Goal: Contribute content: Contribute content

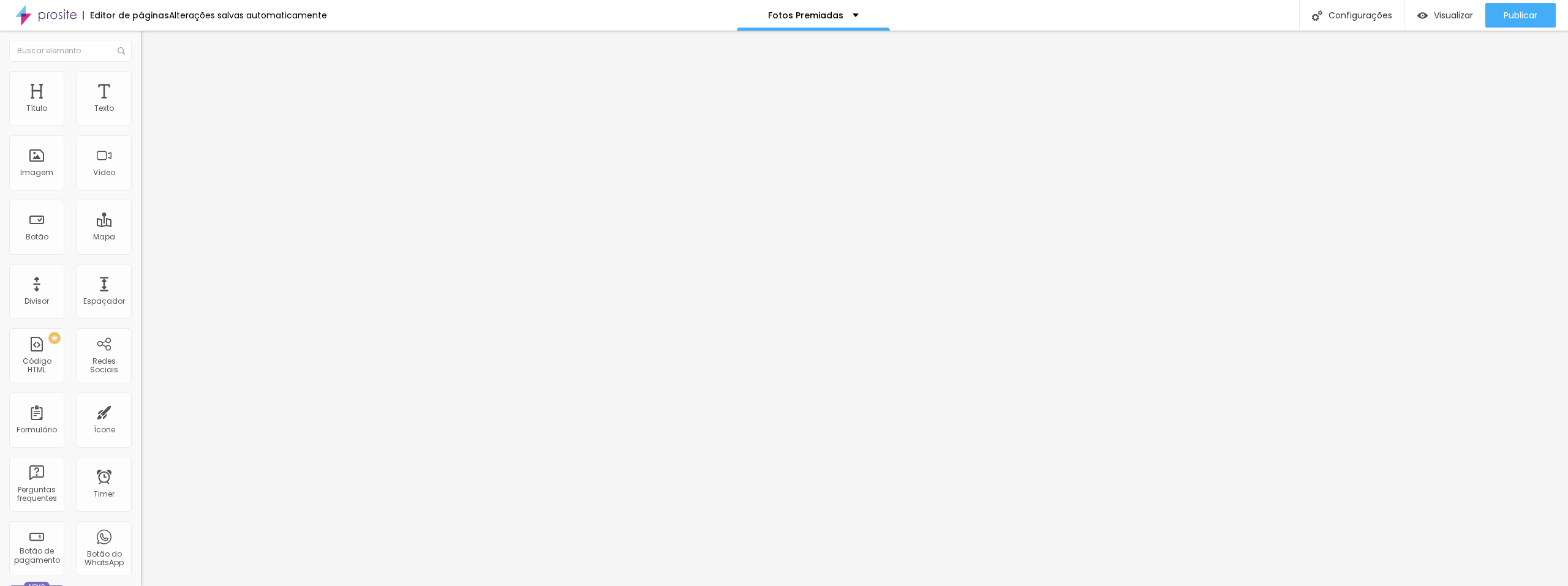
click at [141, 104] on div "Adicionar imagem" at bounding box center [212, 100] width 141 height 8
click at [141, 105] on span "Adicionar imagem" at bounding box center [181, 100] width 79 height 10
click at [284, 586] on div at bounding box center [784, 594] width 1568 height 0
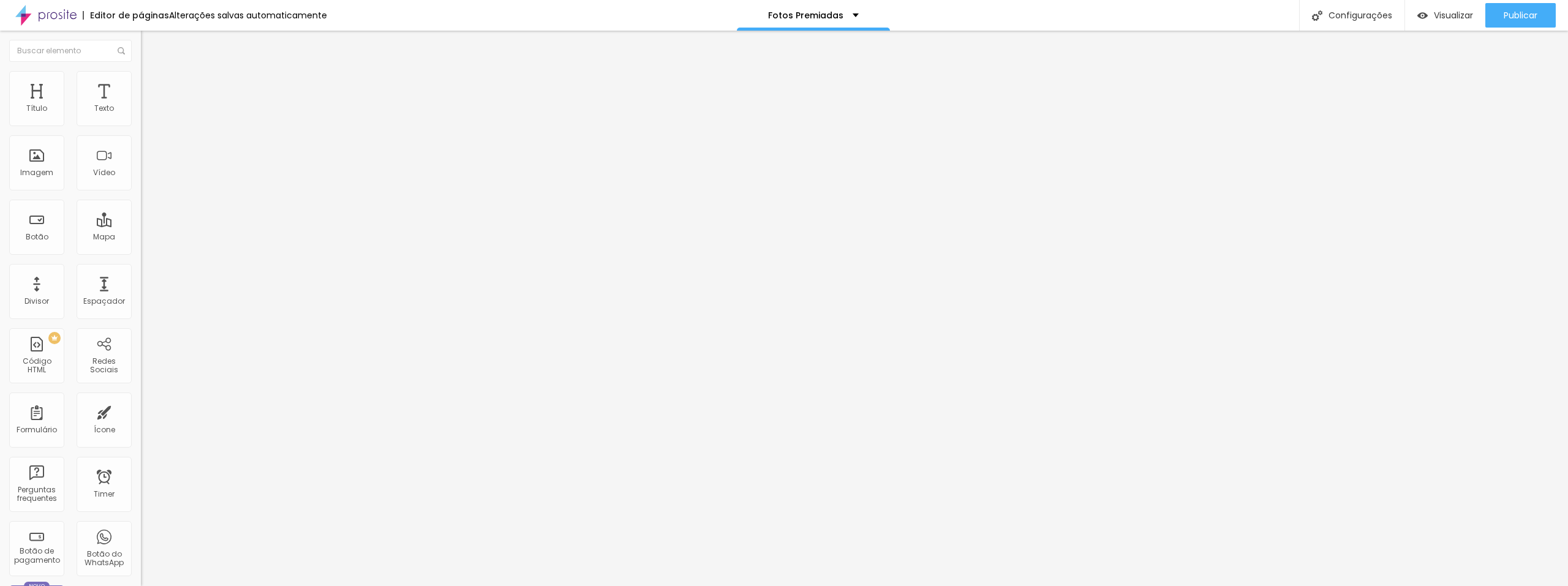
click at [141, 105] on span "Adicionar imagem" at bounding box center [181, 100] width 79 height 10
click at [1529, 13] on span "Publicar" at bounding box center [1521, 15] width 34 height 10
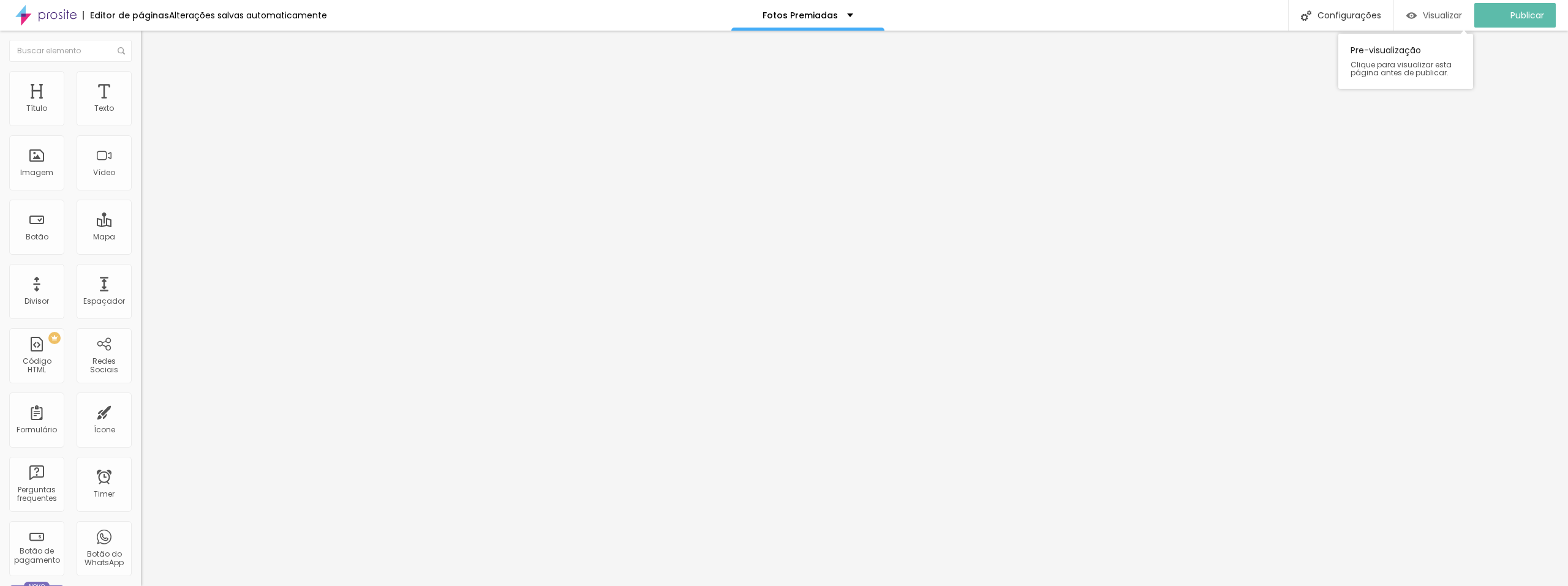
click at [1449, 17] on span "Visualizar" at bounding box center [1443, 15] width 40 height 10
click at [141, 192] on span "Original" at bounding box center [156, 187] width 29 height 10
click at [141, 199] on span "Cinema" at bounding box center [156, 193] width 30 height 10
click at [151, 203] on span "Cinema" at bounding box center [166, 198] width 30 height 10
click at [141, 211] on span "Padrão" at bounding box center [155, 205] width 28 height 10
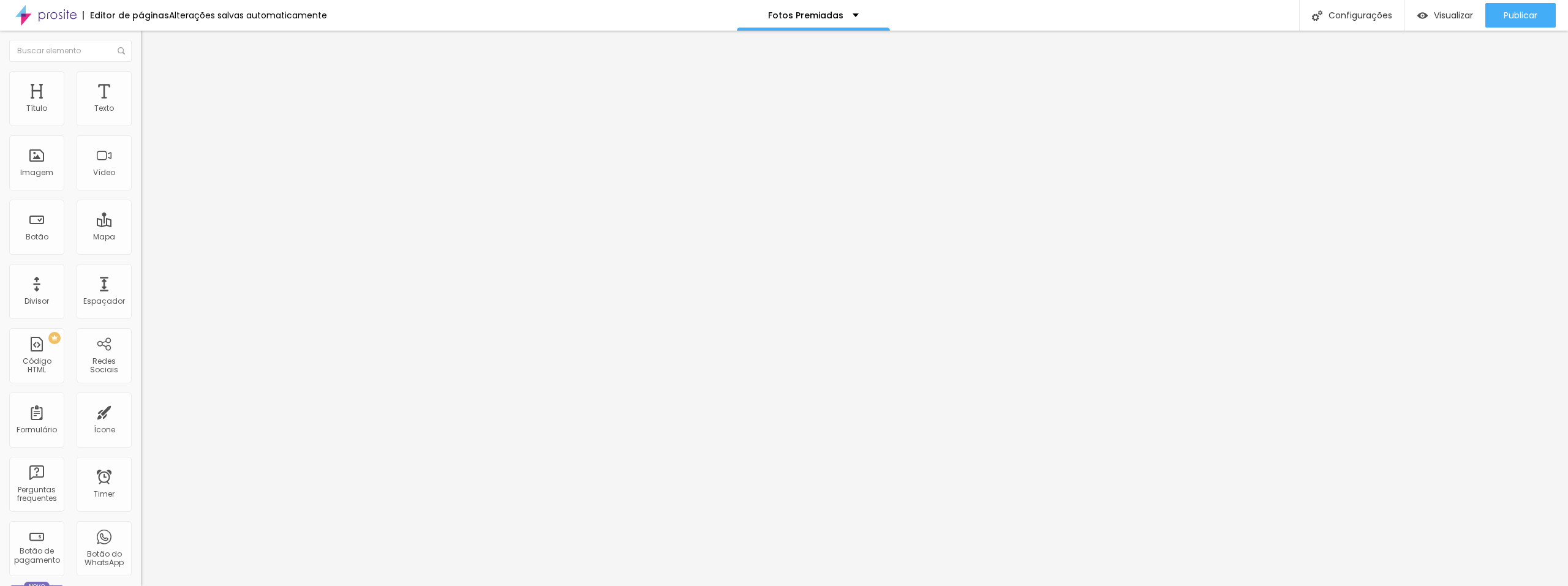
click at [141, 218] on span "Quadrado" at bounding box center [161, 213] width 40 height 10
click at [141, 225] on span "Original" at bounding box center [156, 220] width 29 height 10
click at [141, 78] on img at bounding box center [146, 77] width 11 height 11
type input "2"
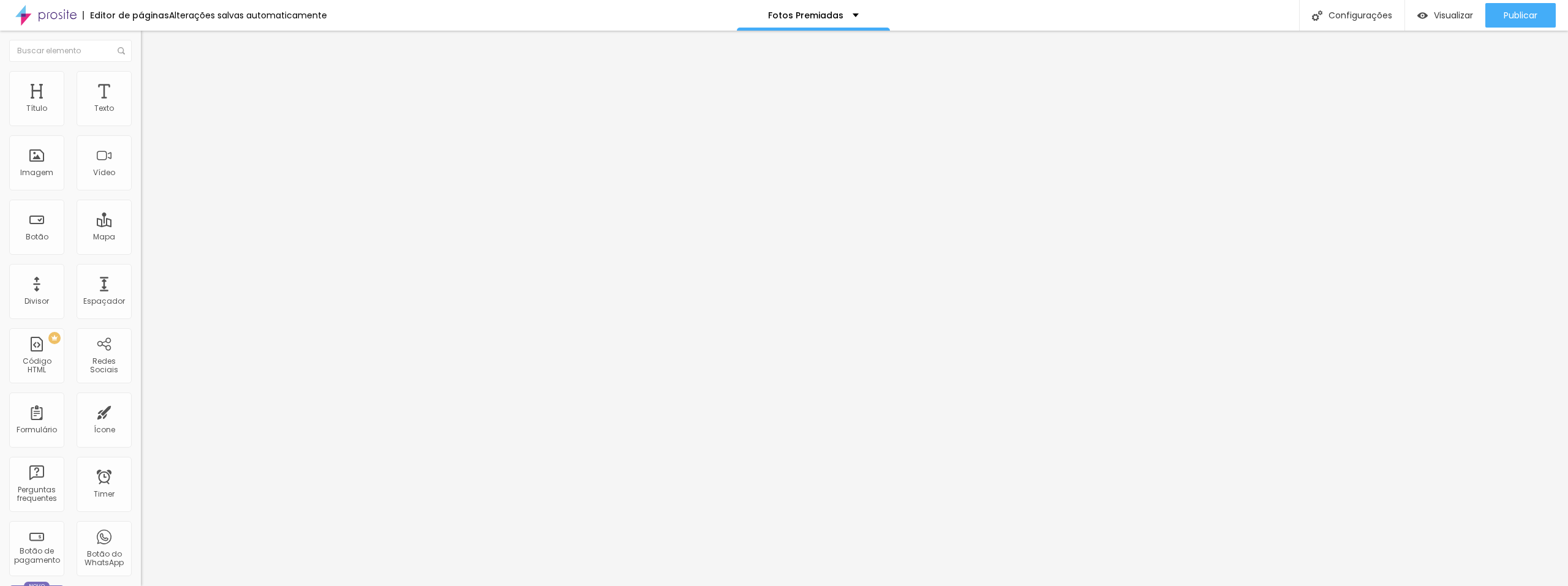
type input "5"
type input "7"
type input "11"
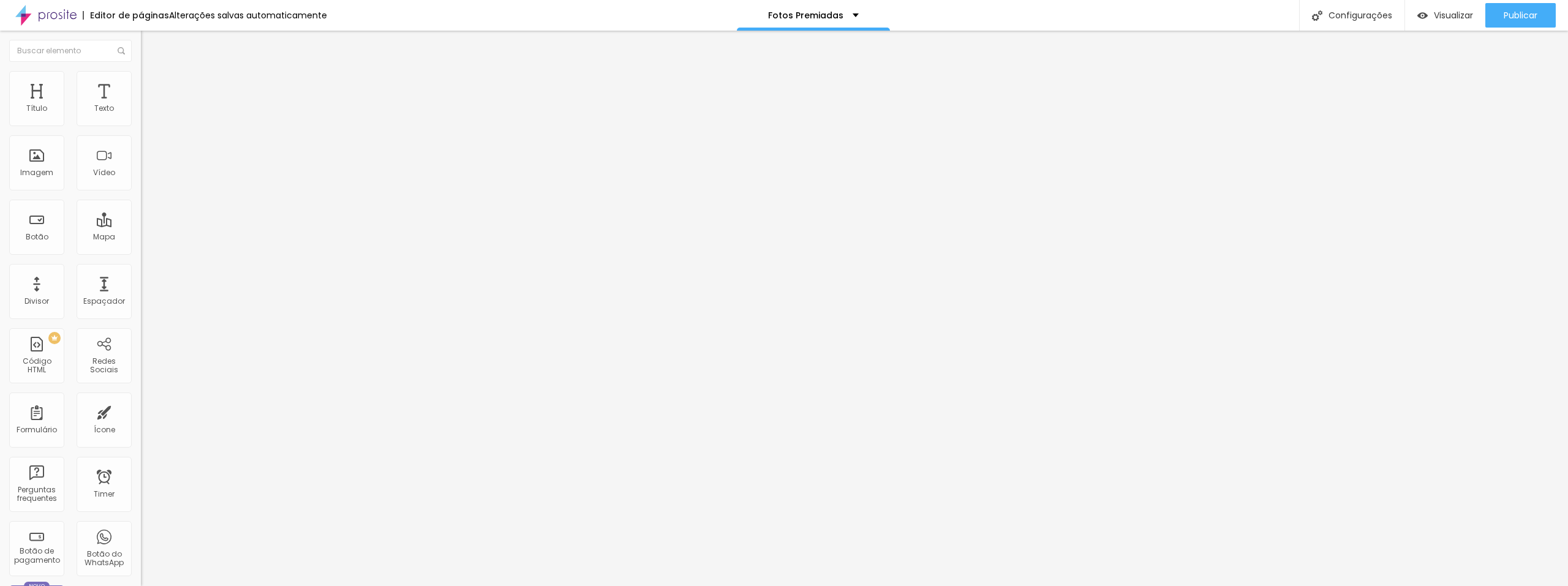
type input "11"
type input "16"
type input "20"
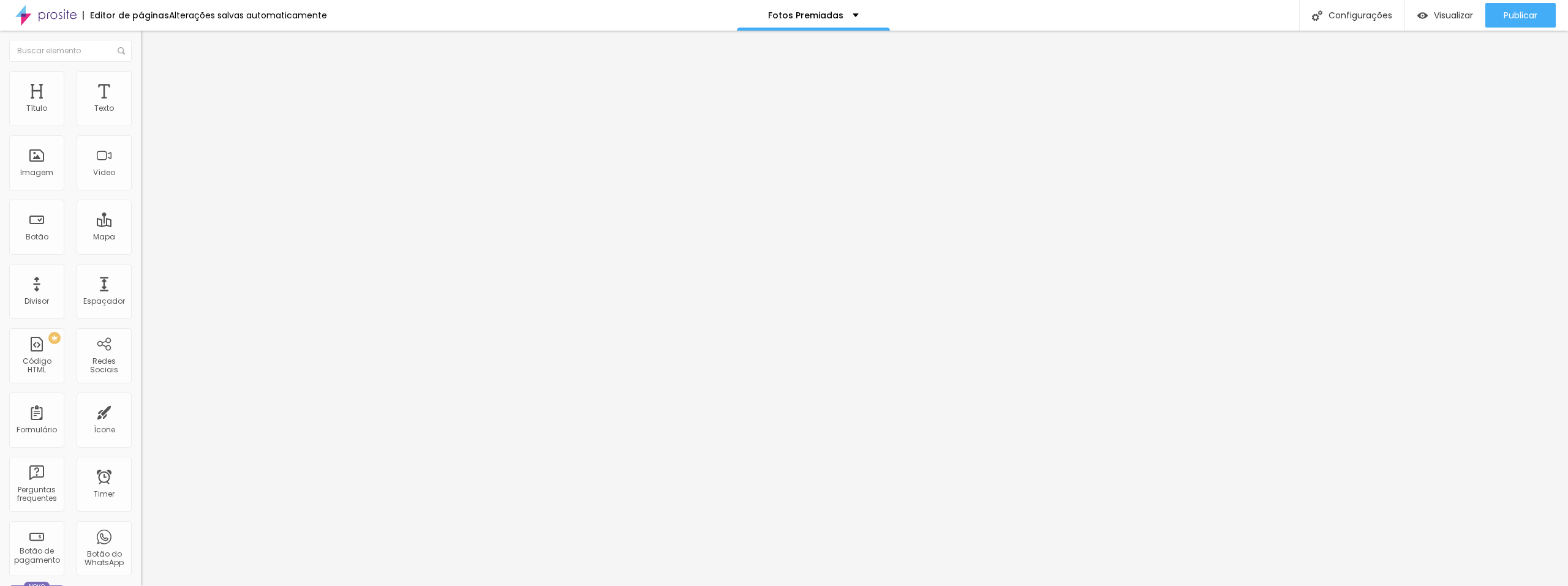
type input "25"
type input "33"
type input "38"
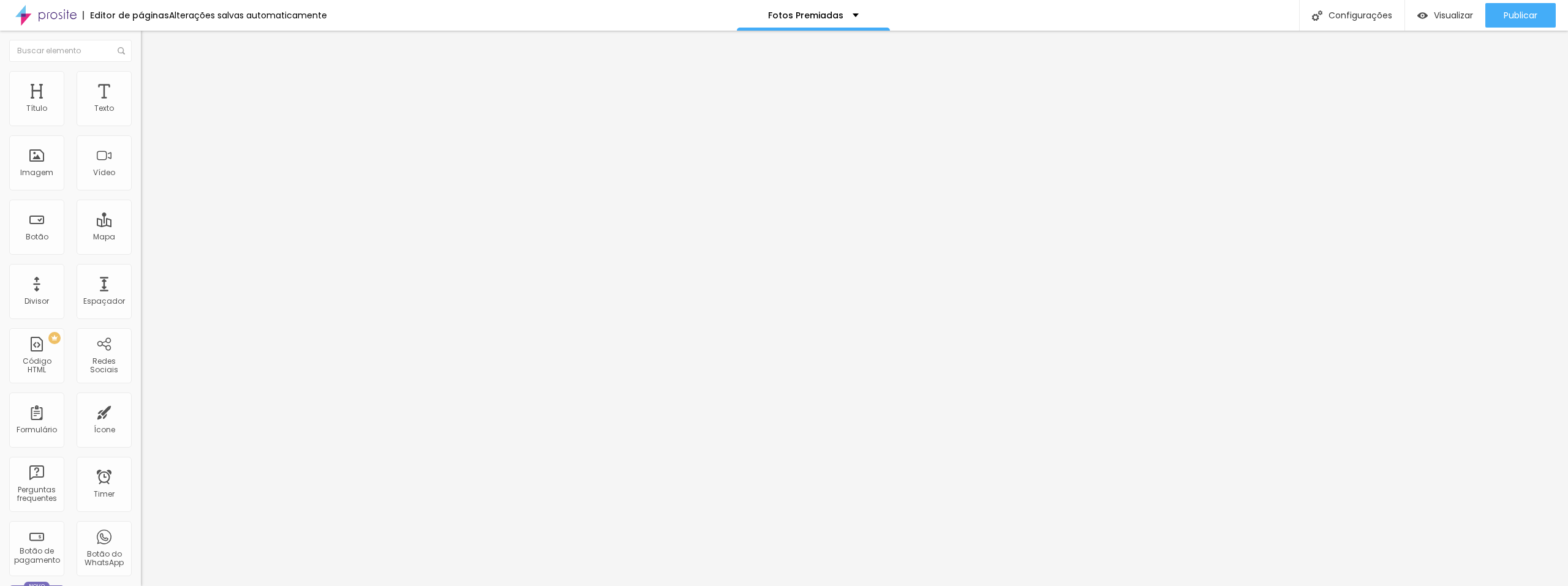
type input "38"
type input "44"
type input "49"
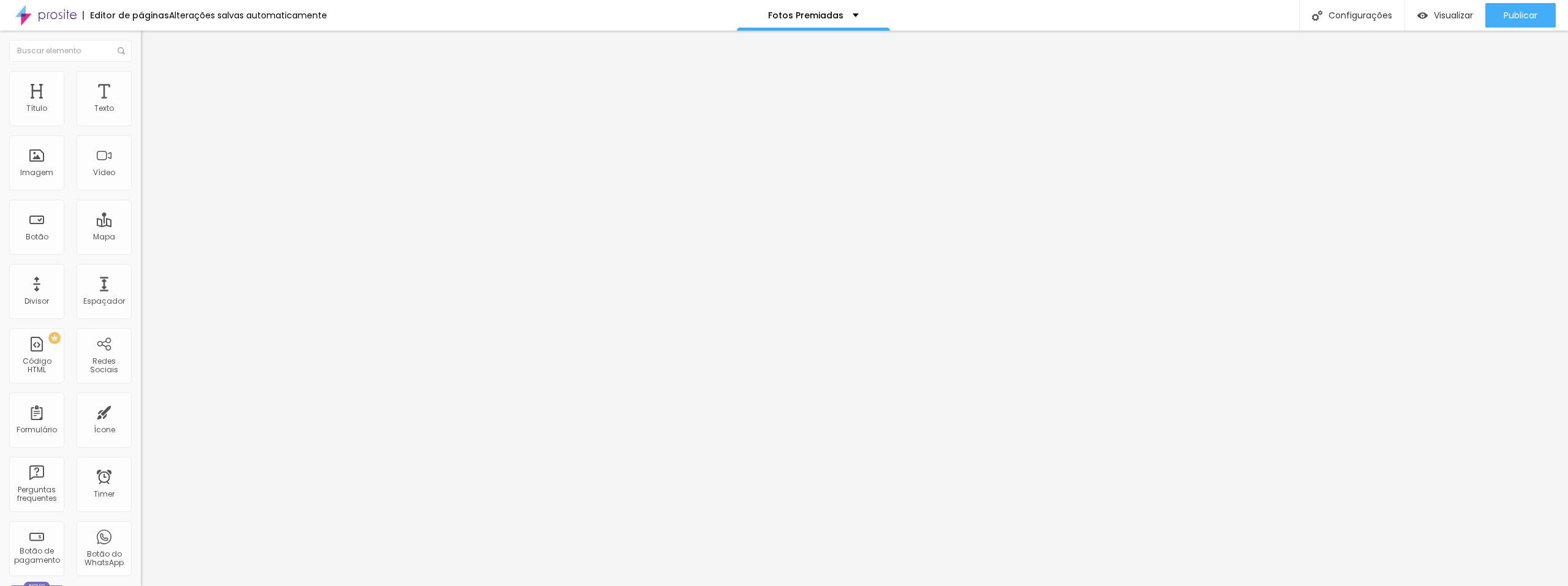
type input "53"
type input "58"
type input "63"
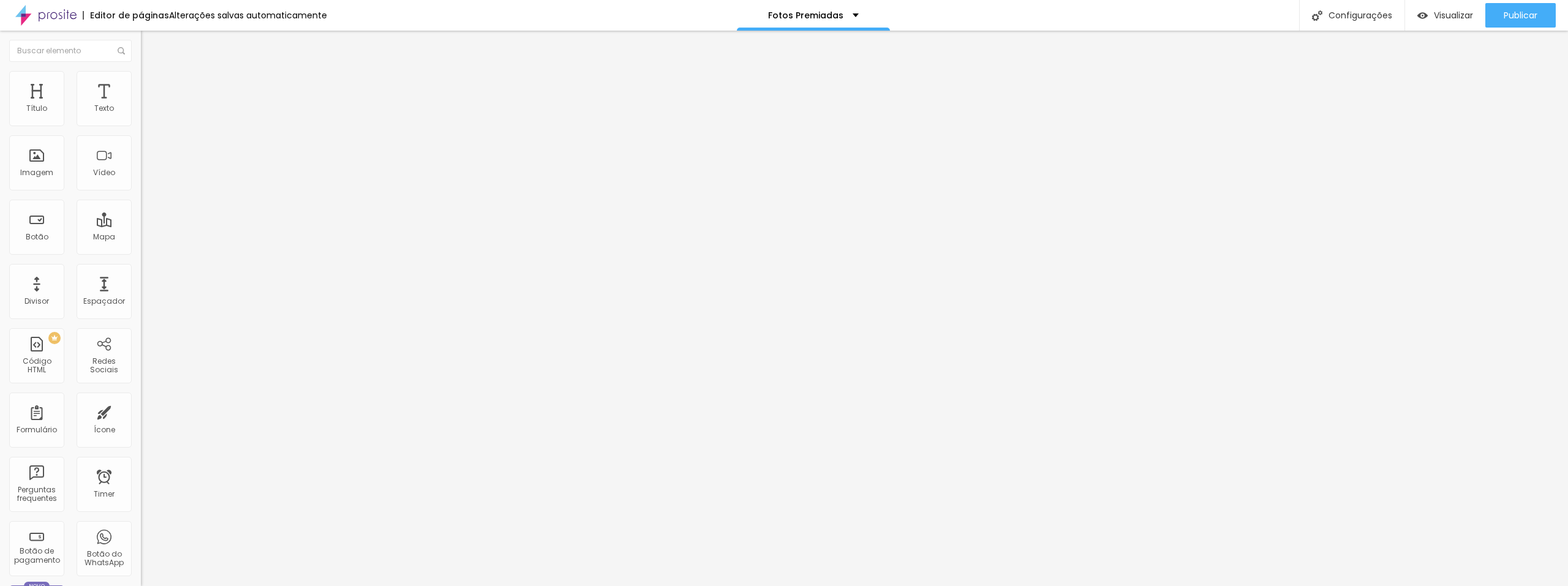
type input "63"
type input "66"
type input "67"
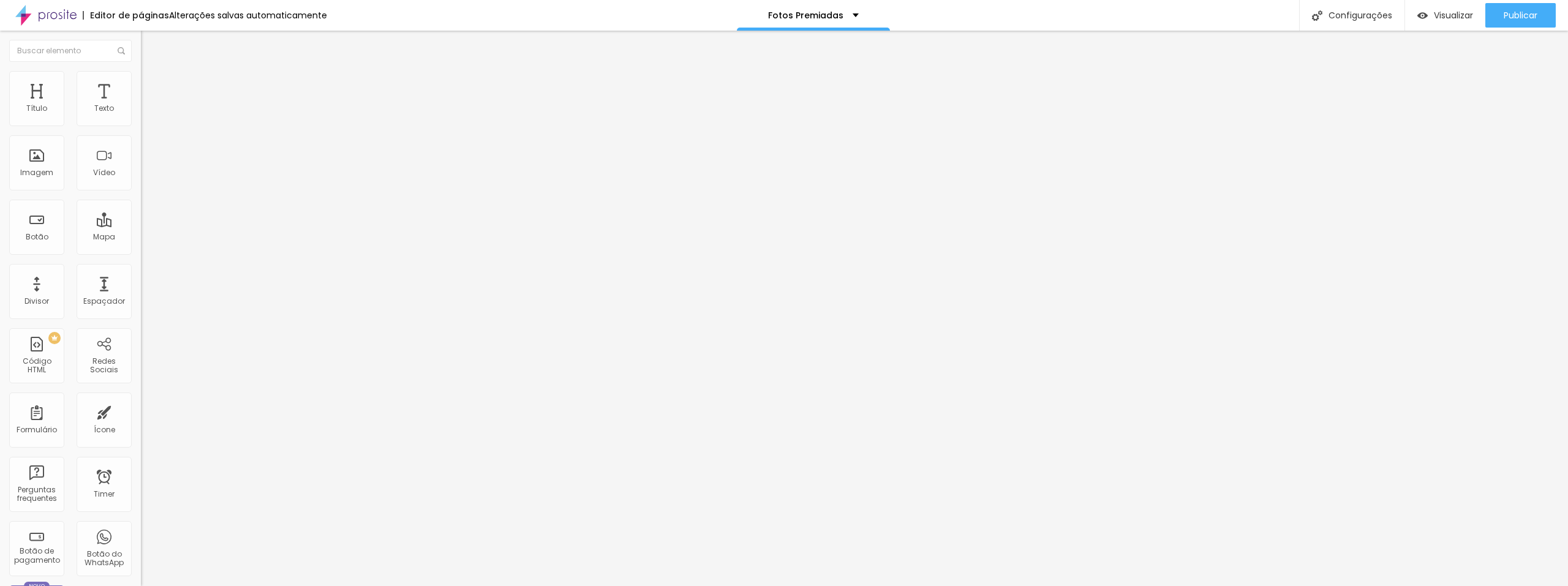
type input "71"
type input "72"
type input "74"
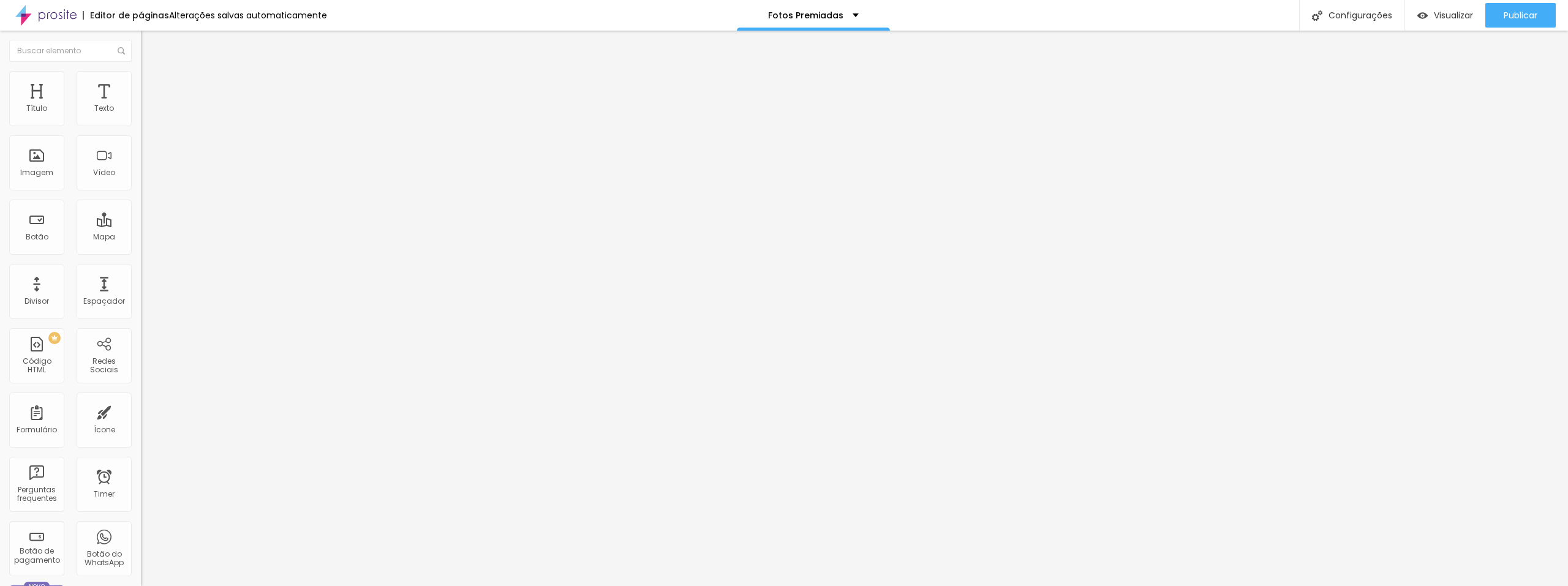
type input "74"
type input "71"
type input "59"
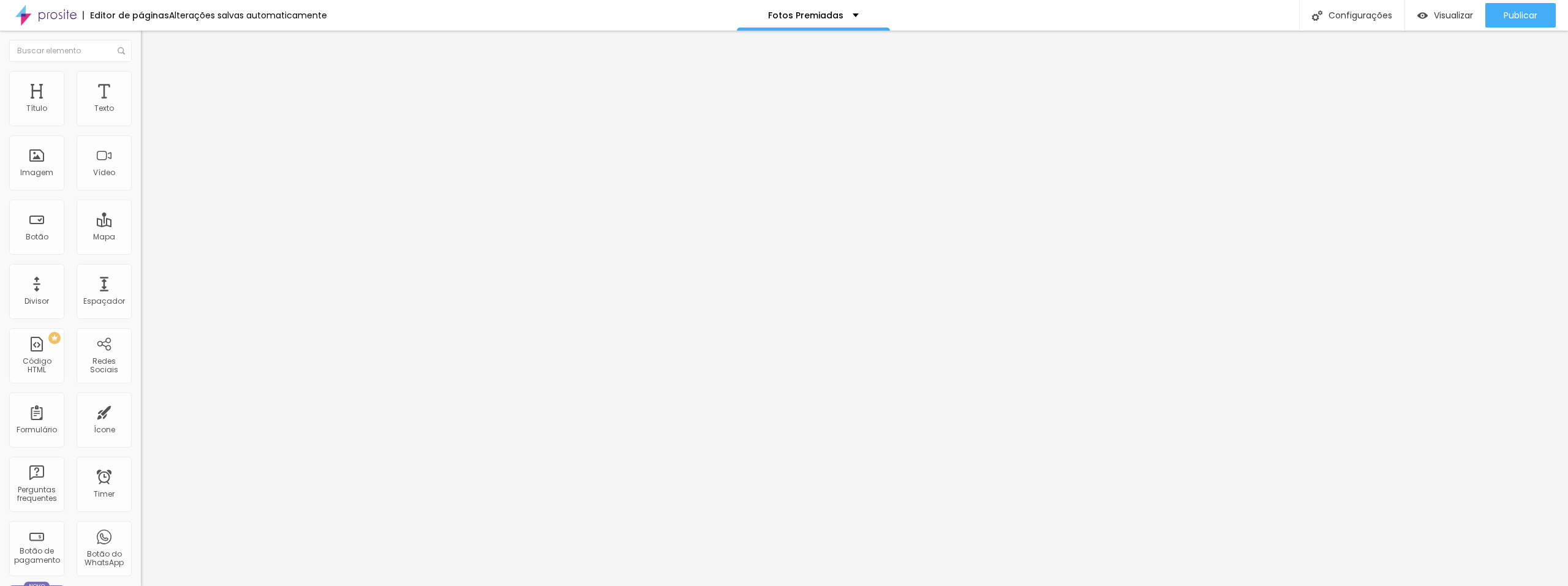
type input "43"
type input "7"
type input "0"
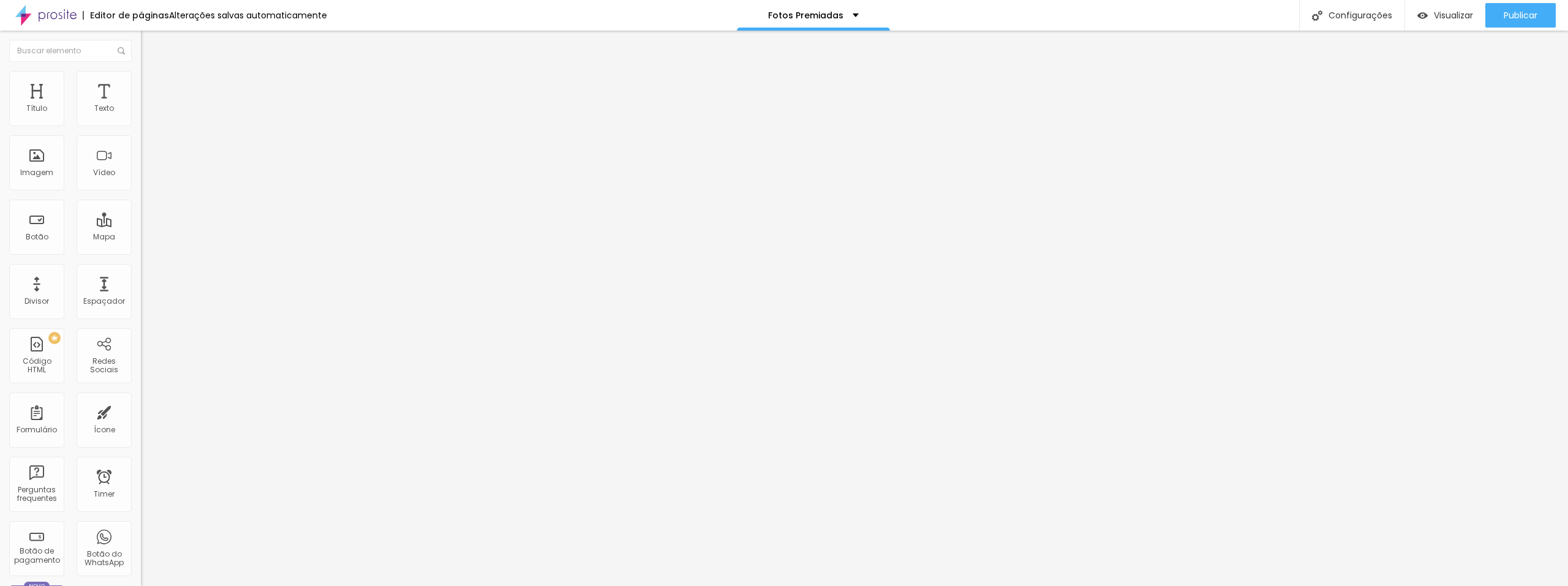
type input "0"
drag, startPoint x: 29, startPoint y: 153, endPoint x: 0, endPoint y: 166, distance: 31.8
click at [141, 269] on input "range" at bounding box center [181, 274] width 79 height 10
click at [152, 87] on span "Avançado" at bounding box center [172, 92] width 40 height 10
drag, startPoint x: 33, startPoint y: 124, endPoint x: 0, endPoint y: 129, distance: 33.4
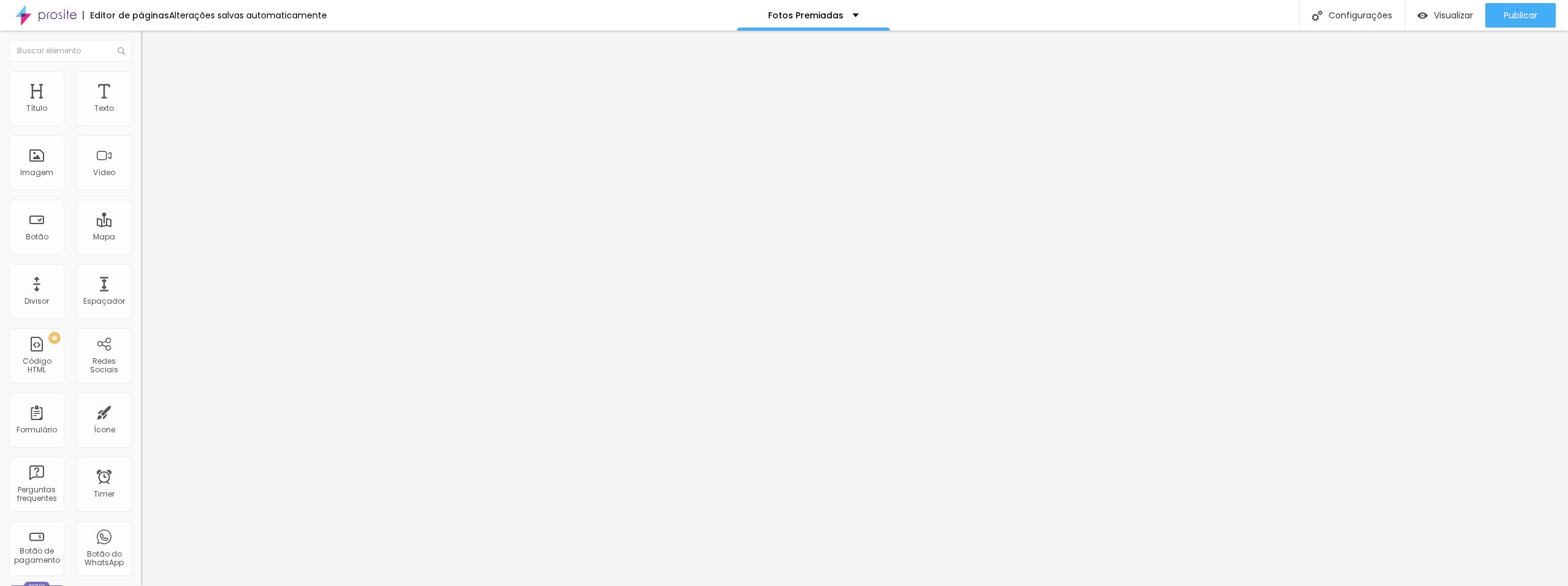
click at [141, 129] on div "10 Espaço de cima 10 Espaço de baixo ID Html Classes Html Visível nos dispositi…" at bounding box center [212, 353] width 141 height 515
type input "8"
type input "7"
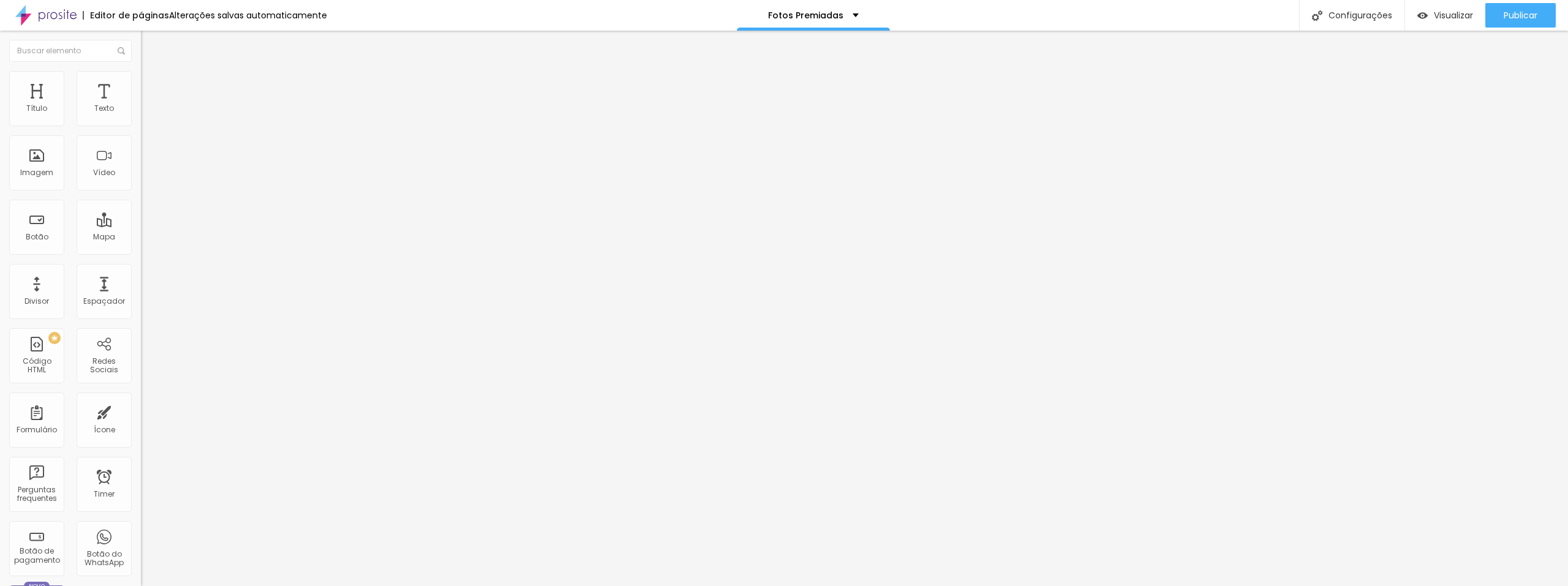
type input "6"
type input "5"
type input "4"
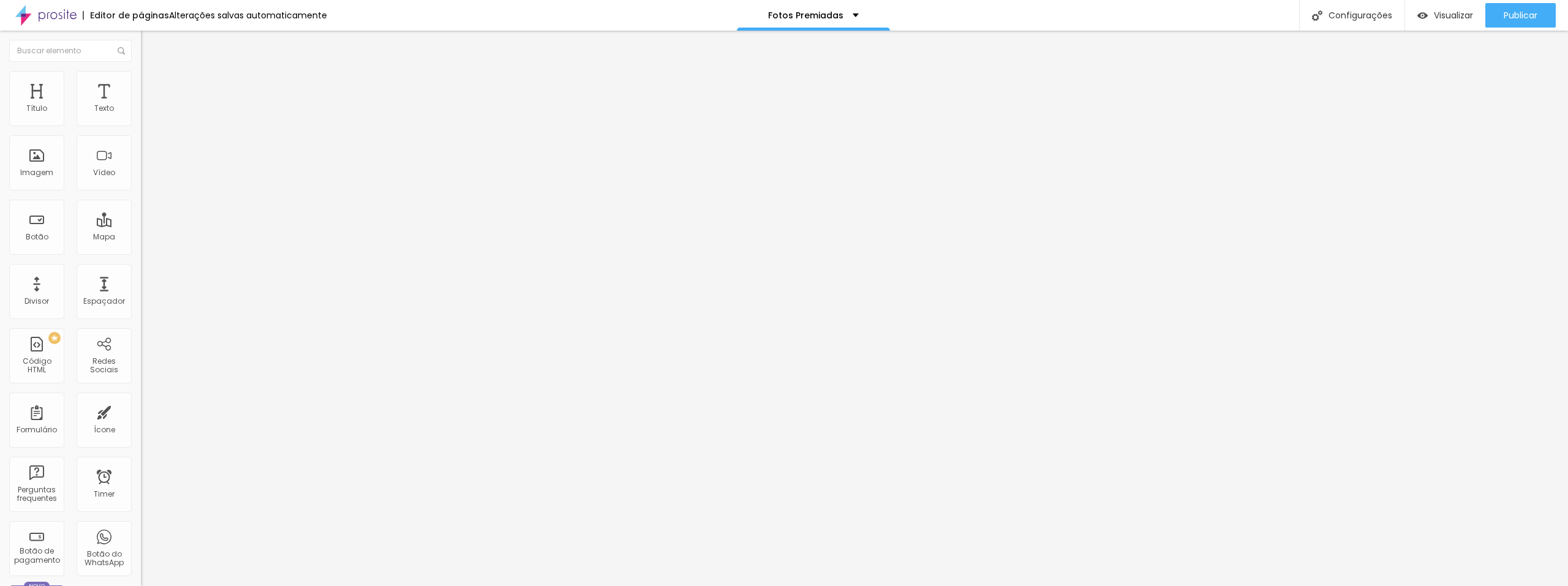
type input "4"
type input "2"
type input "1"
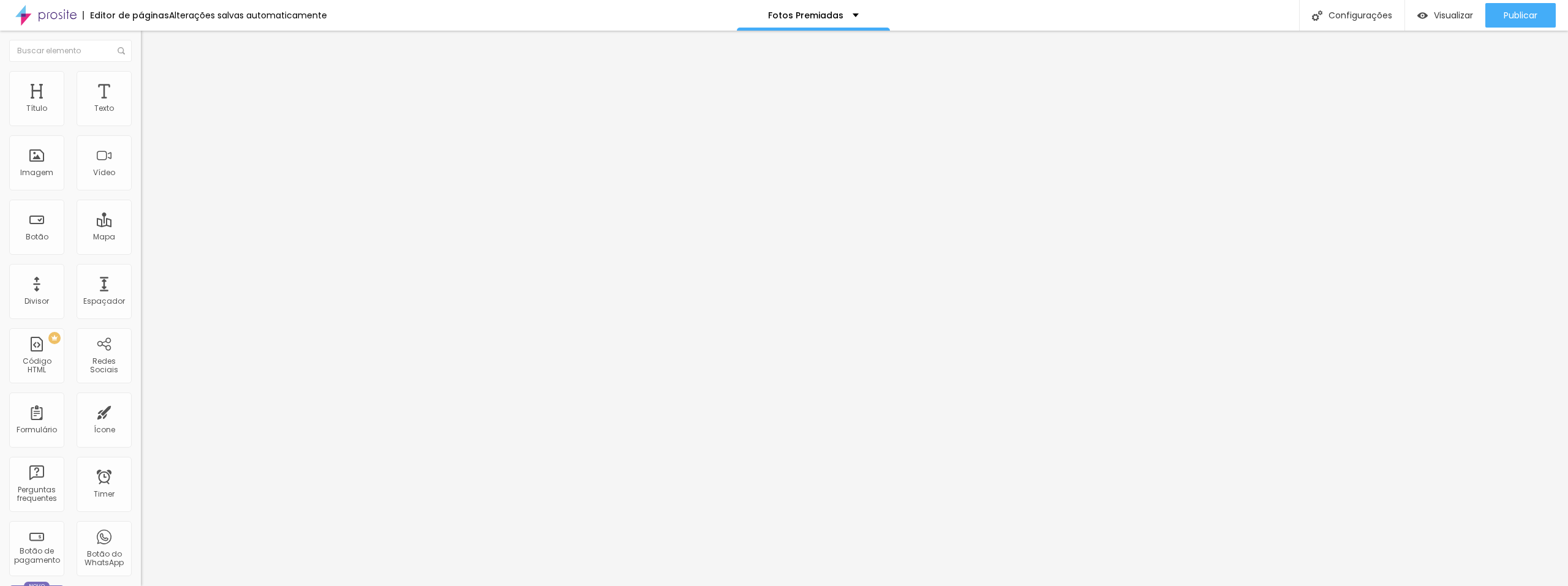
type input "0"
drag, startPoint x: 35, startPoint y: 143, endPoint x: 7, endPoint y: 145, distance: 28.1
type input "0"
click at [141, 411] on input "range" at bounding box center [181, 416] width 79 height 10
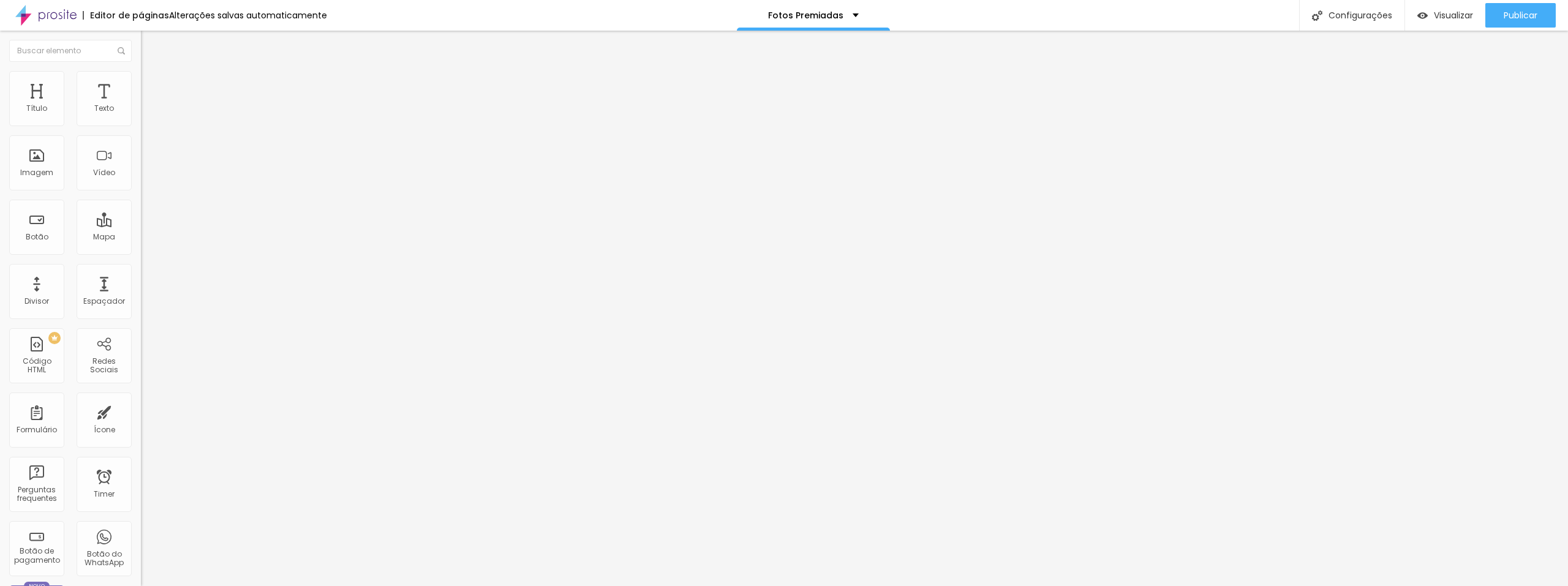
type input "4"
type input "2"
type input "0"
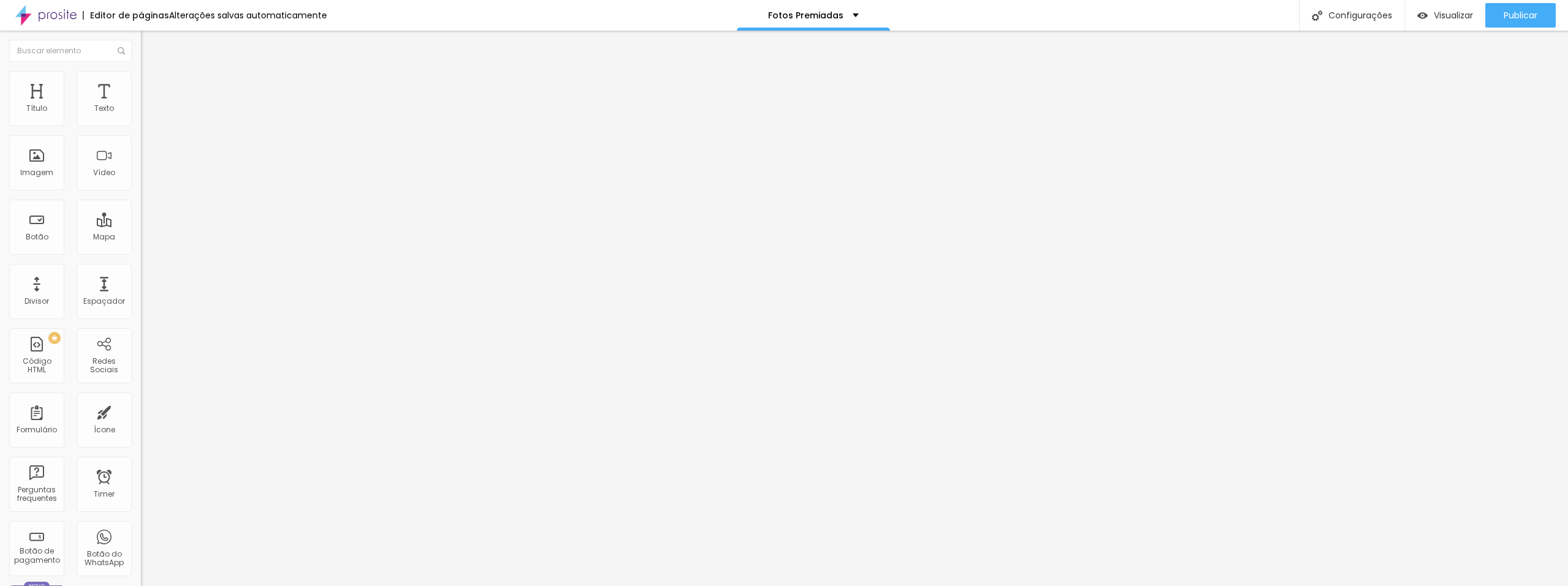
type input "0"
type input "1"
type input "2"
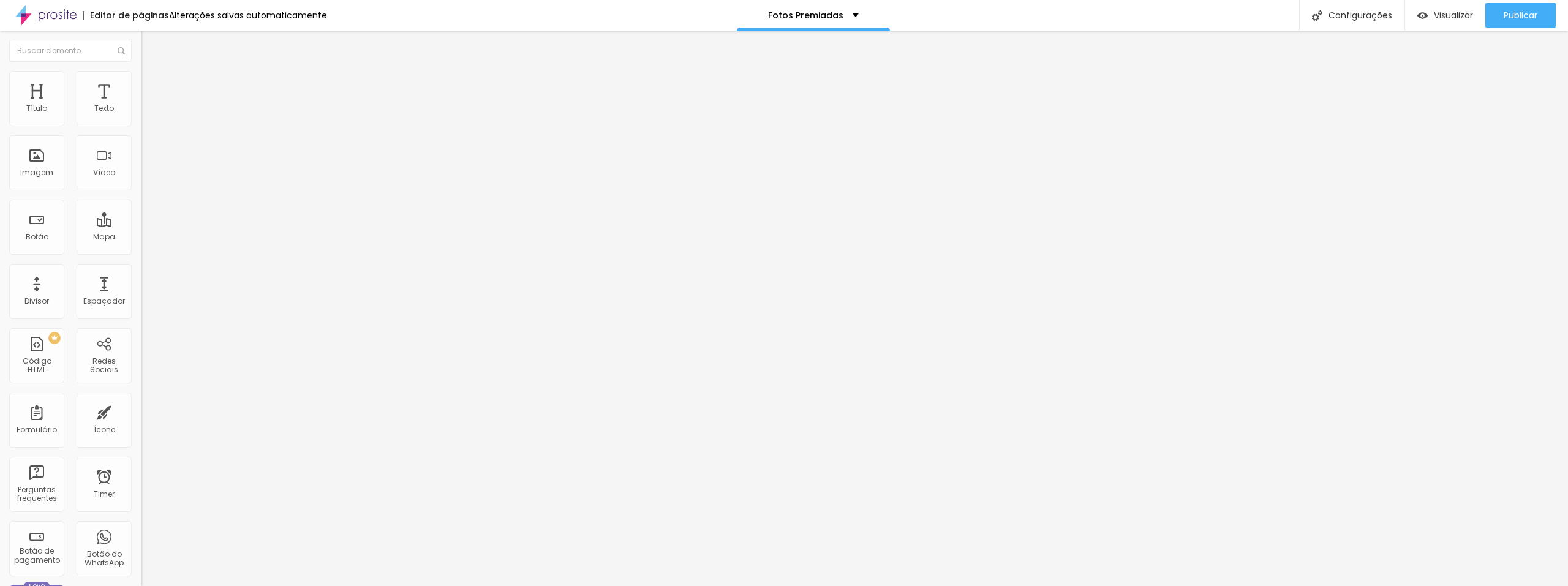
type input "7"
type input "10"
type input "12"
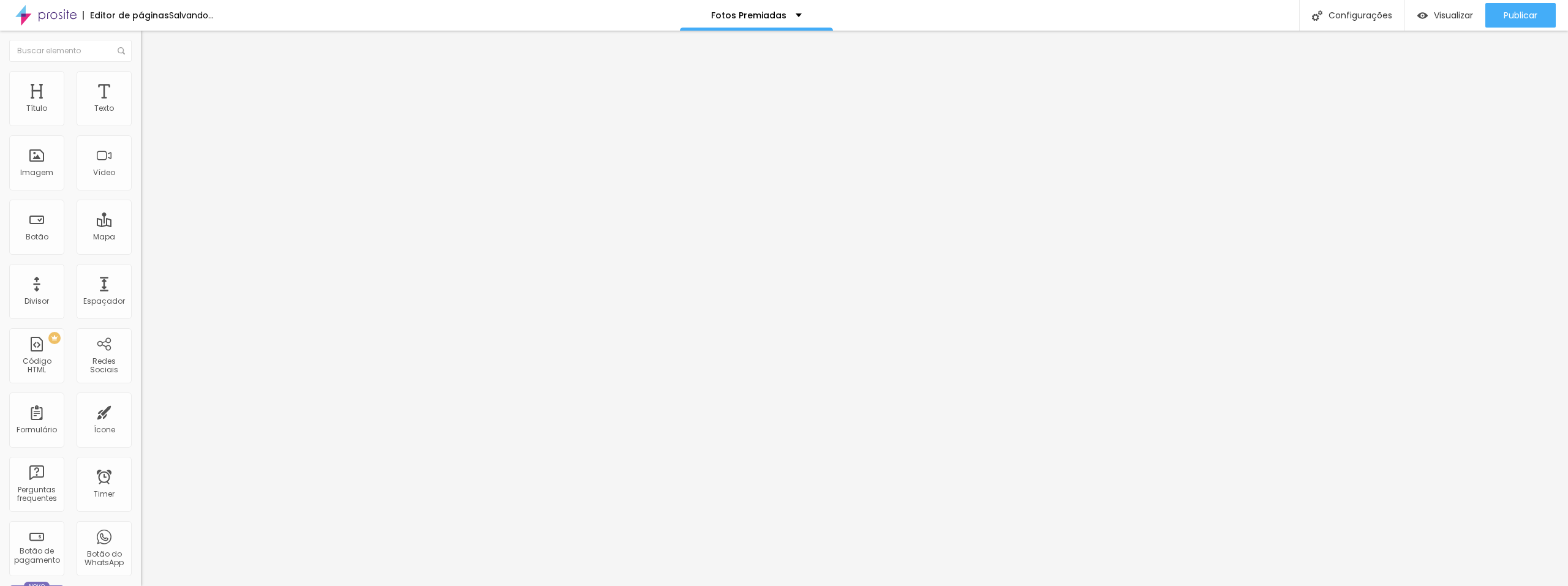
type input "12"
type input "14"
type input "16"
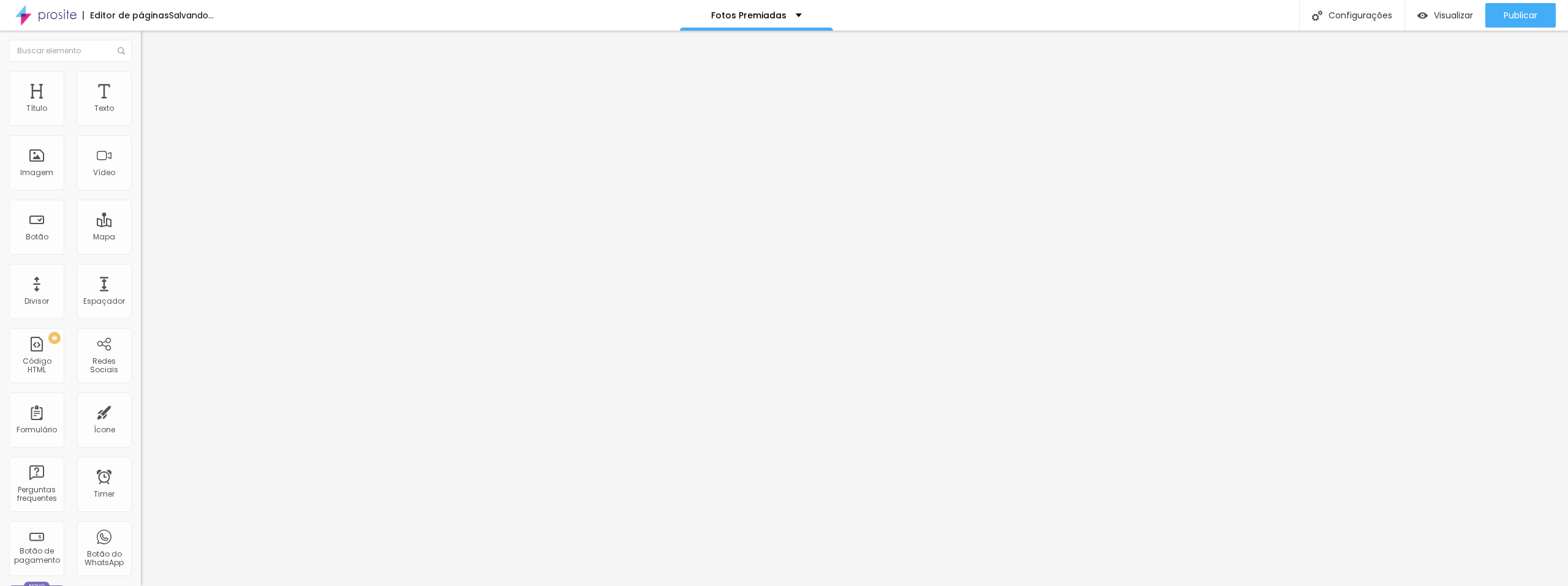
type input "18"
type input "24"
type input "28"
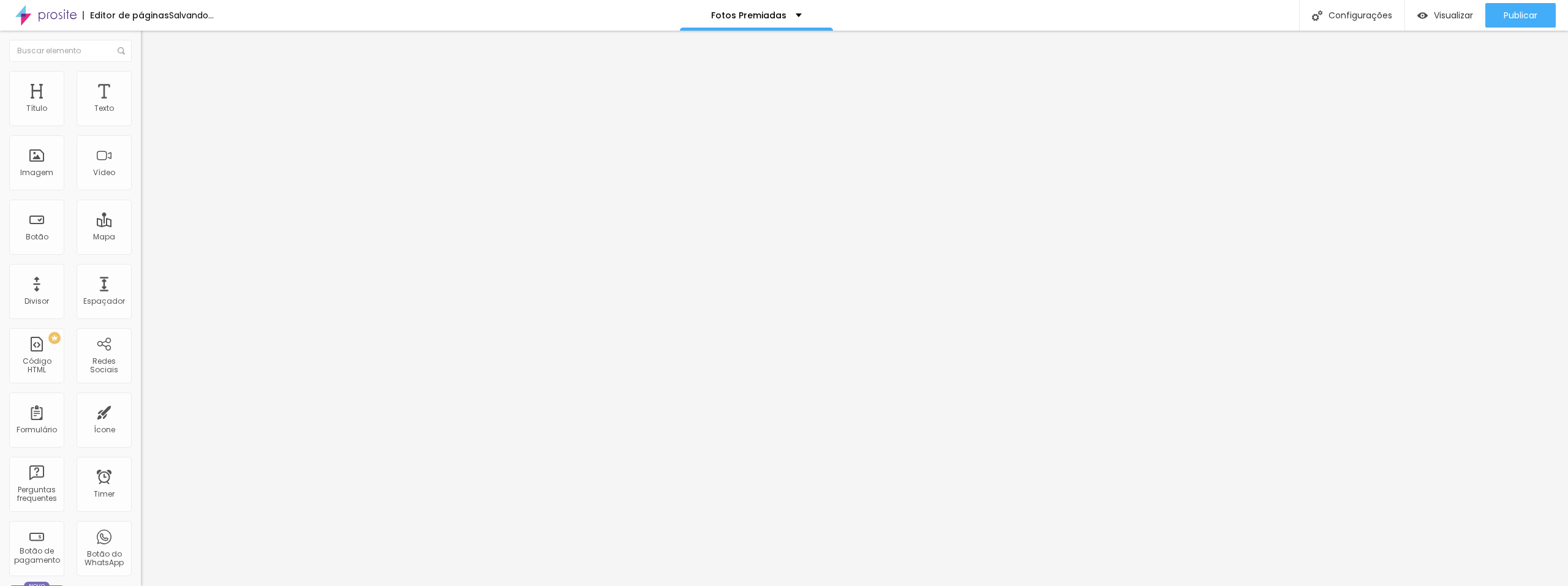
type input "28"
type input "30"
type input "31"
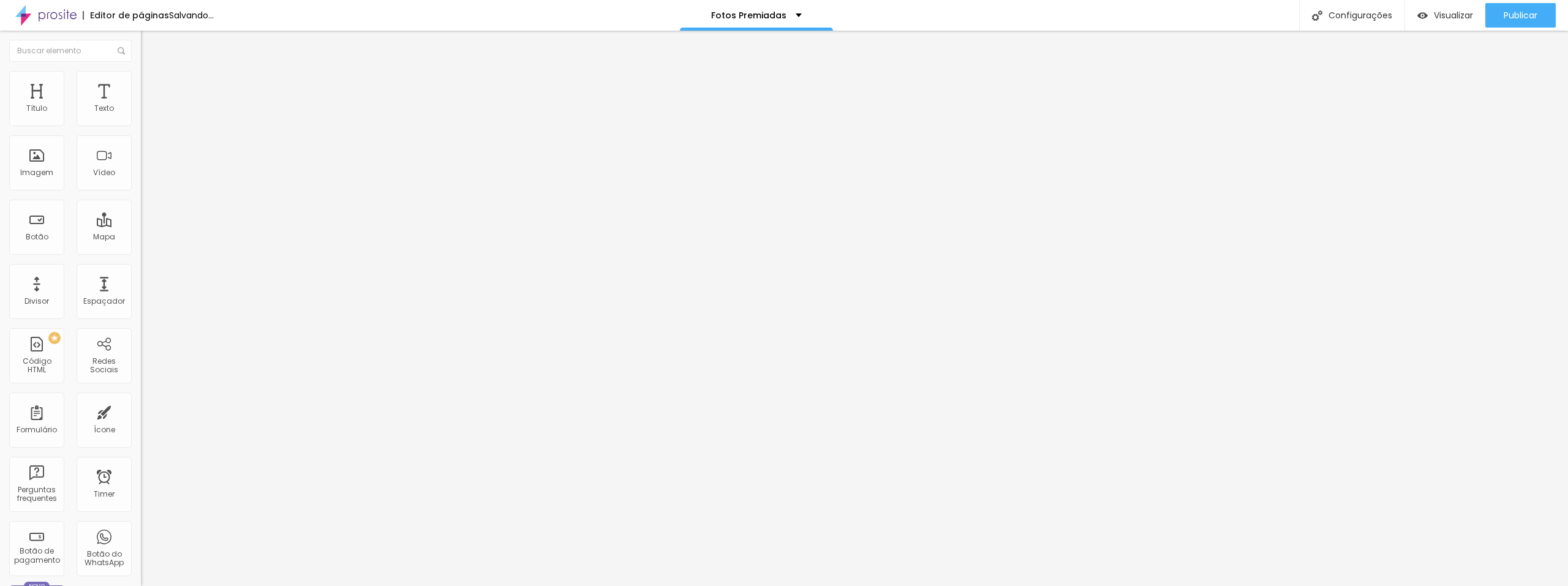
type input "33"
type input "35"
type input "37"
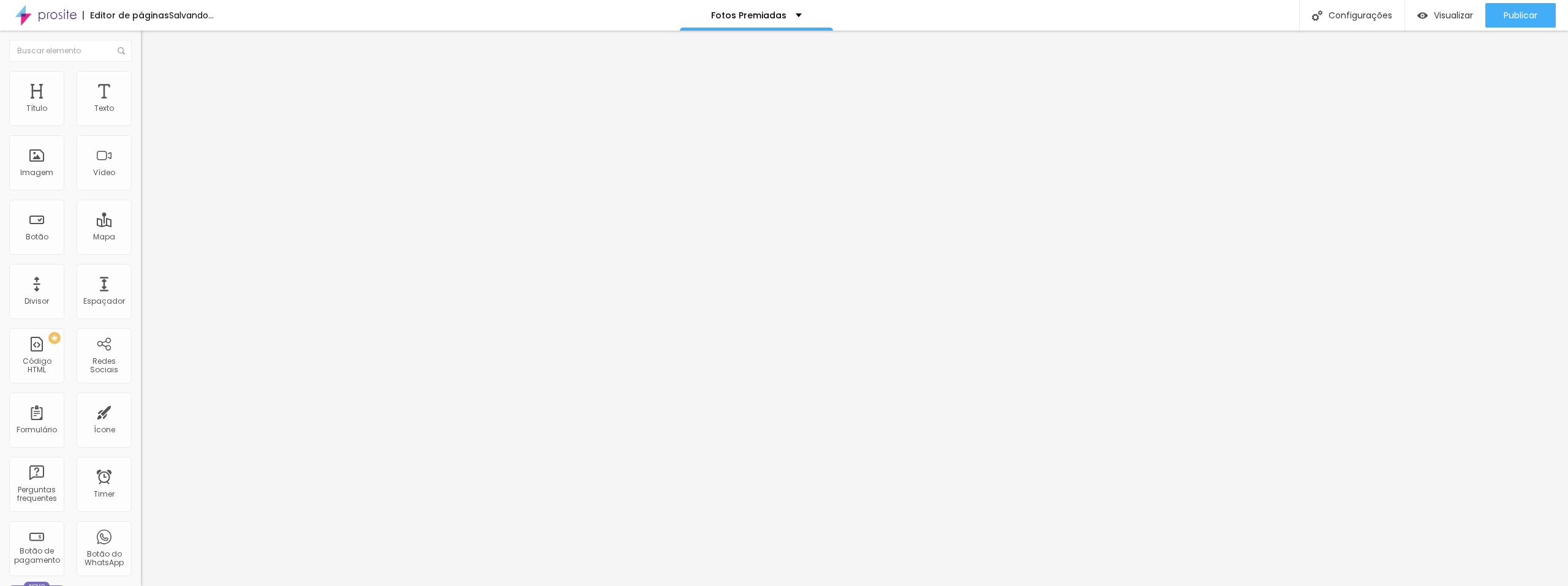
type input "37"
type input "39"
type input "40"
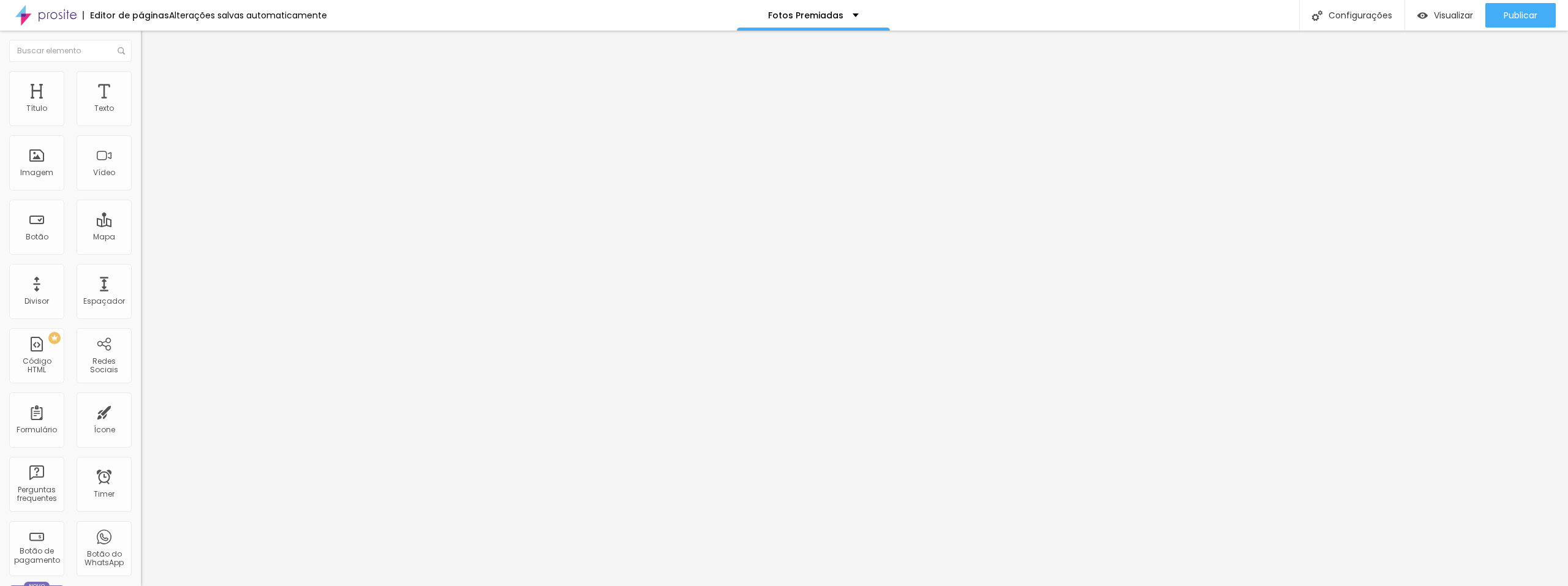
type input "41"
type input "42"
type input "43"
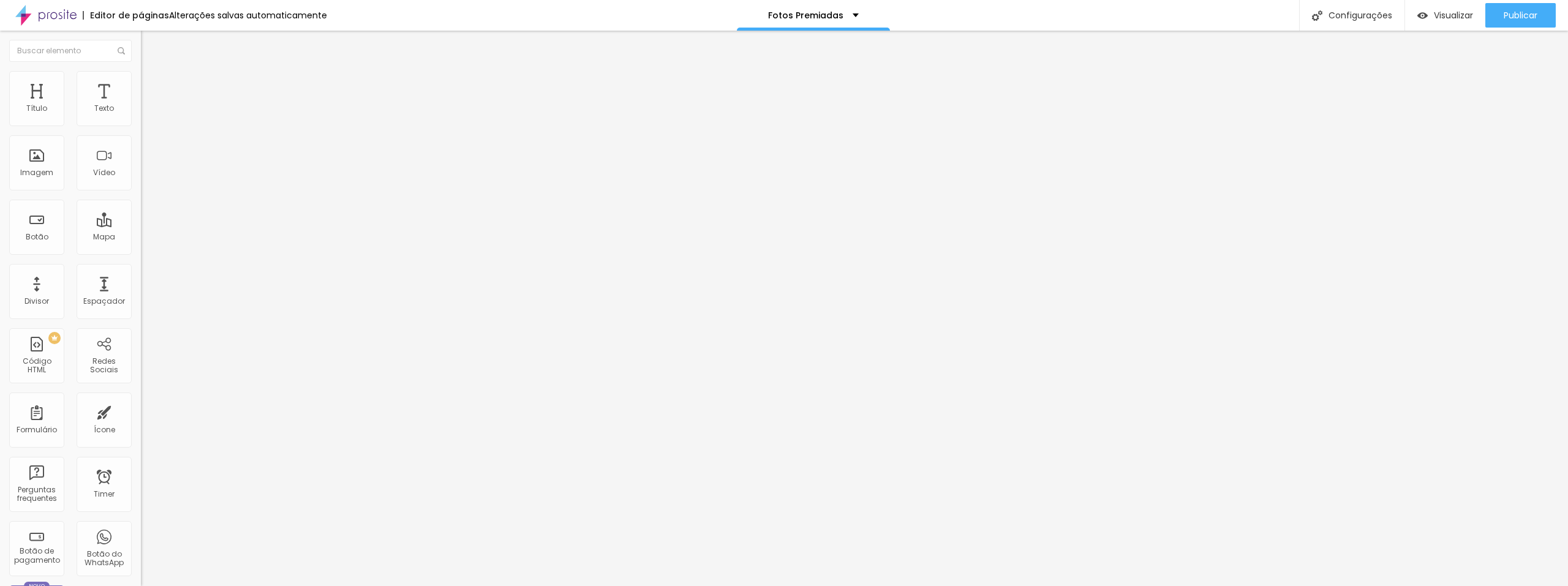
type input "43"
type input "44"
type input "43"
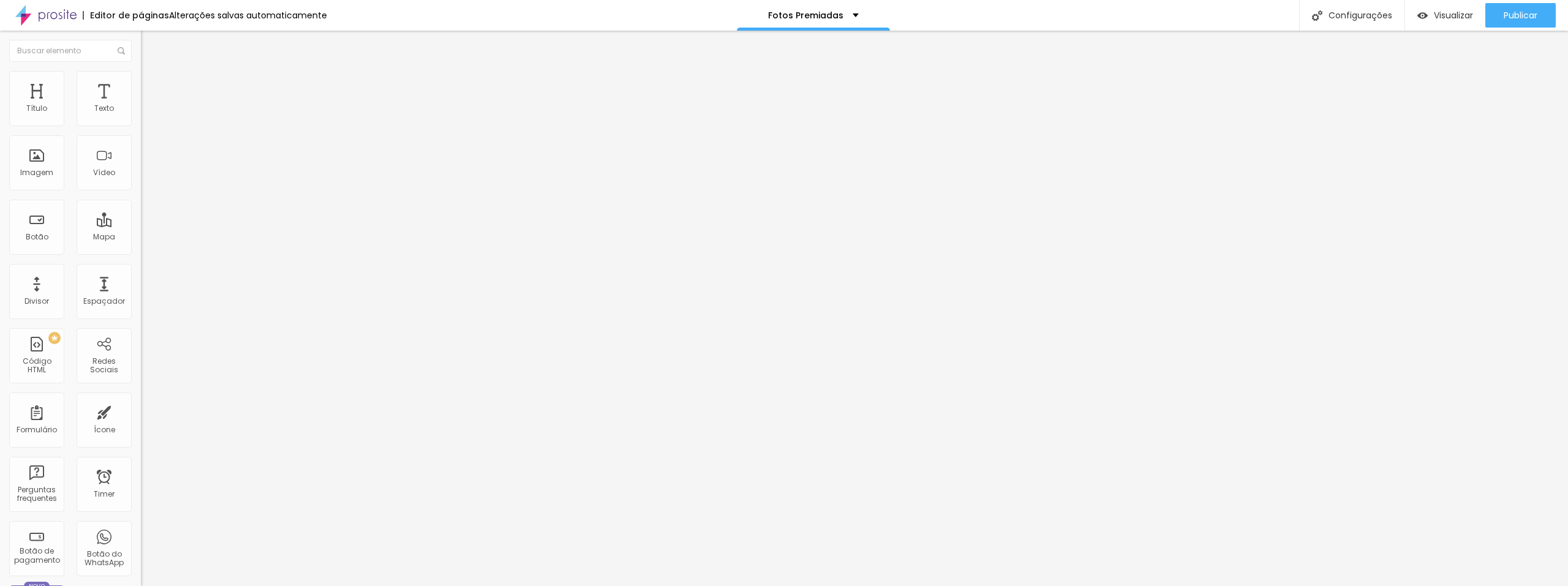
type input "41"
type input "39"
type input "38"
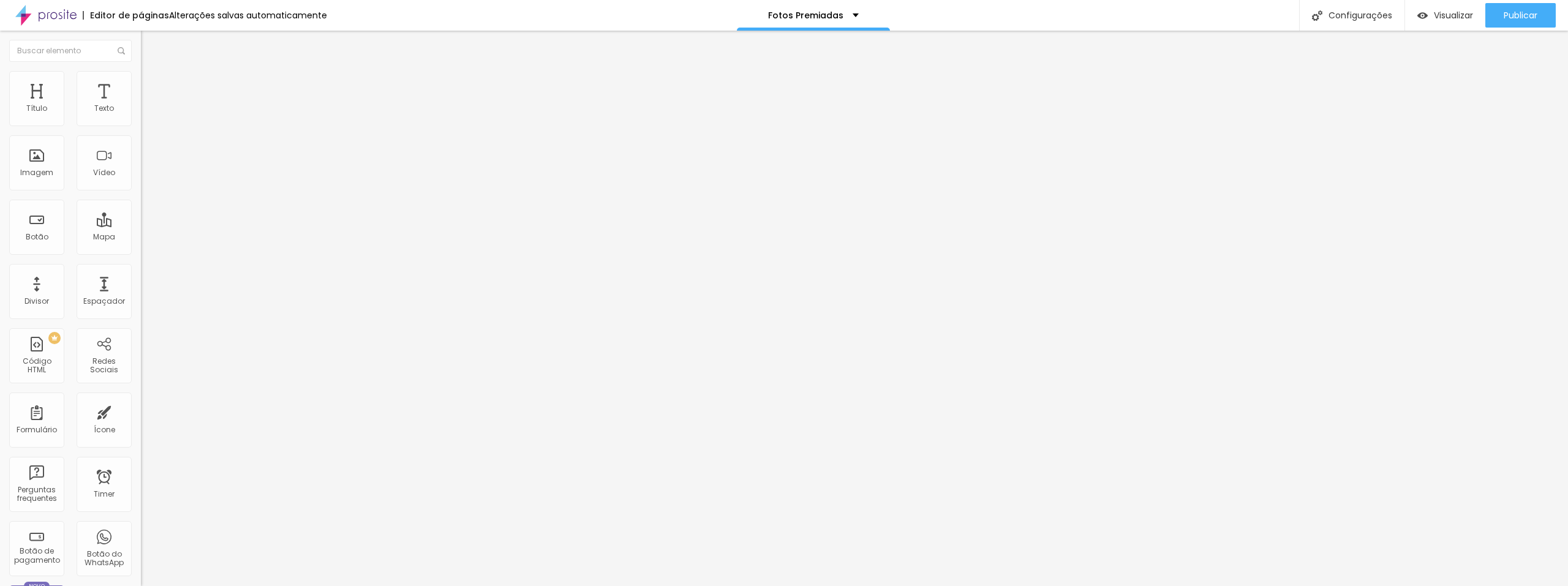
type input "38"
type input "35"
type input "32"
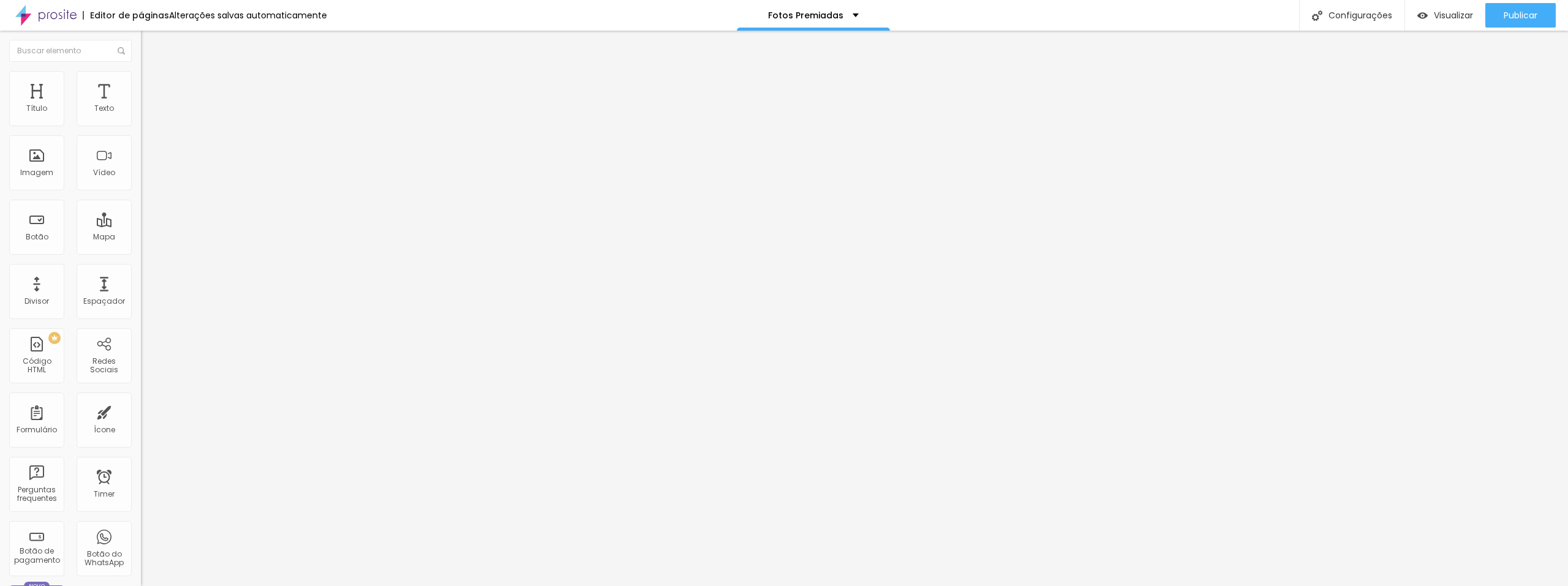
type input "31"
type input "28"
type input "26"
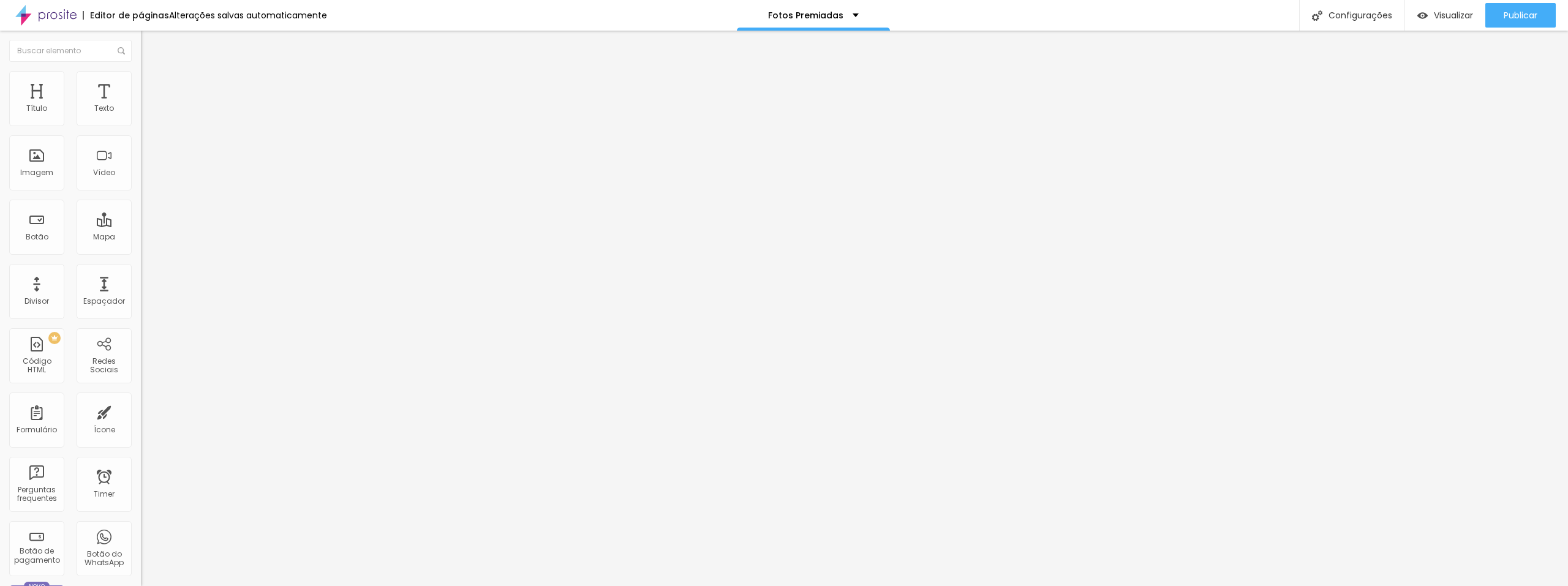
type input "26"
type input "23"
type input "19"
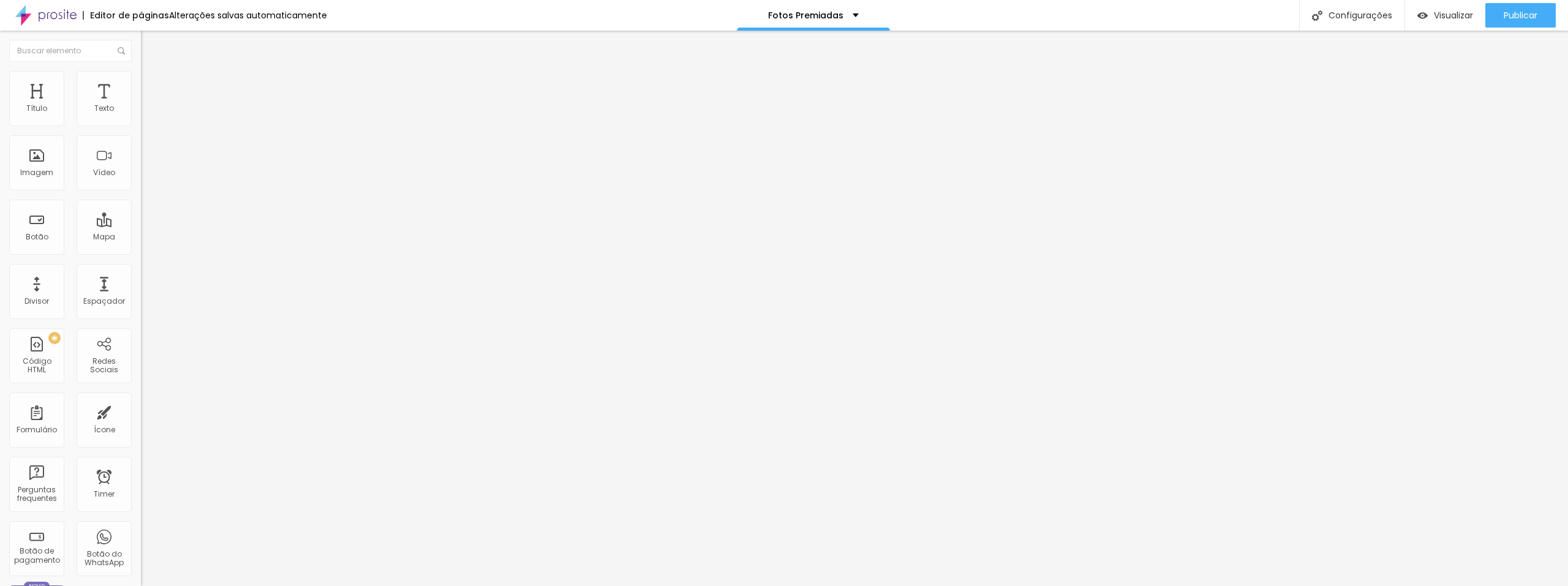
type input "16"
type input "13"
type input "11"
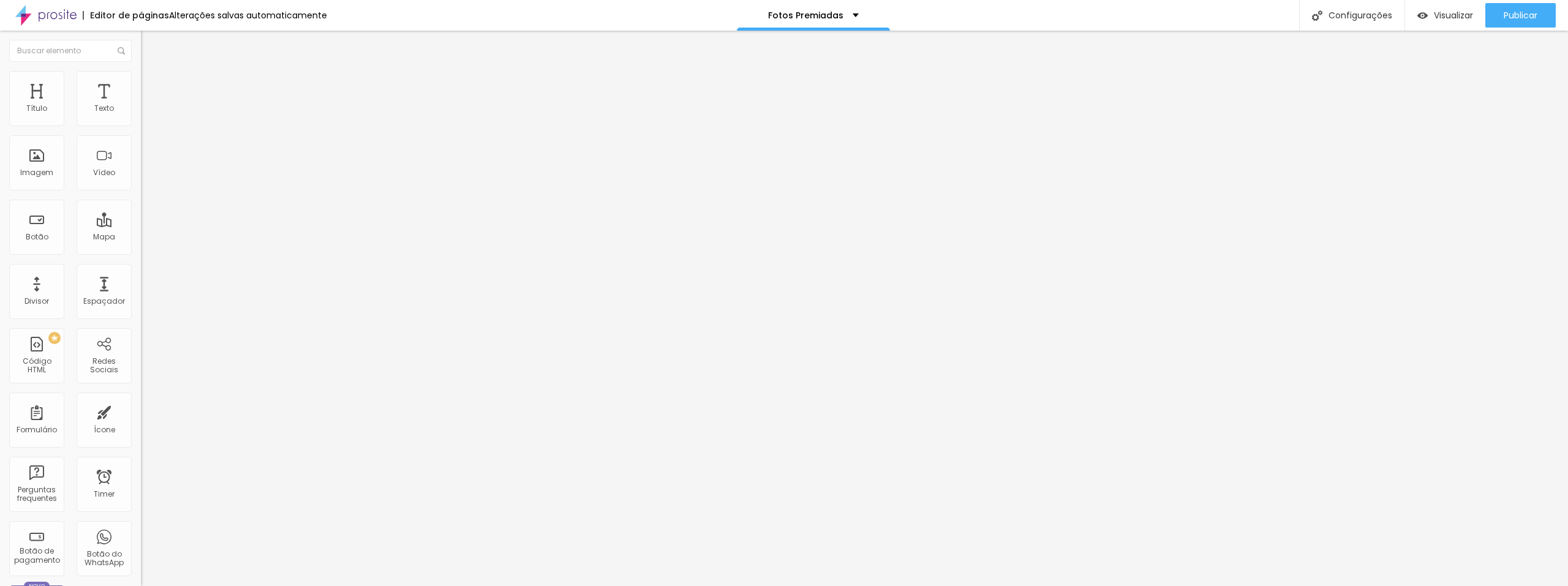
type input "11"
type input "8"
type input "7"
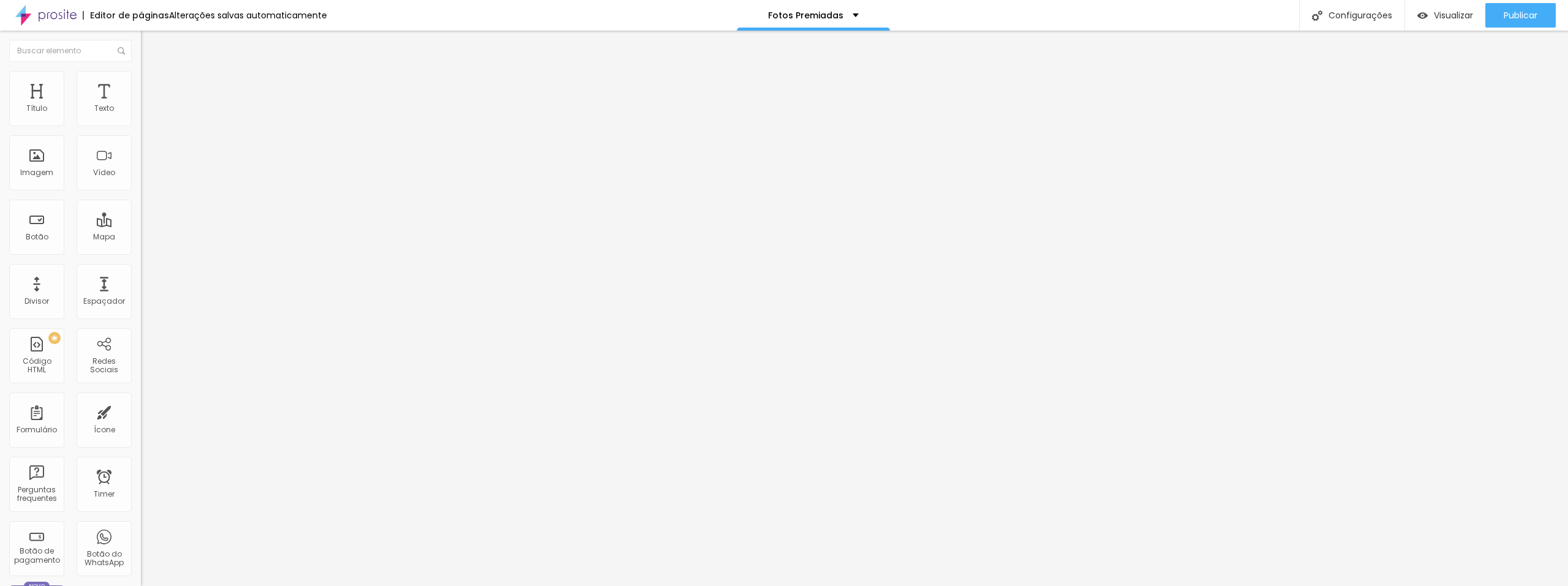
type input "4"
type input "0"
drag, startPoint x: 33, startPoint y: 119, endPoint x: 0, endPoint y: 133, distance: 35.8
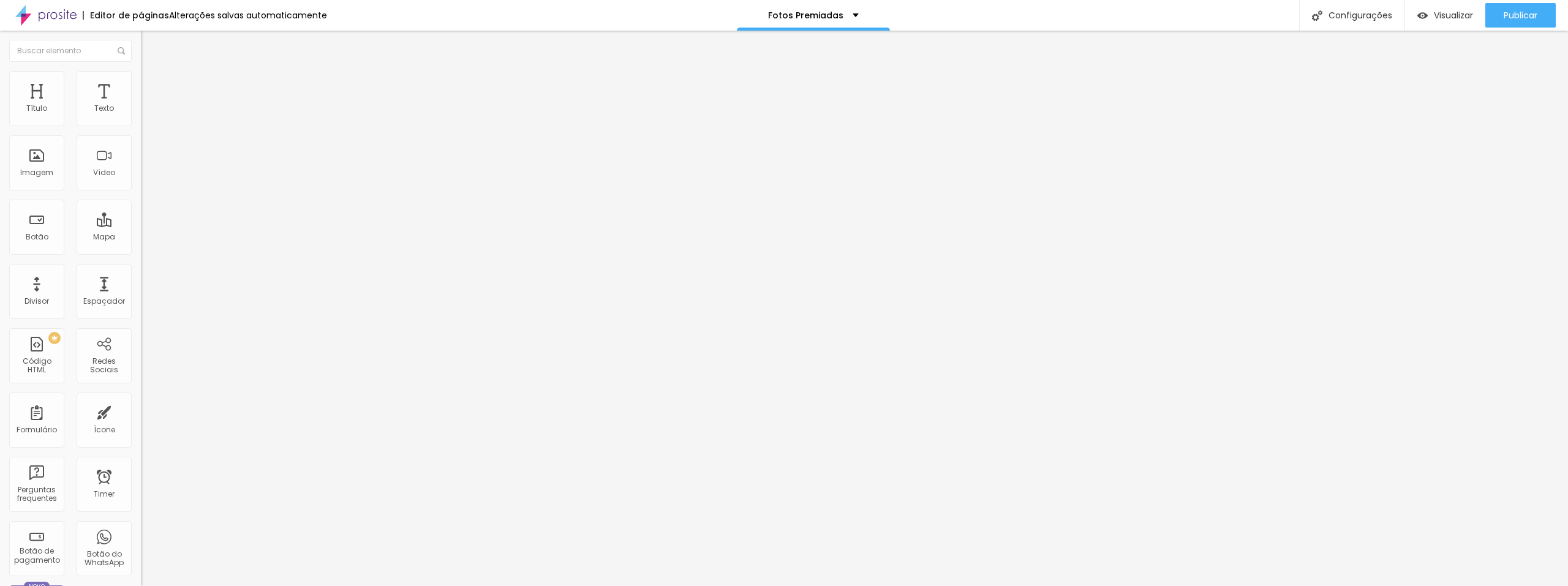
type input "0"
click at [141, 238] on input "range" at bounding box center [181, 243] width 79 height 10
type input "3"
type input "4"
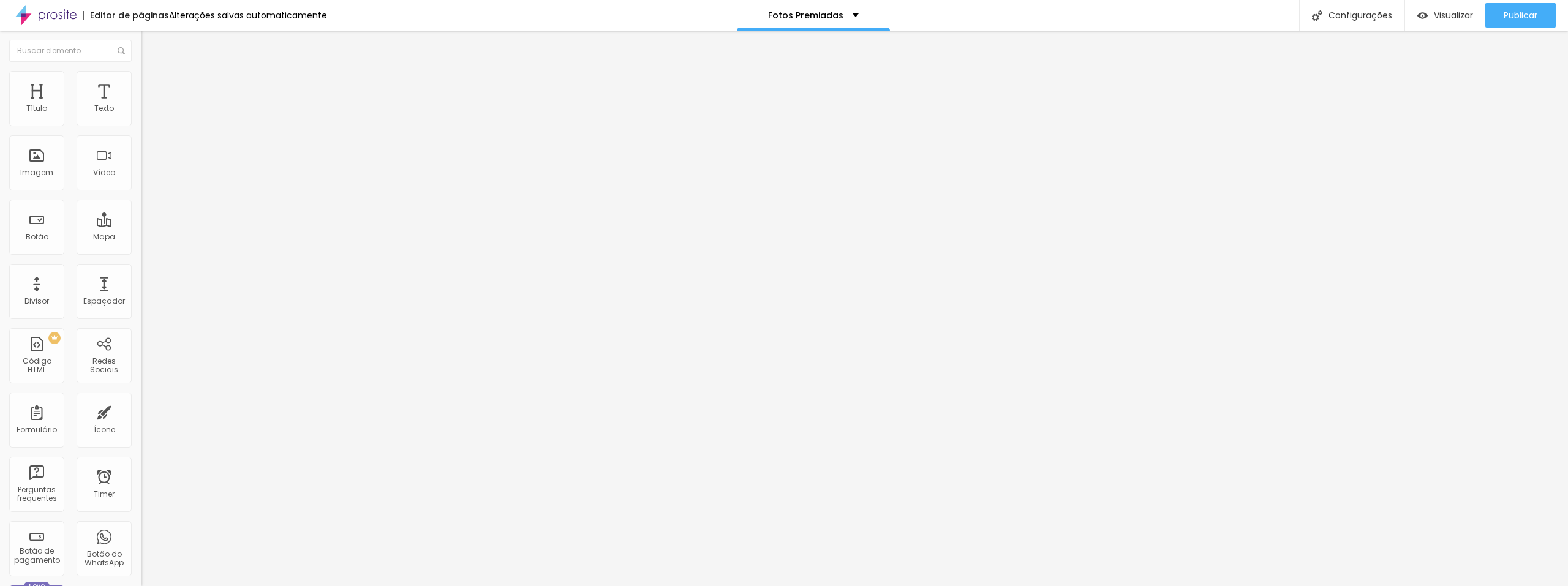
type input "4"
type input "7"
type input "8"
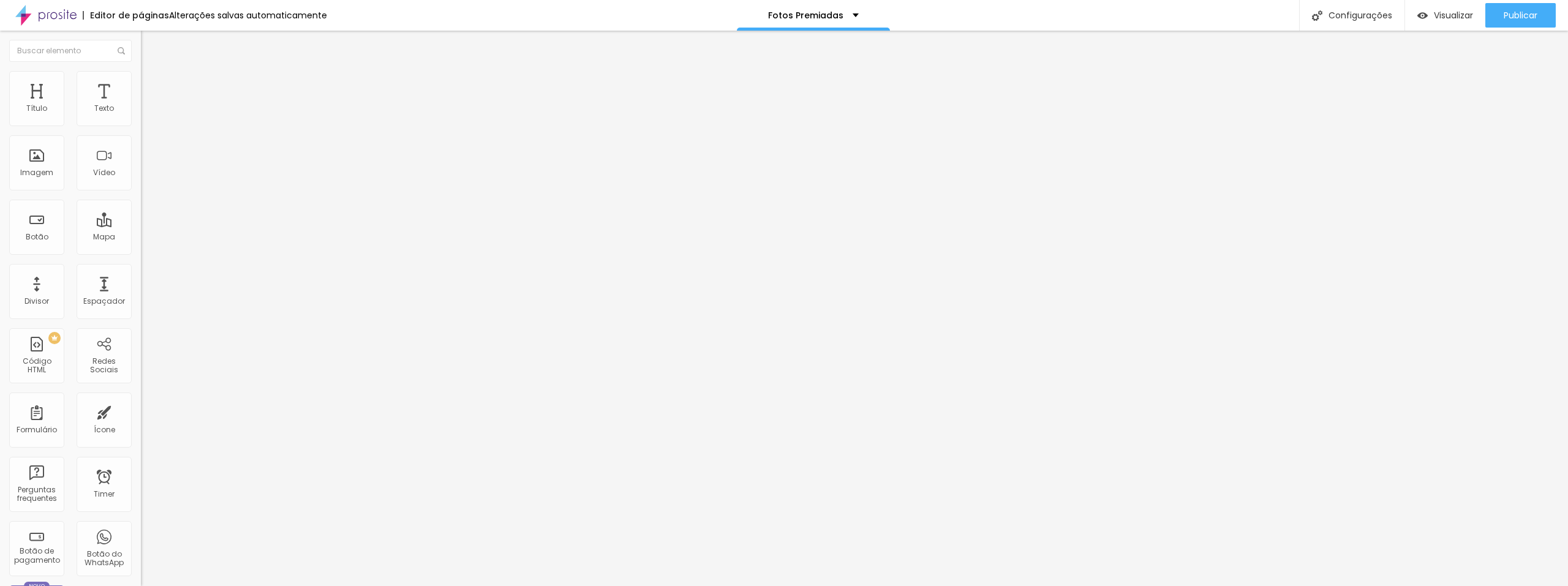
type input "10"
type input "12"
type input "14"
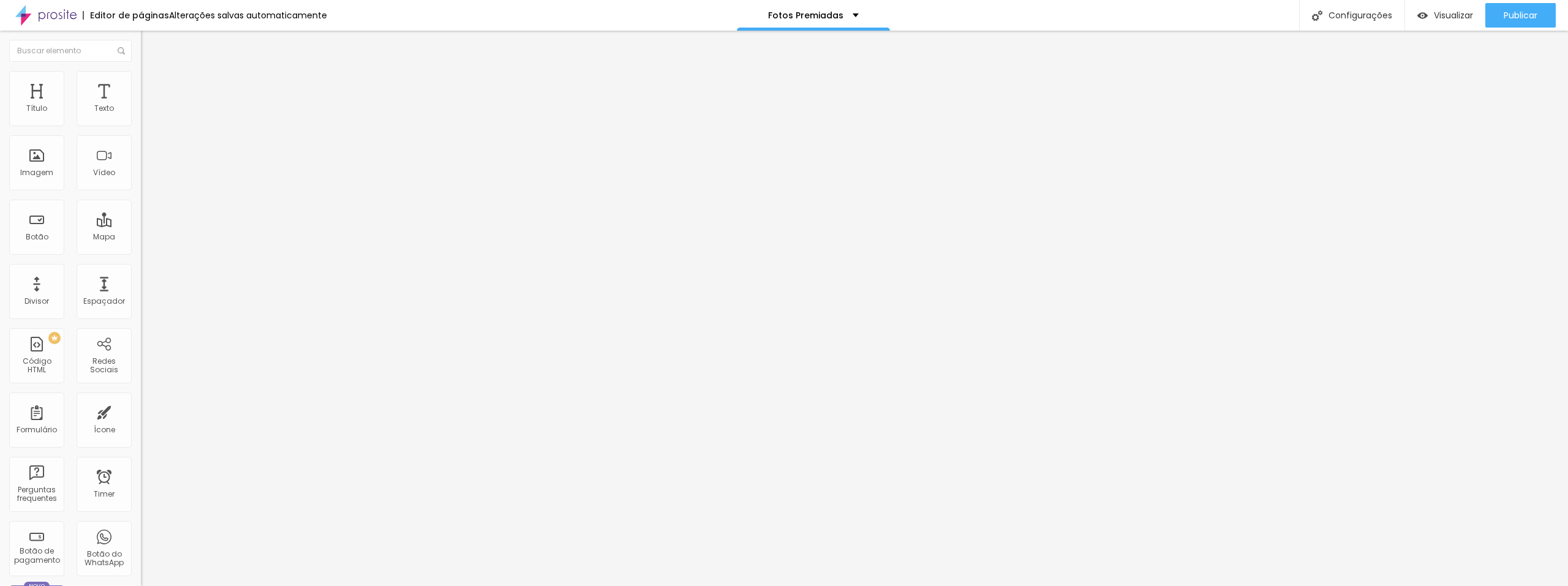
type input "14"
type input "16"
type input "18"
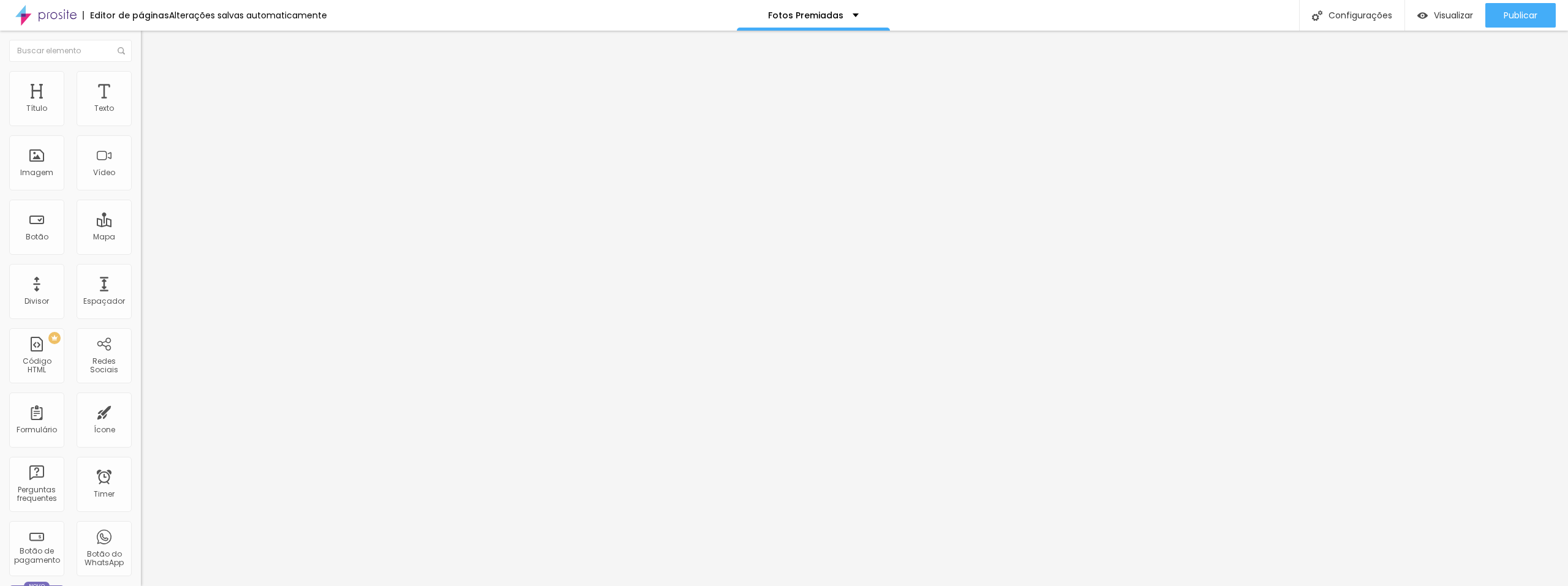
type input "21"
type input "25"
type input "27"
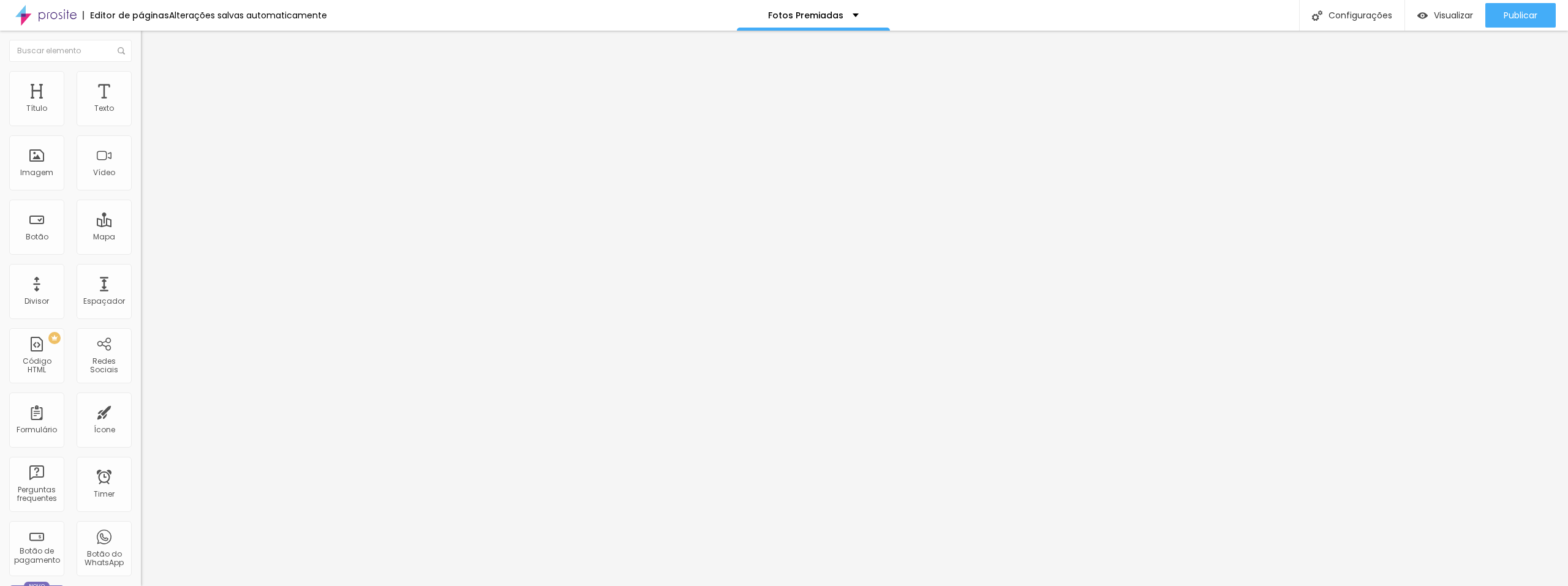
type input "27"
type input "28"
type input "29"
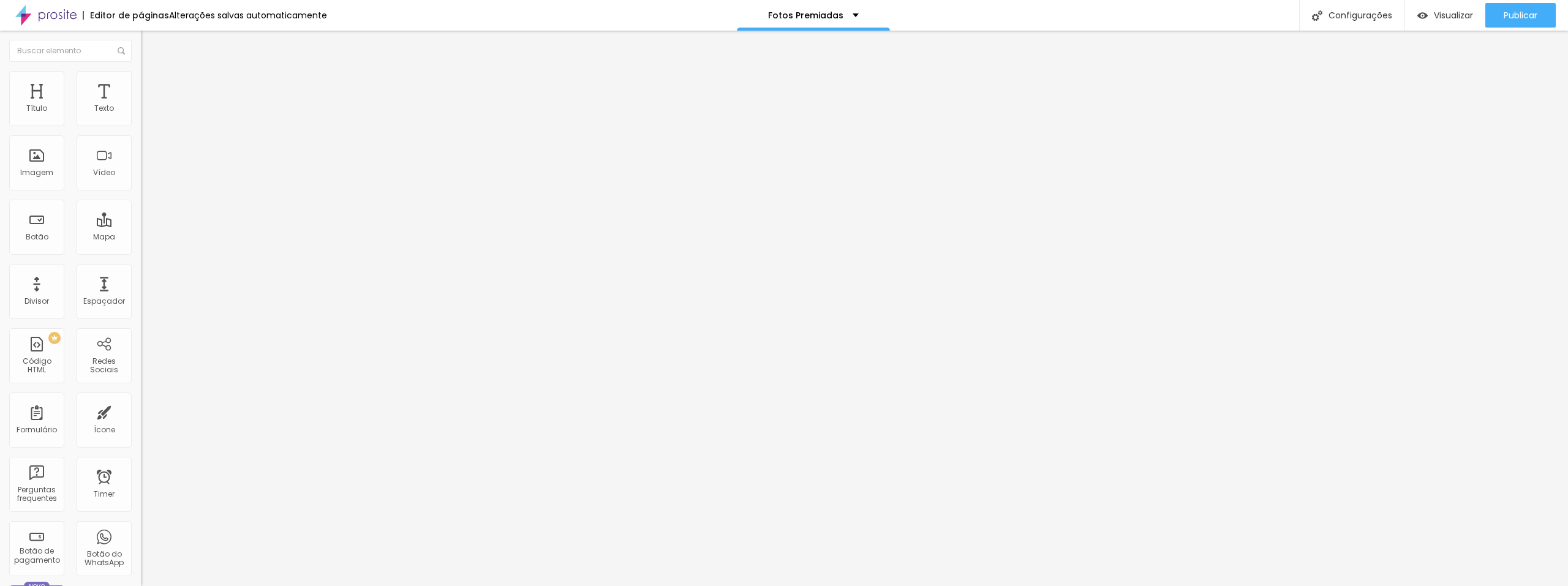
type input "30"
type input "32"
type input "33"
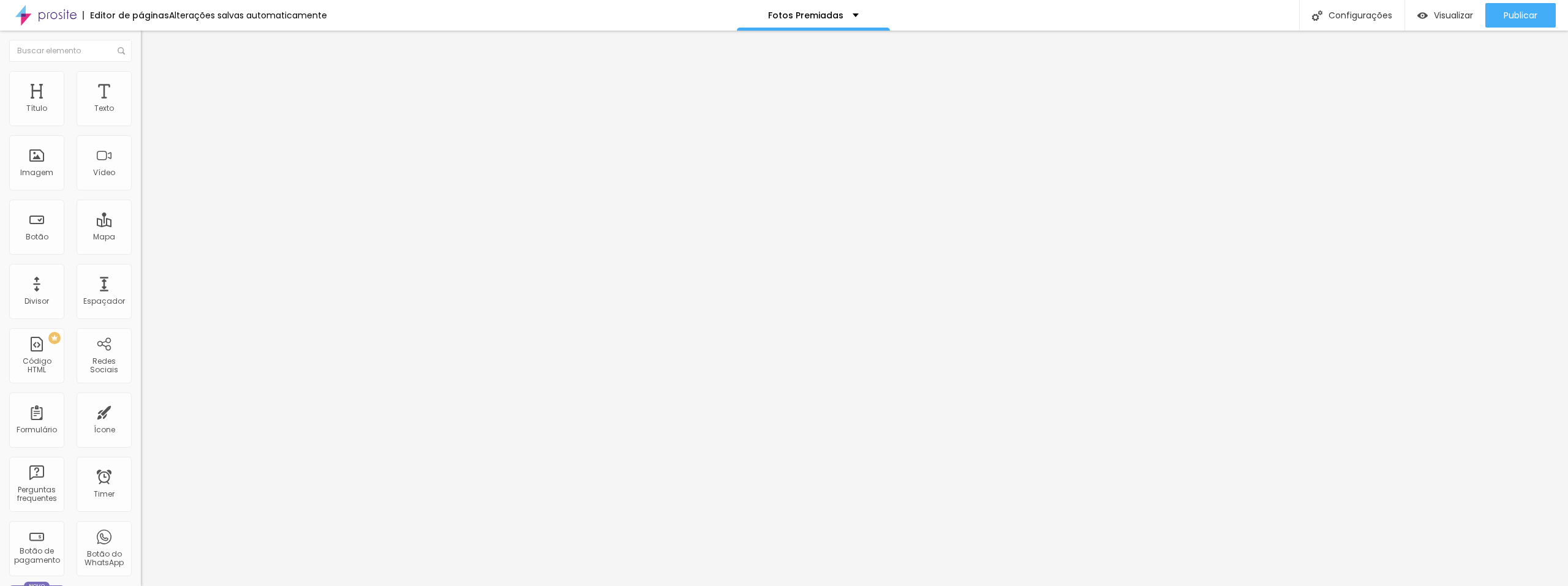
type input "33"
type input "34"
type input "35"
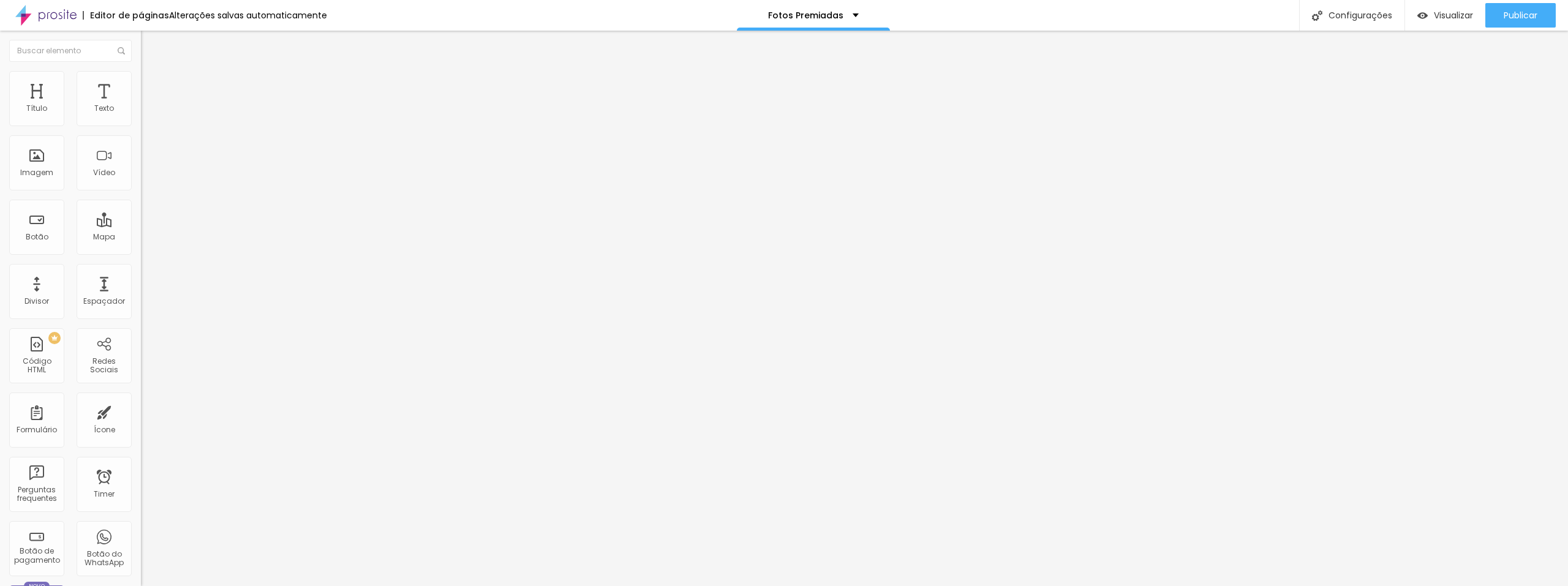
type input "34"
type input "30"
type input "29"
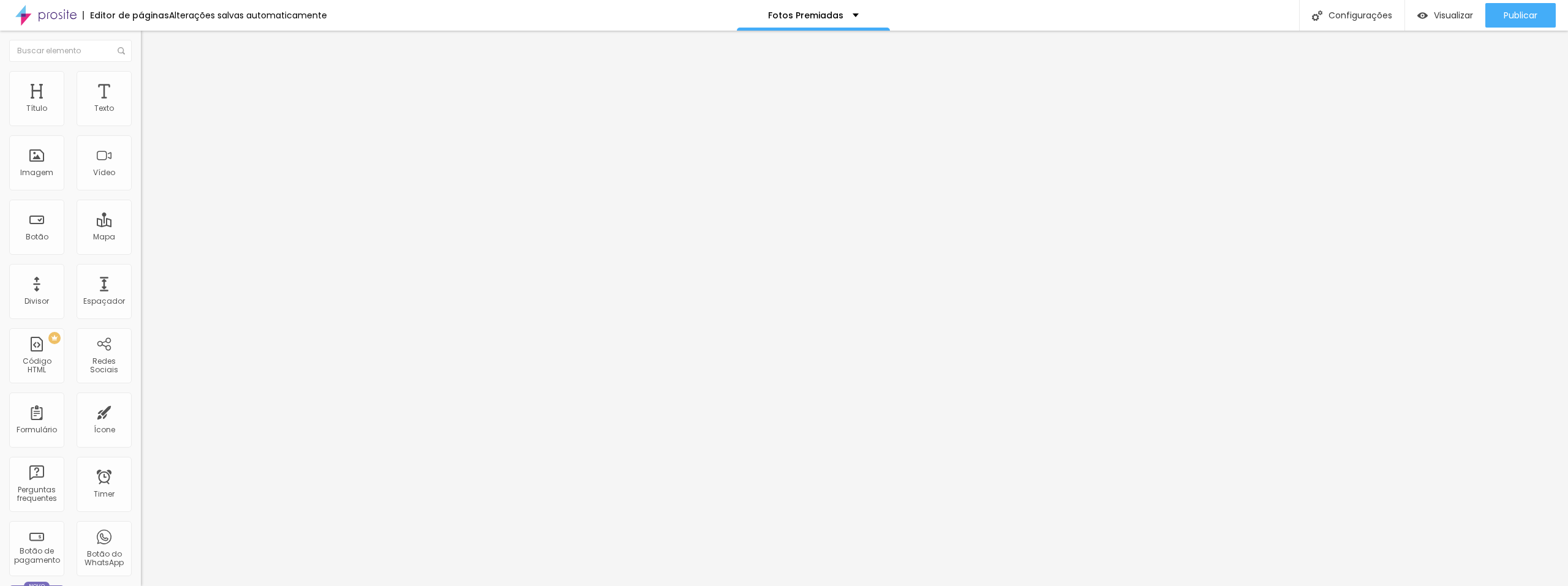
type input "29"
type input "26"
type input "25"
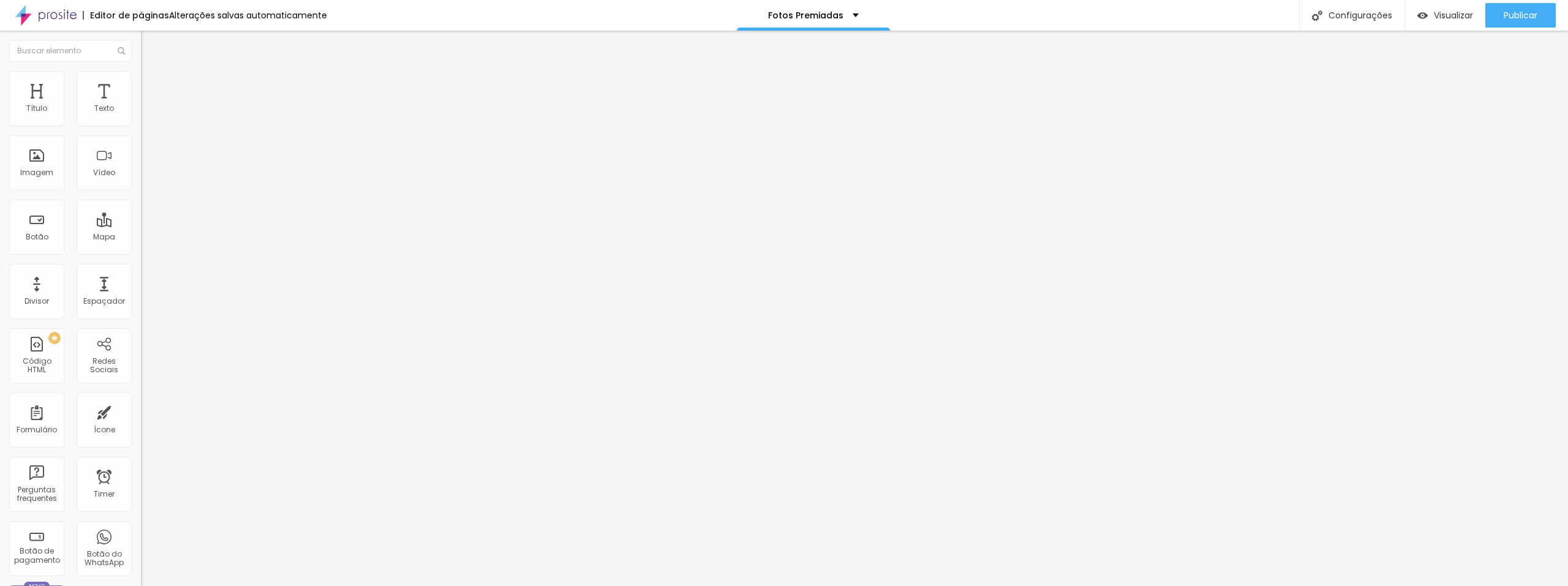
type input "22"
drag, startPoint x: 30, startPoint y: 145, endPoint x: 13, endPoint y: 144, distance: 17.0
click at [141, 411] on input "range" at bounding box center [181, 416] width 79 height 10
click at [150, 44] on img "button" at bounding box center [156, 45] width 10 height 10
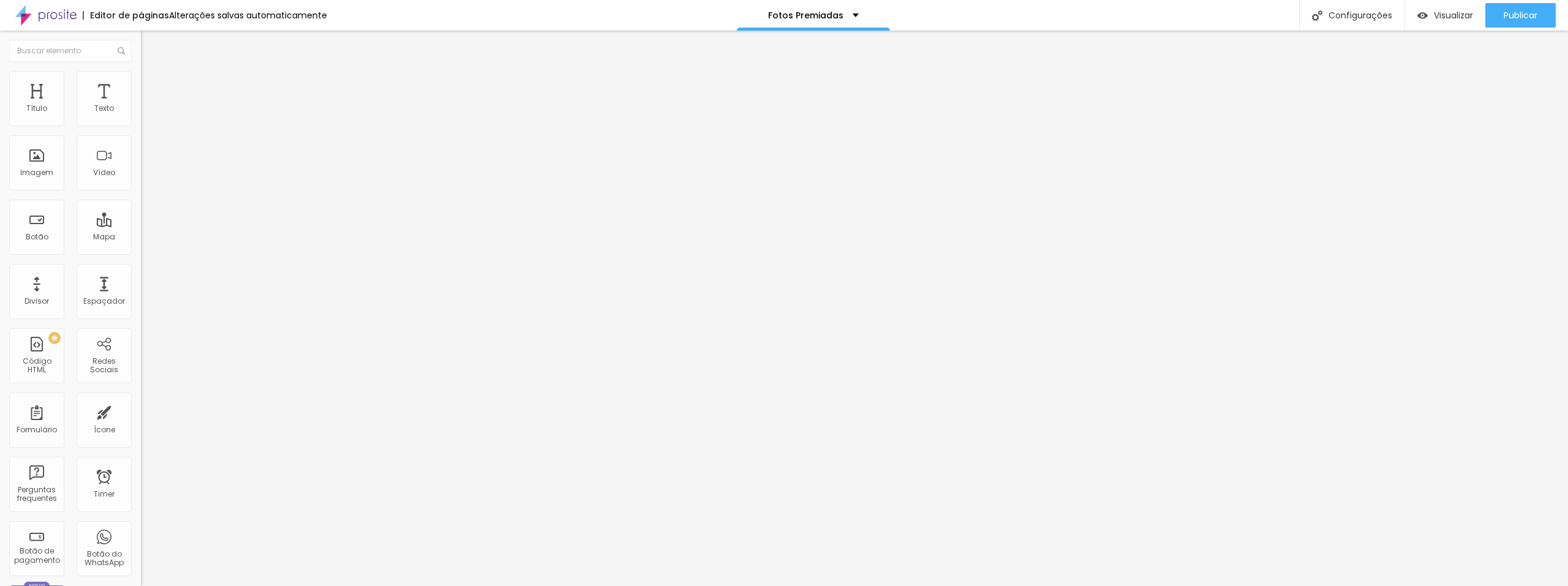
click at [141, 105] on span "Adicionar imagem" at bounding box center [181, 100] width 79 height 10
click at [141, 105] on span "Trocar imagem" at bounding box center [174, 100] width 66 height 10
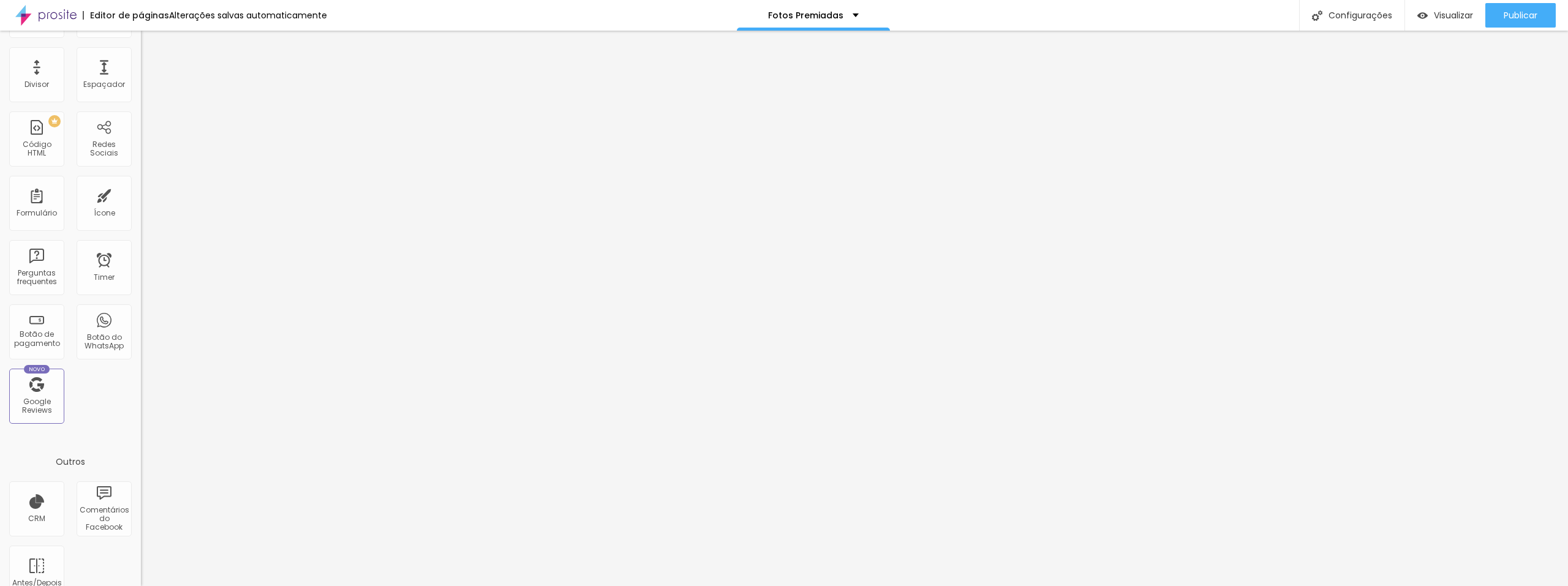
scroll to position [240, 0]
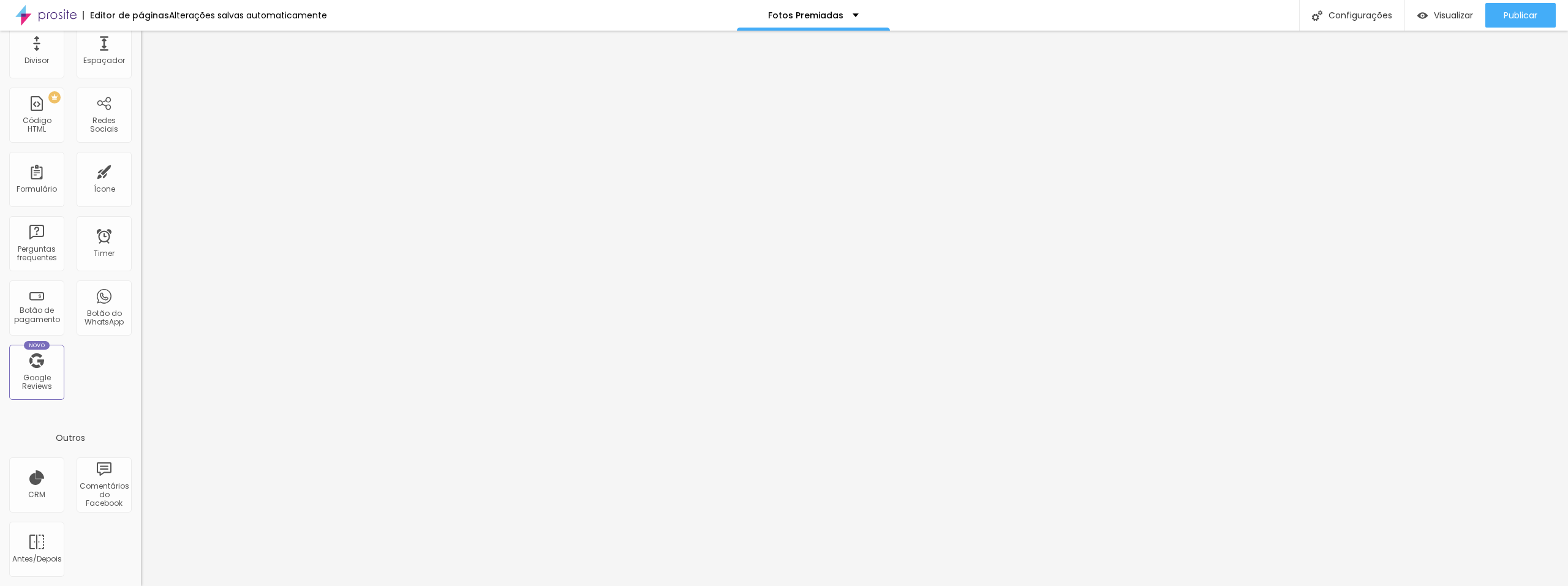
click at [32, 17] on img at bounding box center [45, 15] width 61 height 30
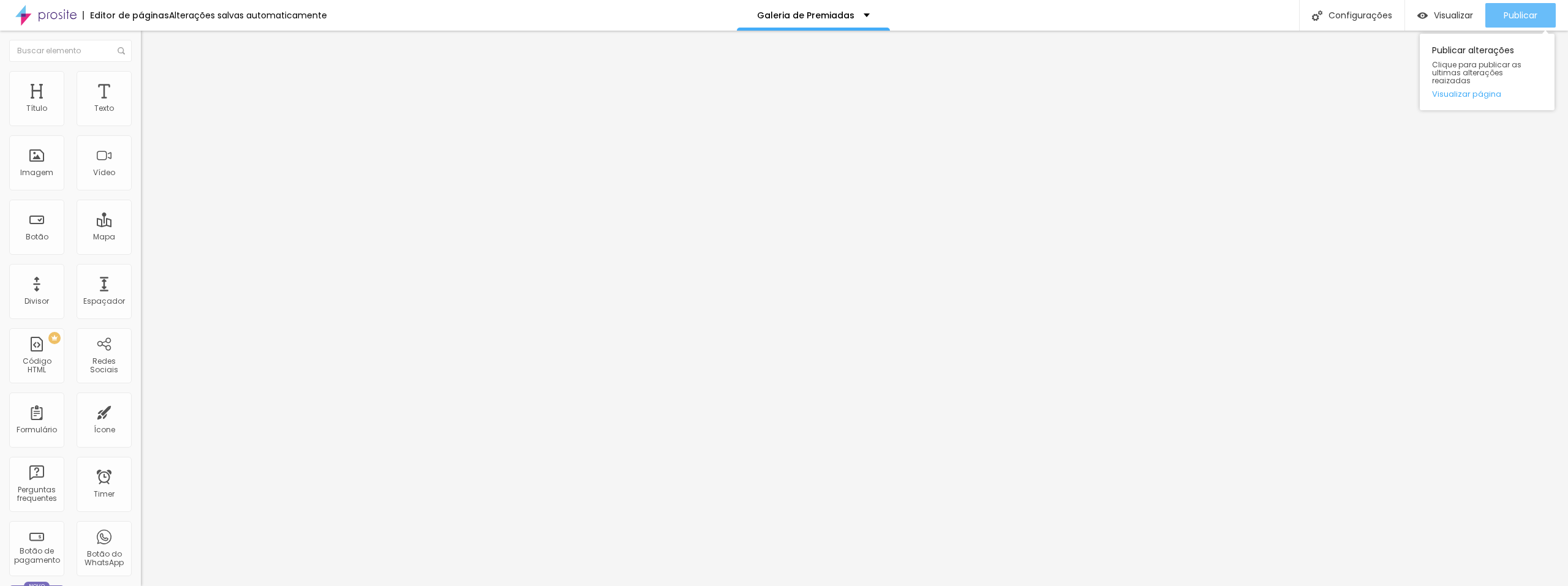
click at [1509, 17] on span "Publicar" at bounding box center [1521, 15] width 34 height 10
click at [1447, 8] on div "Visualizar" at bounding box center [1445, 15] width 55 height 24
click at [1512, 19] on span "Publicar" at bounding box center [1521, 15] width 34 height 10
click at [141, 224] on div "Proporção Original Cinema 16:9 Padrão 4:3 Quadrado 1:1 Original" at bounding box center [212, 200] width 141 height 49
click at [141, 183] on div "Proporção" at bounding box center [212, 179] width 141 height 8
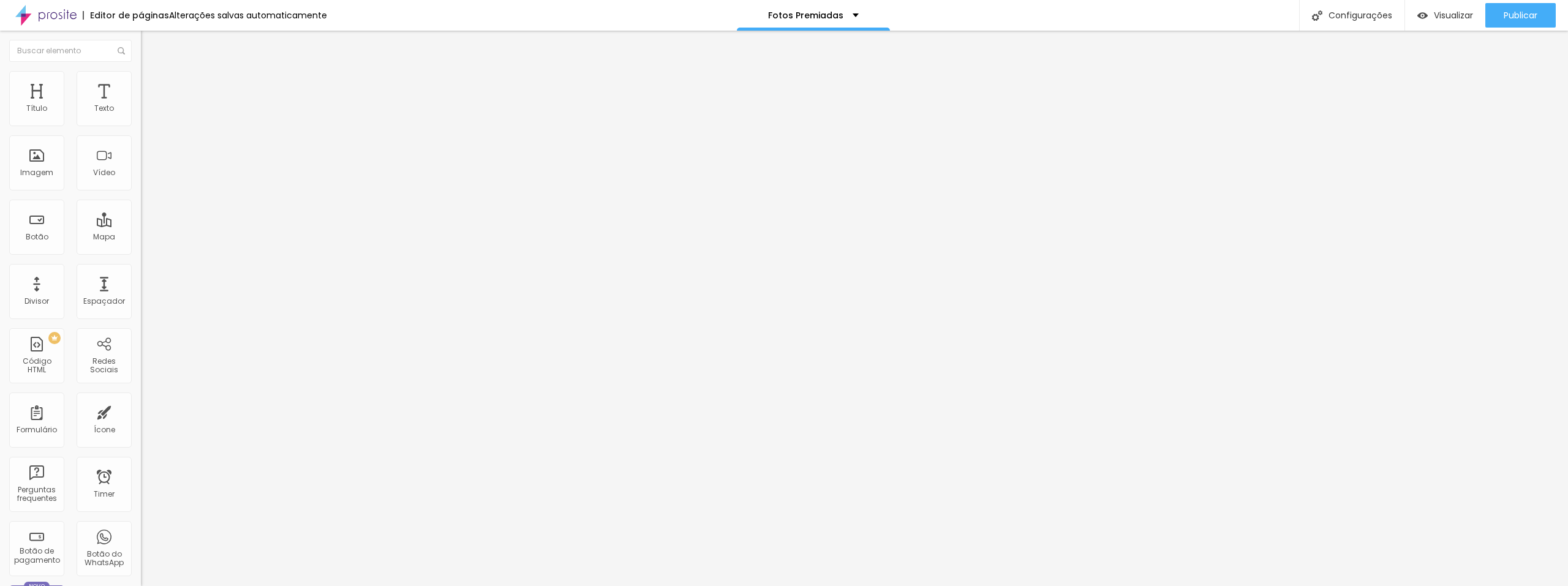
click at [141, 199] on span "Cinema" at bounding box center [156, 193] width 30 height 10
click at [141, 225] on span "Original" at bounding box center [156, 220] width 29 height 10
click at [141, 205] on div "Padrão 4:3" at bounding box center [212, 201] width 141 height 8
click at [141, 225] on span "Original" at bounding box center [156, 220] width 29 height 10
click at [141, 78] on img at bounding box center [146, 77] width 11 height 11
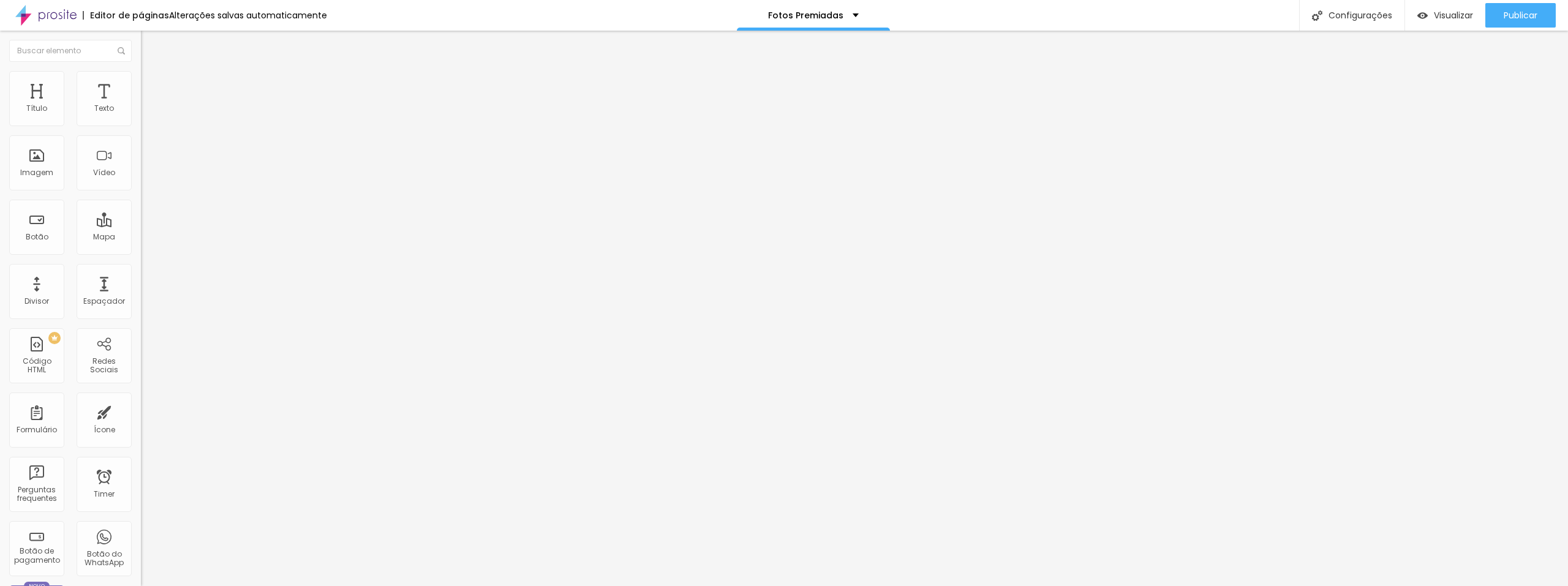
click at [141, 70] on img at bounding box center [146, 64] width 11 height 11
click at [141, 71] on li "Estilo" at bounding box center [212, 77] width 141 height 13
type input "95"
type input "90"
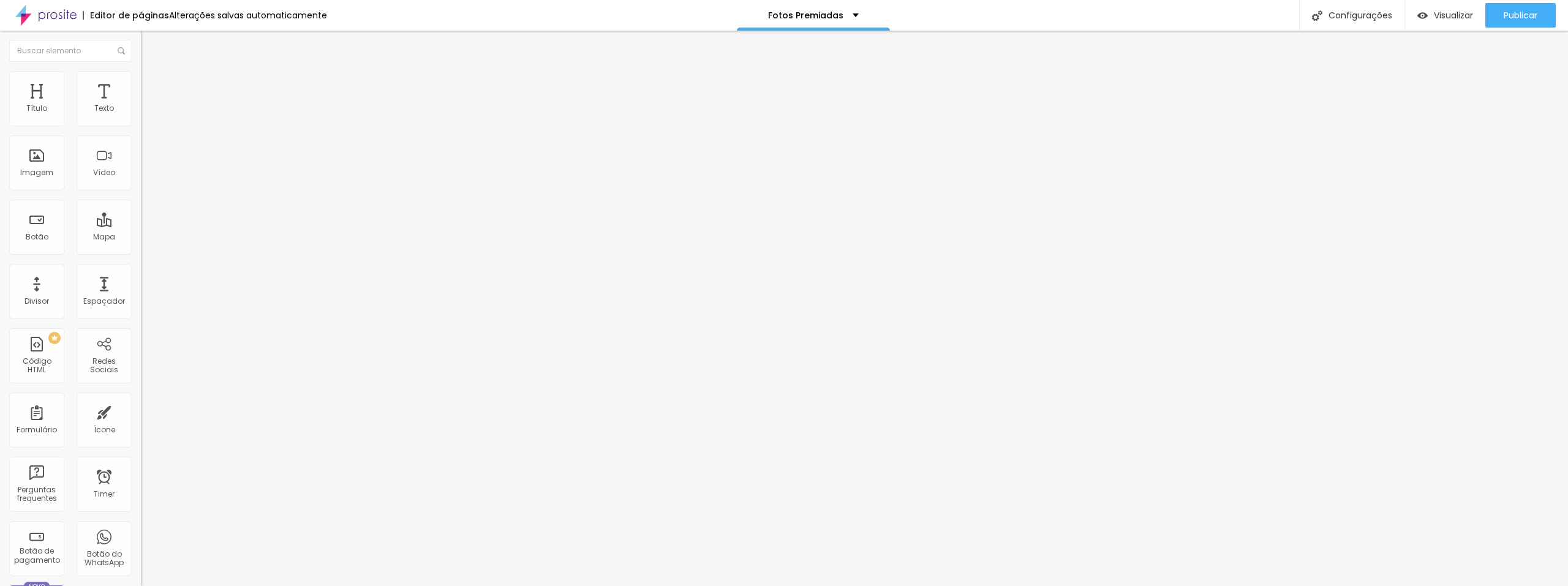
type input "90"
type input "85"
type input "80"
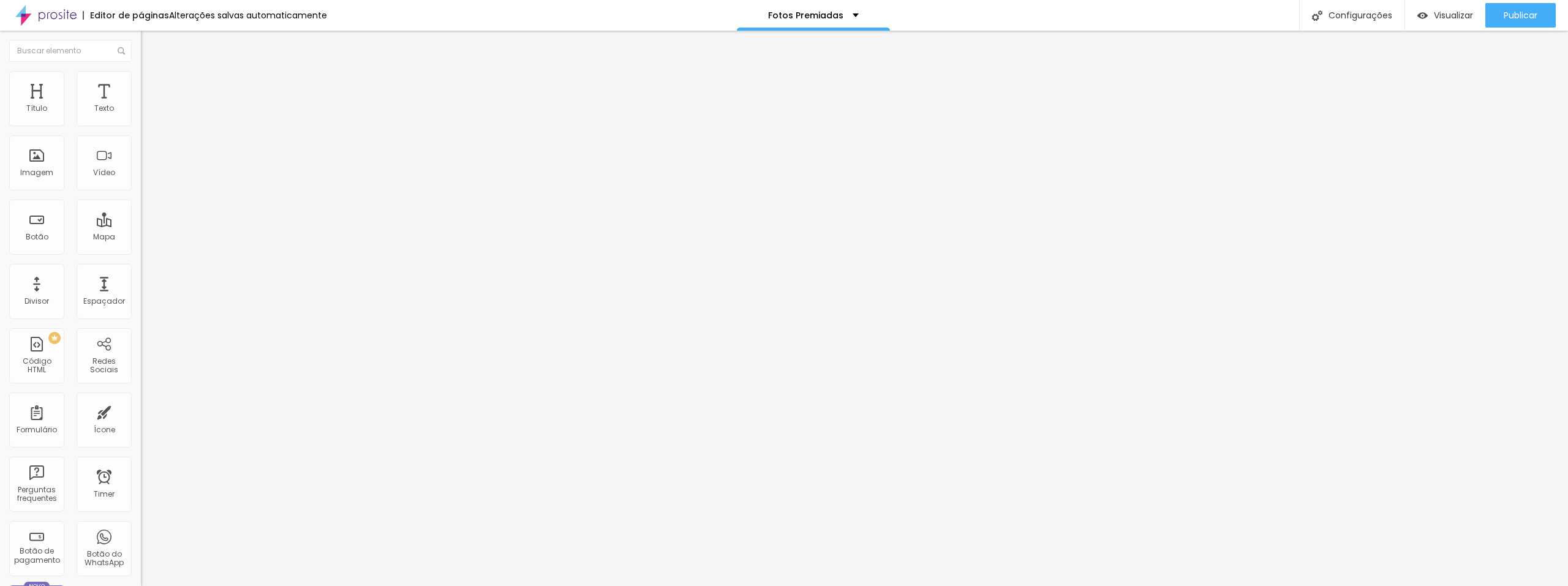
type input "70"
type input "55"
type input "45"
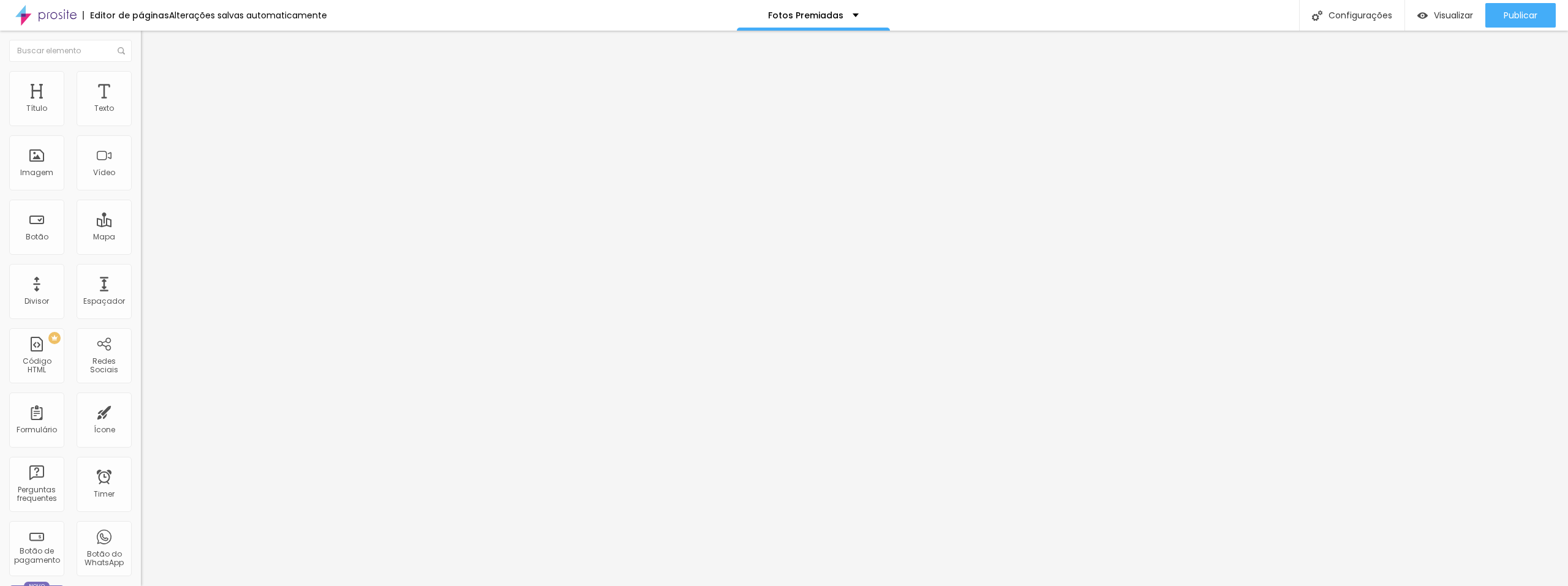
type input "45"
type input "35"
type input "30"
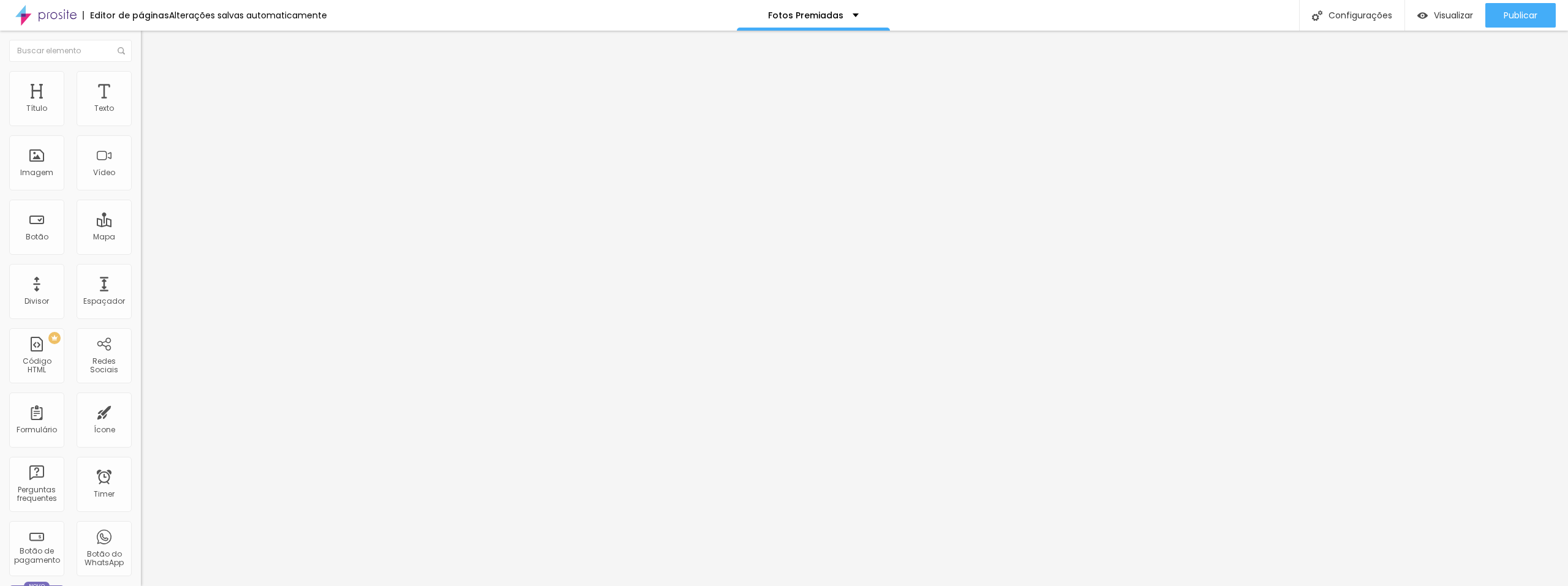
type input "25"
type input "20"
type input "25"
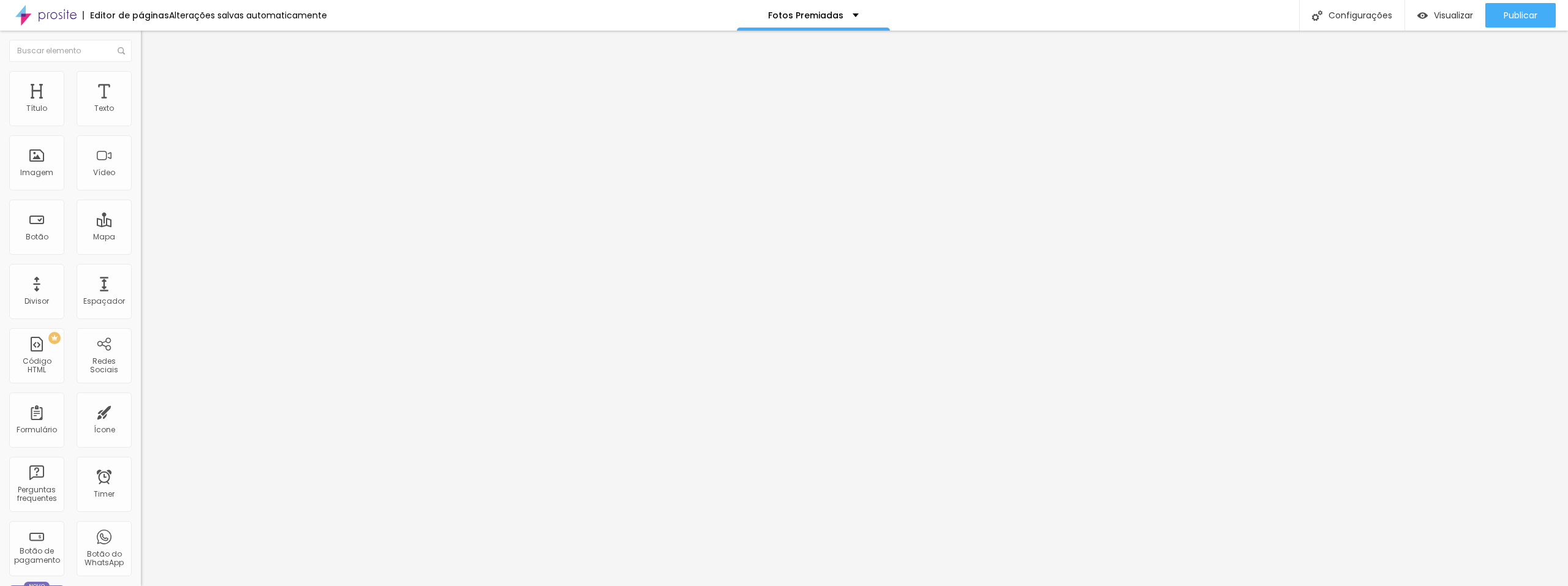
type input "25"
type input "35"
type input "40"
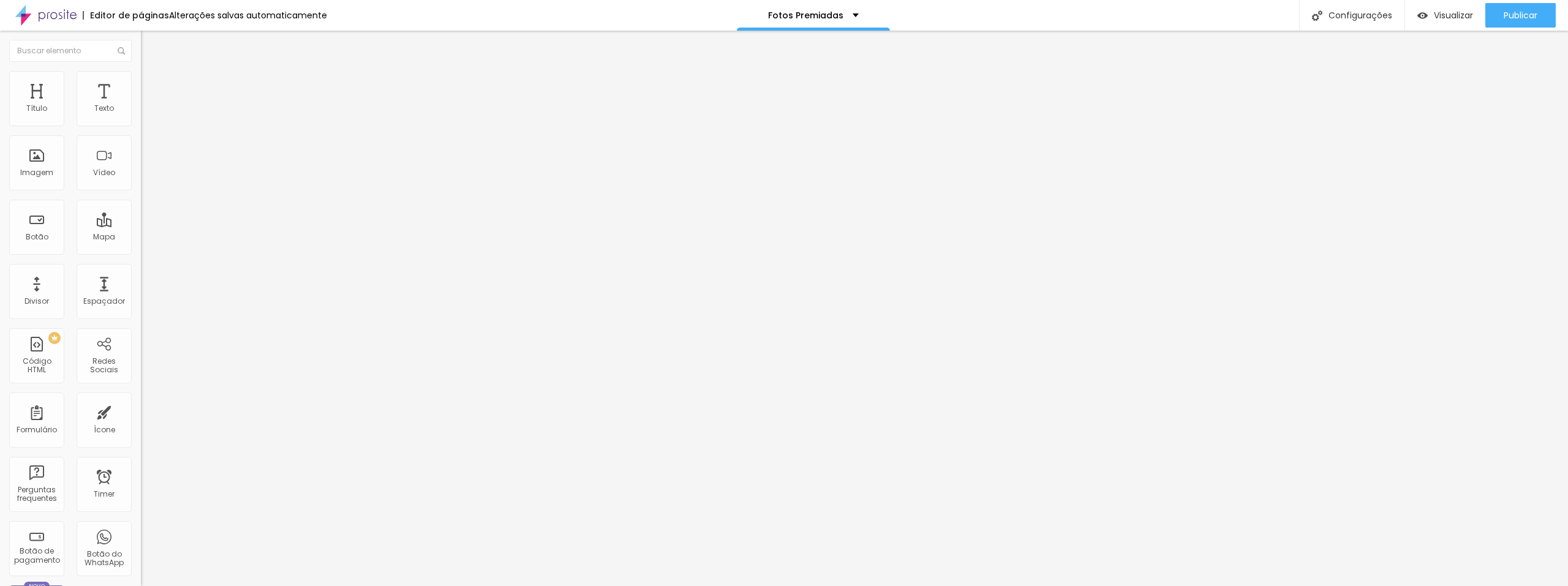
type input "55"
type input "70"
type input "85"
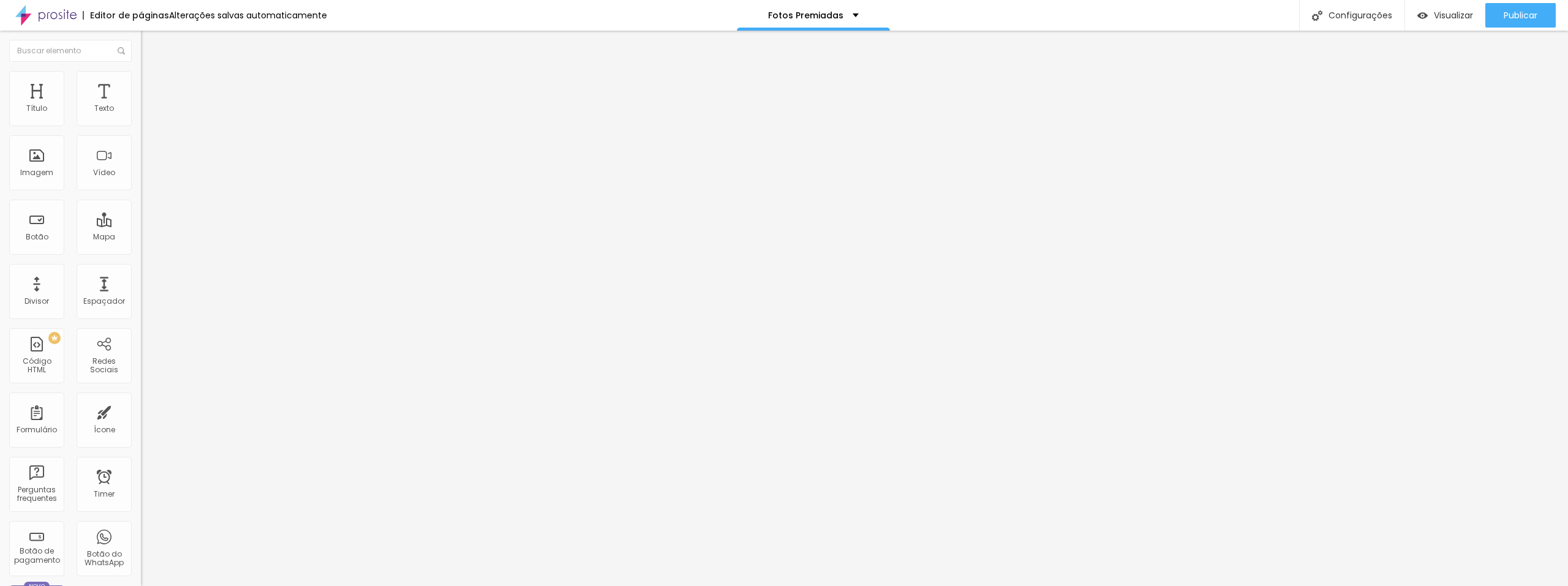
type input "85"
type input "95"
type input "100"
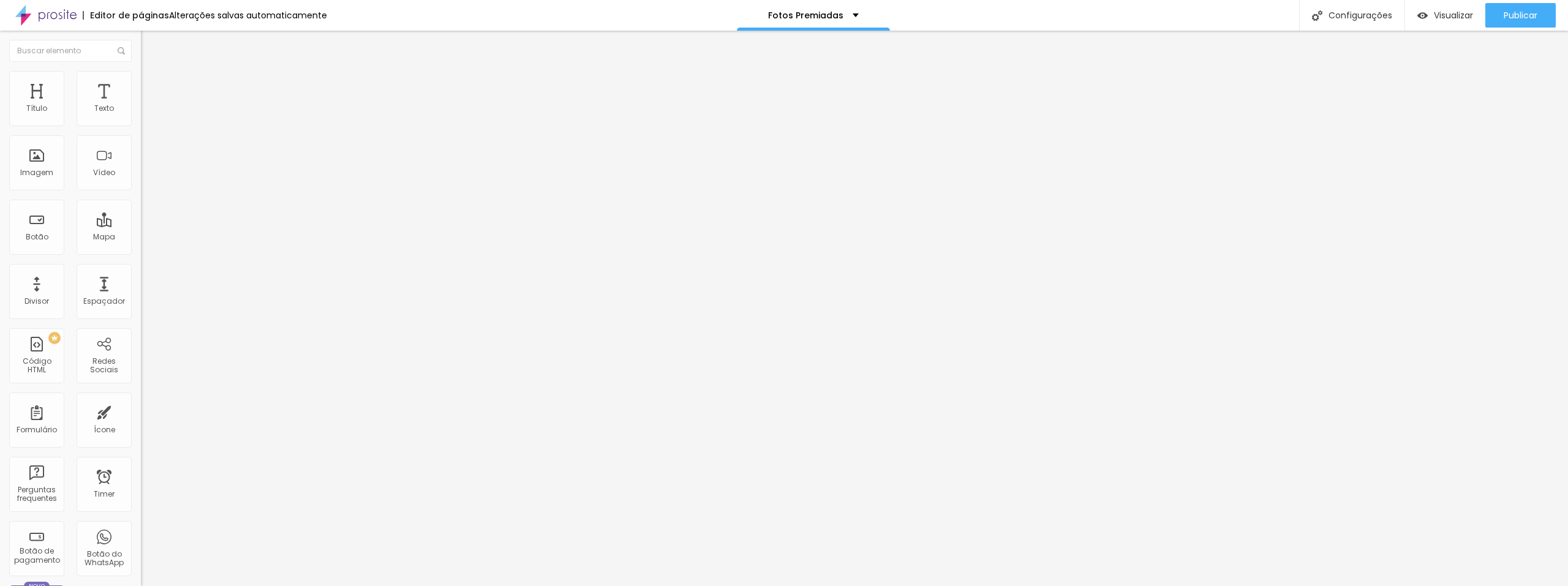
drag, startPoint x: 128, startPoint y: 132, endPoint x: 272, endPoint y: 148, distance: 144.9
click at [220, 125] on input "range" at bounding box center [181, 121] width 79 height 10
click at [141, 72] on img at bounding box center [146, 77] width 11 height 11
click at [141, 83] on img at bounding box center [146, 88] width 11 height 11
click at [141, 71] on li "Conteúdo" at bounding box center [212, 65] width 141 height 13
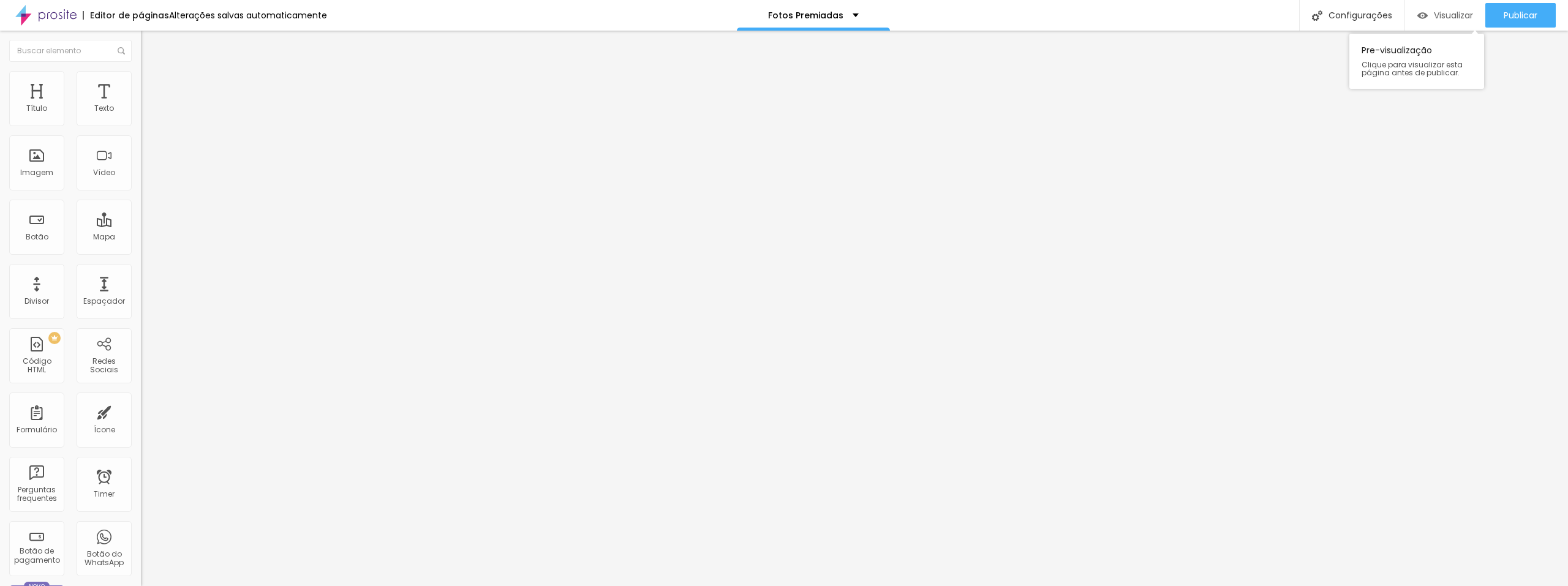
click at [1449, 8] on div "Visualizar" at bounding box center [1445, 15] width 55 height 24
click at [152, 85] on span "Estilo" at bounding box center [161, 79] width 19 height 10
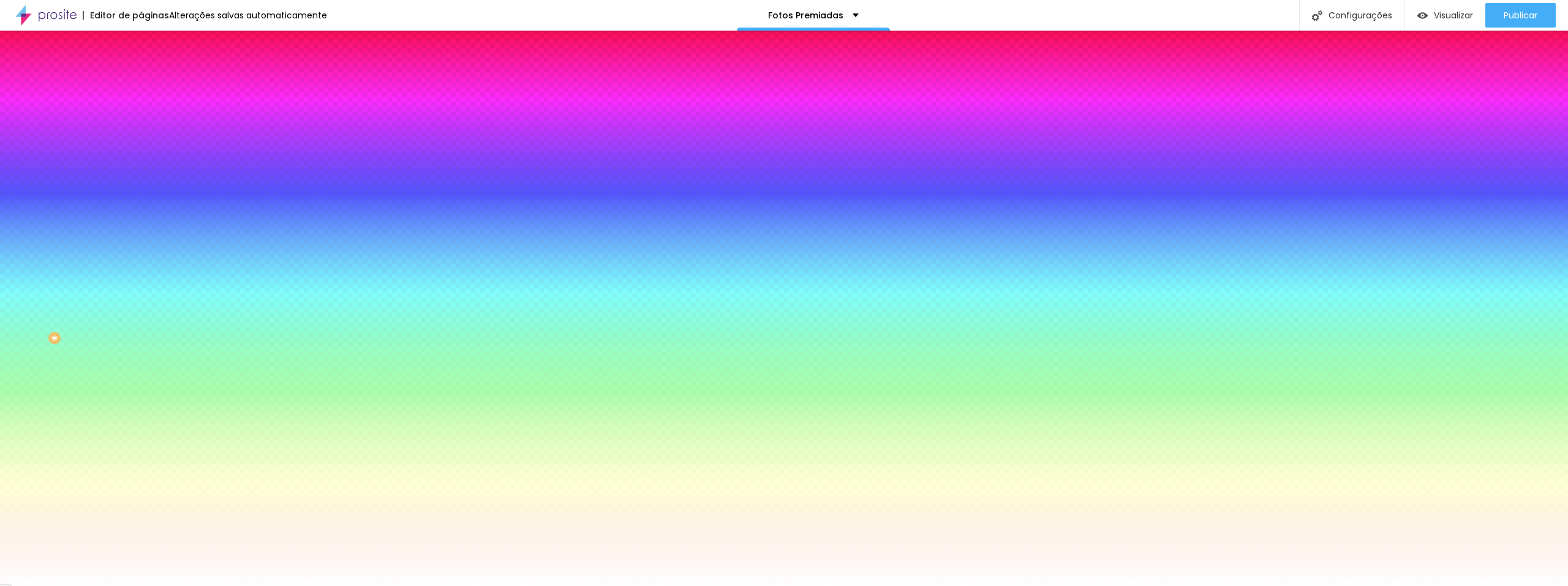
click at [141, 83] on img at bounding box center [146, 88] width 11 height 11
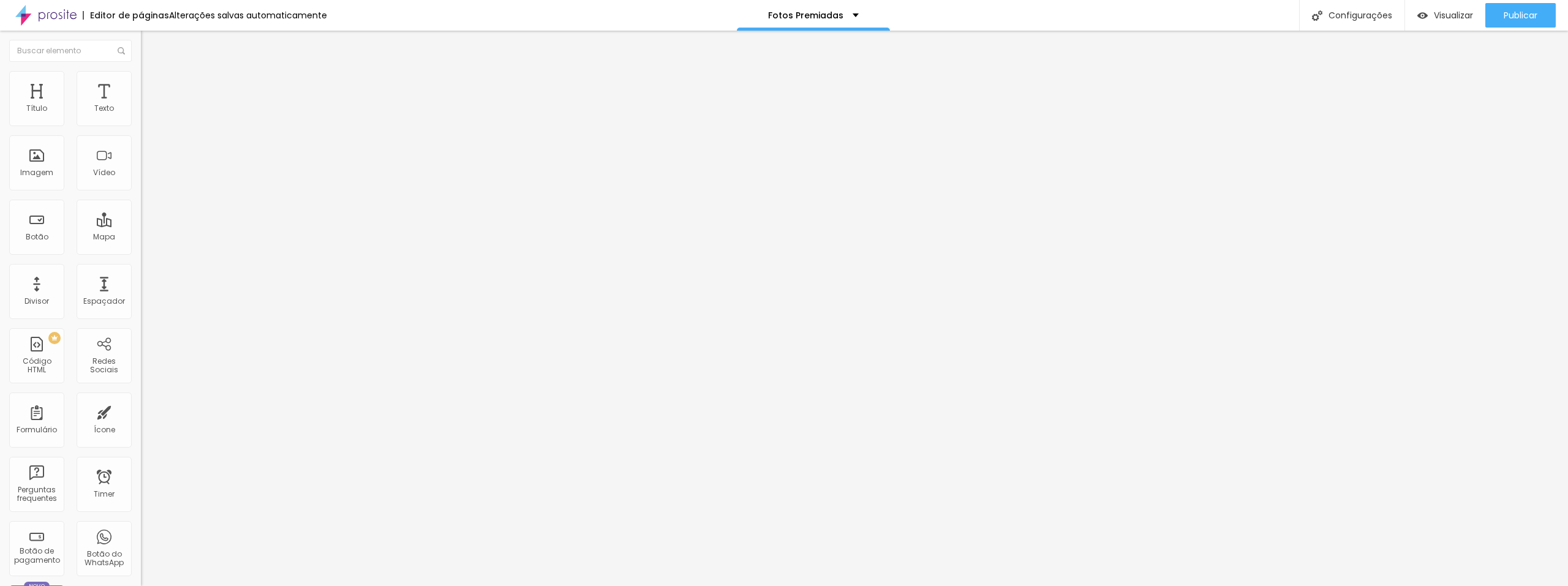
type input "15"
type input "10"
type input "5"
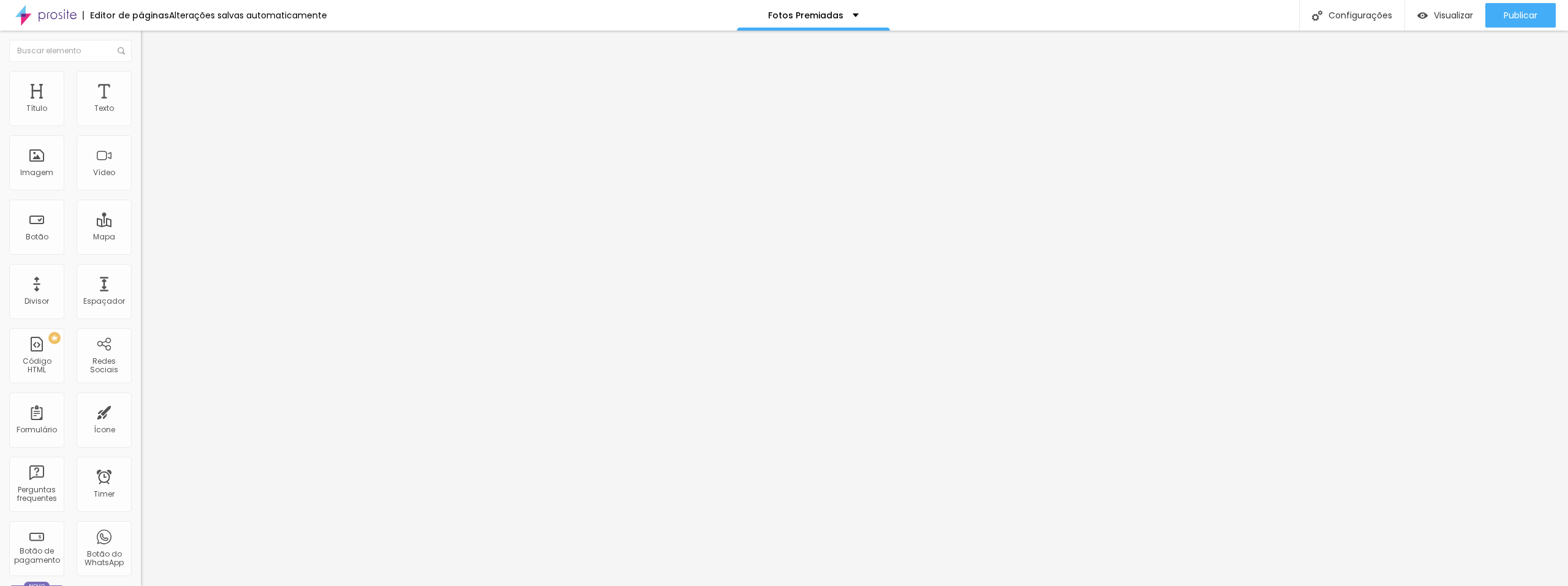
type input "5"
type input "0"
drag, startPoint x: 51, startPoint y: 119, endPoint x: 7, endPoint y: 124, distance: 44.3
type input "0"
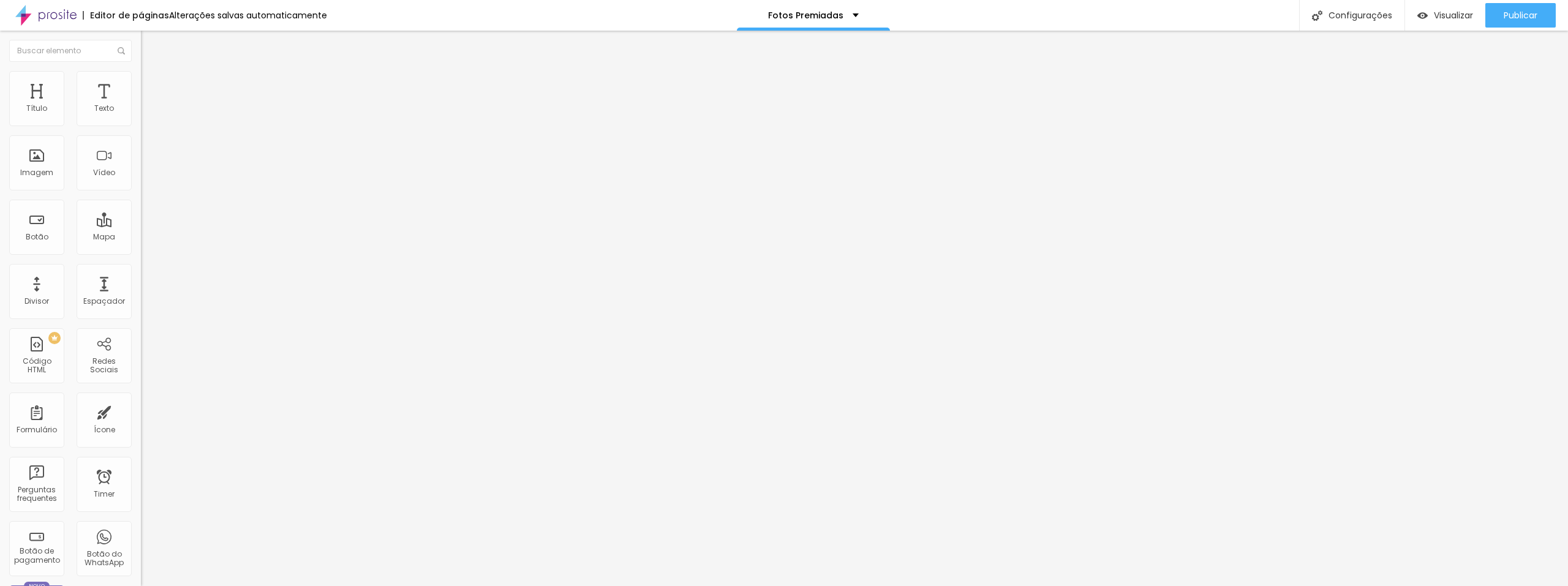
click at [141, 238] on input "range" at bounding box center [181, 243] width 79 height 10
click at [141, 75] on img at bounding box center [146, 77] width 11 height 11
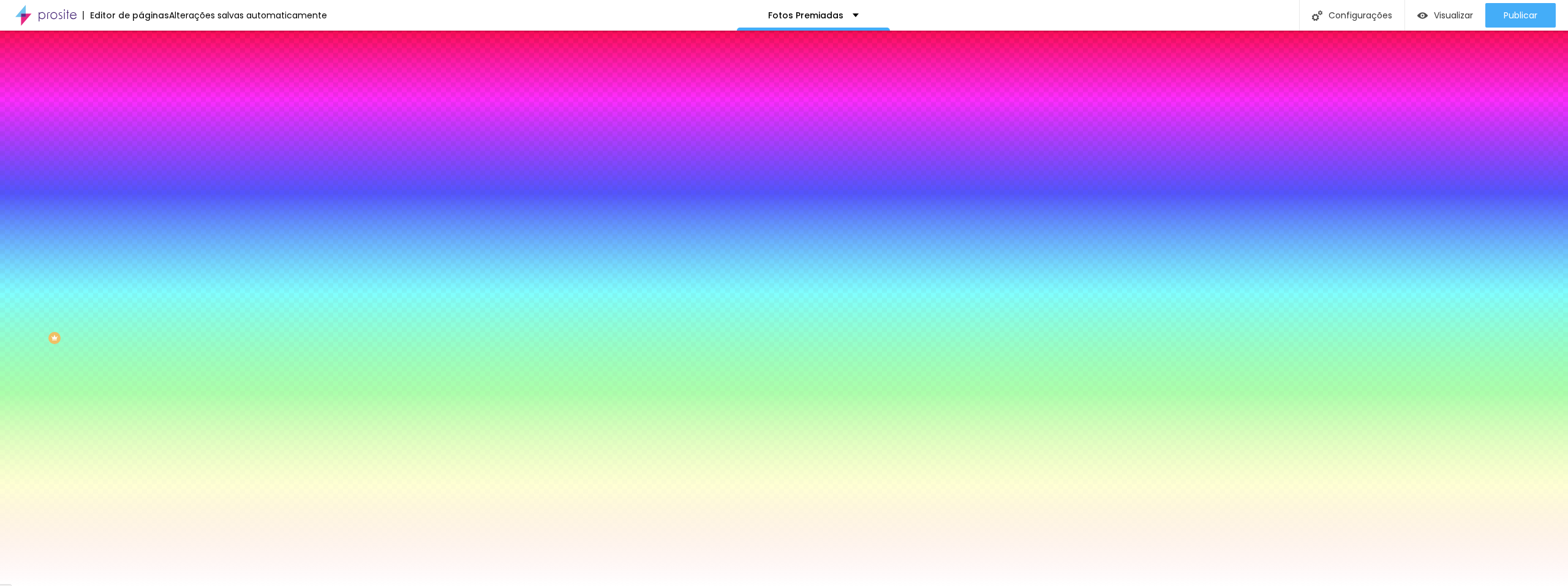
click at [141, 83] on li "Avançado" at bounding box center [212, 89] width 141 height 13
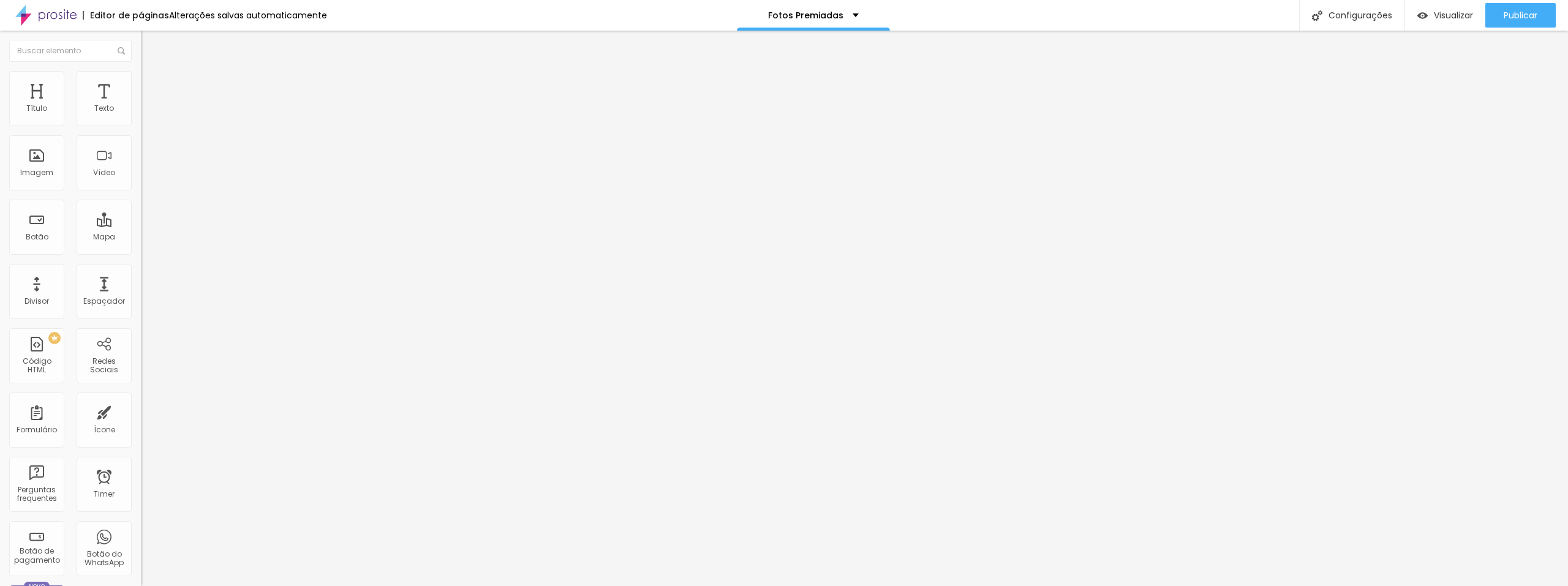
click at [141, 71] on li "Estilo" at bounding box center [212, 77] width 141 height 13
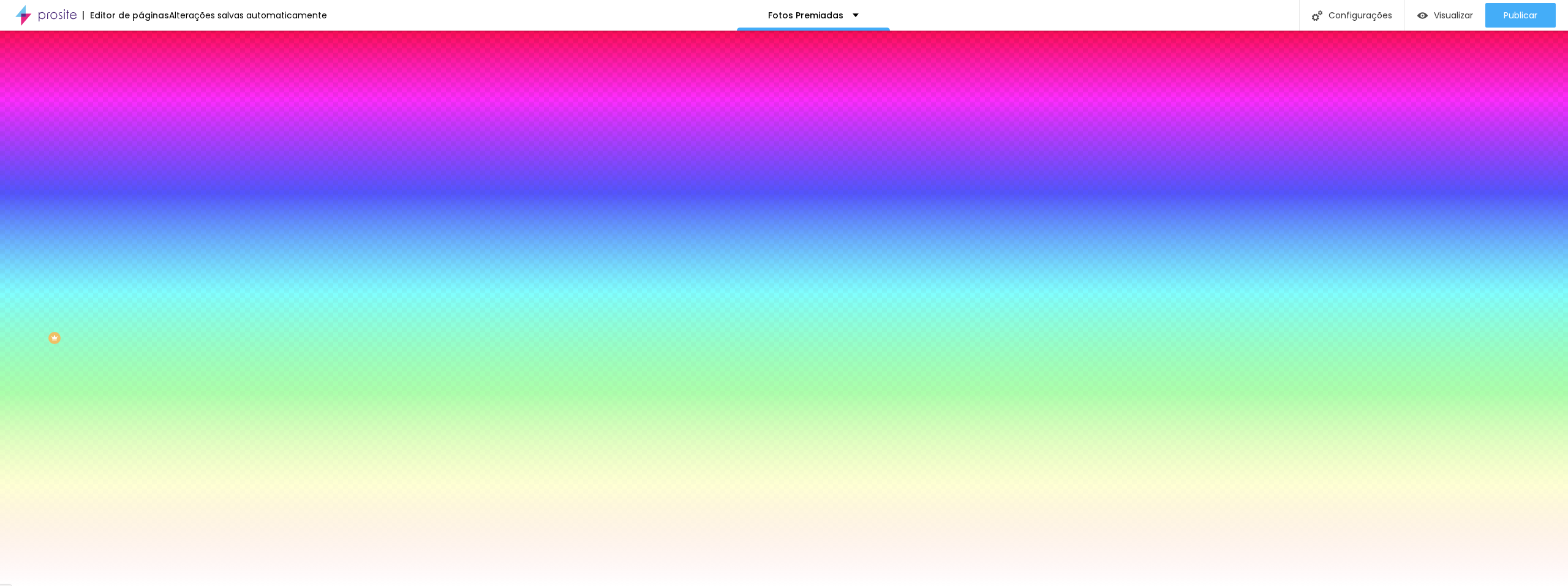
click at [141, 83] on li "Avançado" at bounding box center [212, 89] width 141 height 13
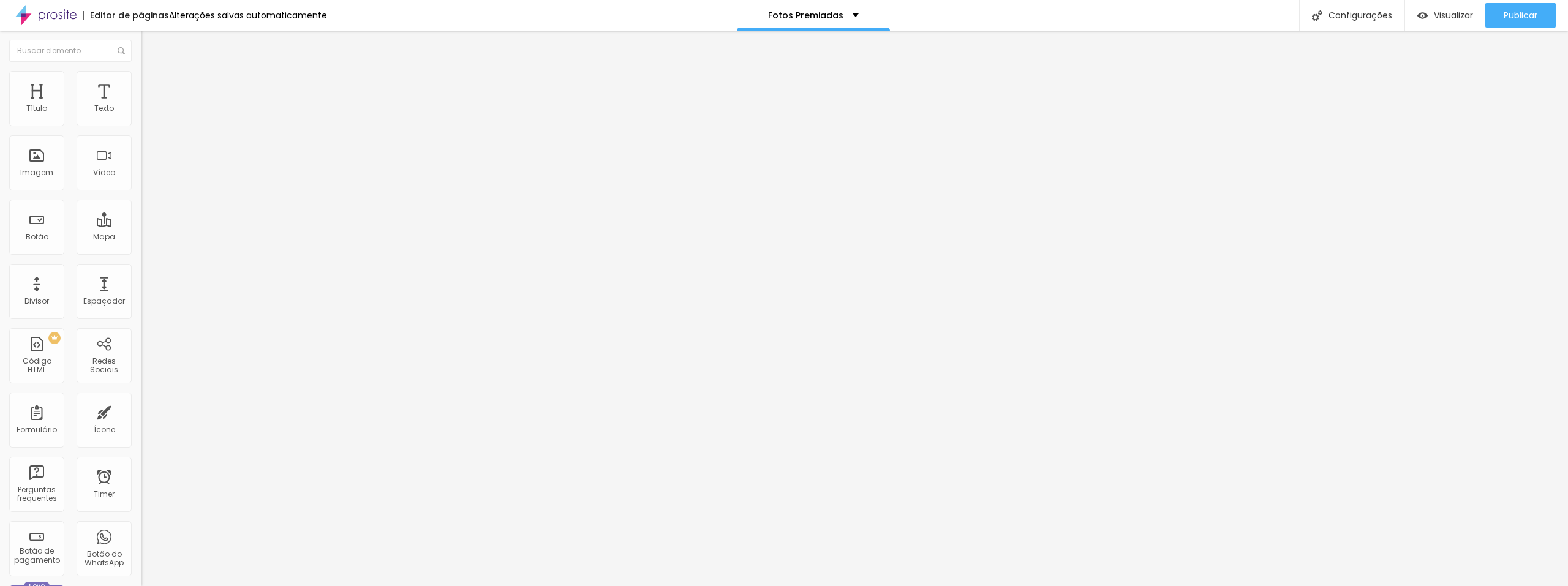
type input "5"
drag, startPoint x: 27, startPoint y: 119, endPoint x: 34, endPoint y: 123, distance: 8.1
type input "5"
click at [141, 238] on input "range" at bounding box center [181, 243] width 79 height 10
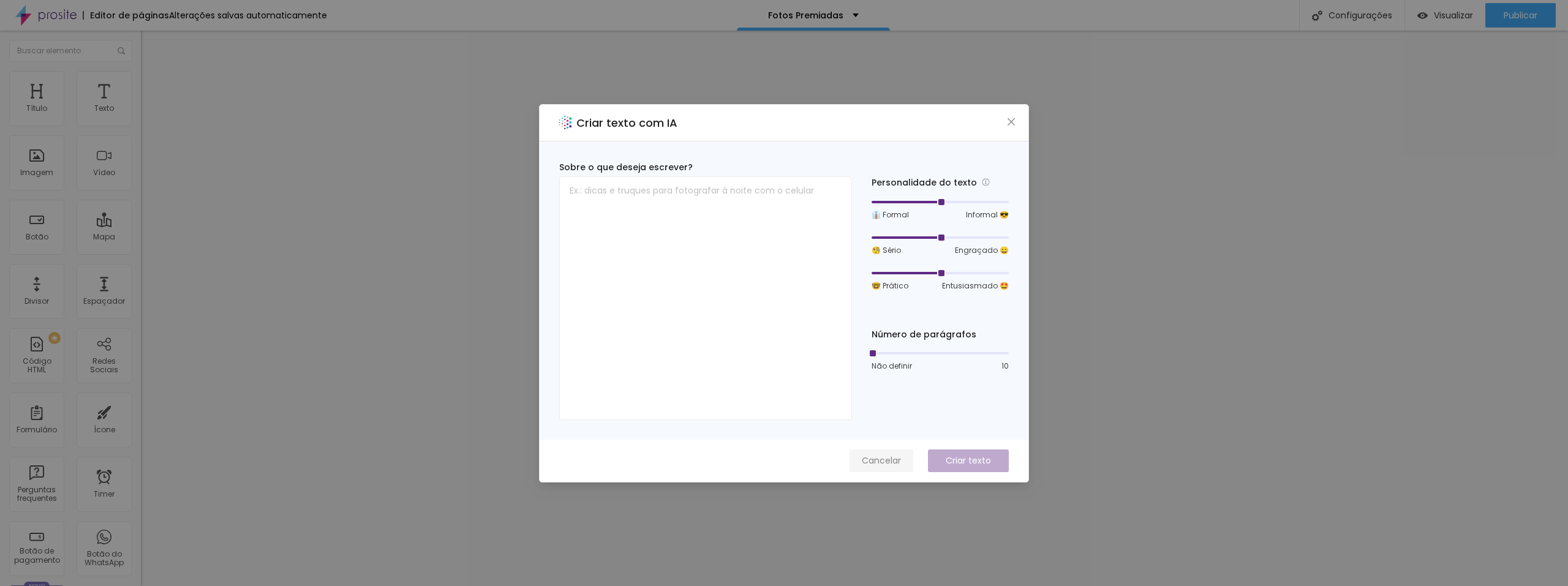
click at [881, 459] on span "Cancelar" at bounding box center [881, 461] width 40 height 13
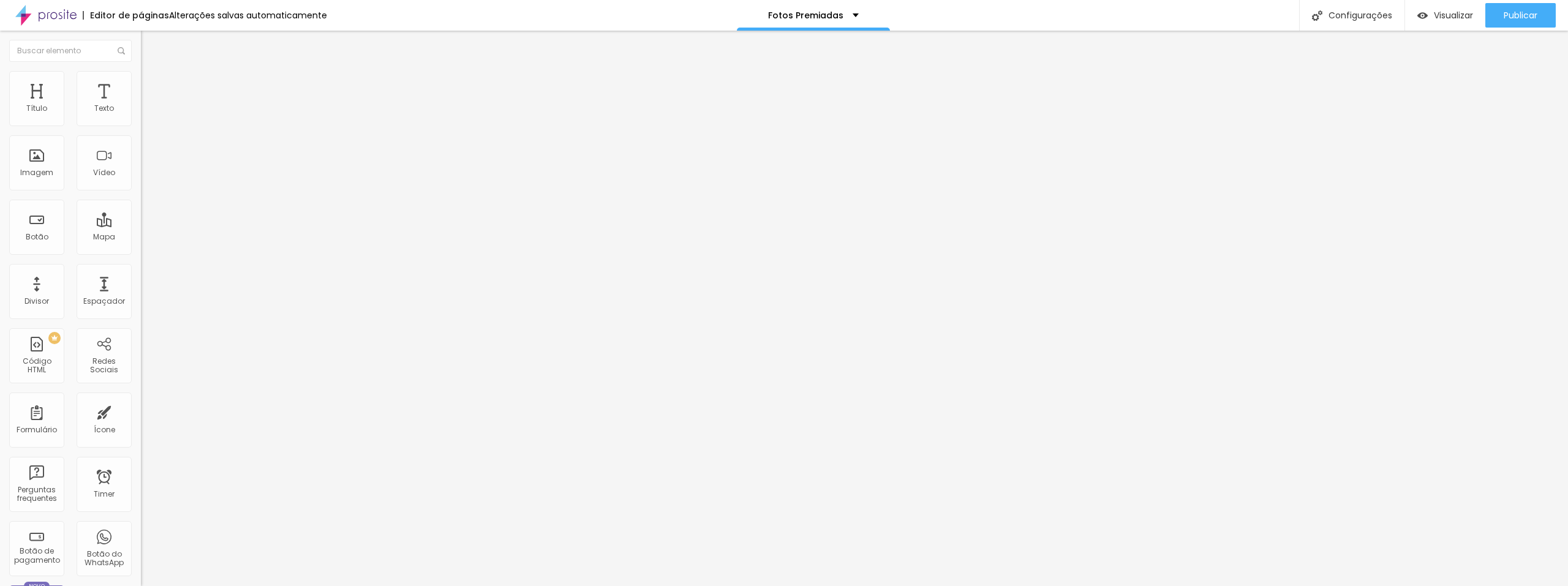
click at [141, 104] on div "Adicionar imagem" at bounding box center [212, 100] width 141 height 8
click at [141, 105] on span "Adicionar imagem" at bounding box center [181, 100] width 79 height 10
click at [1521, 17] on span "Publicar" at bounding box center [1521, 15] width 34 height 10
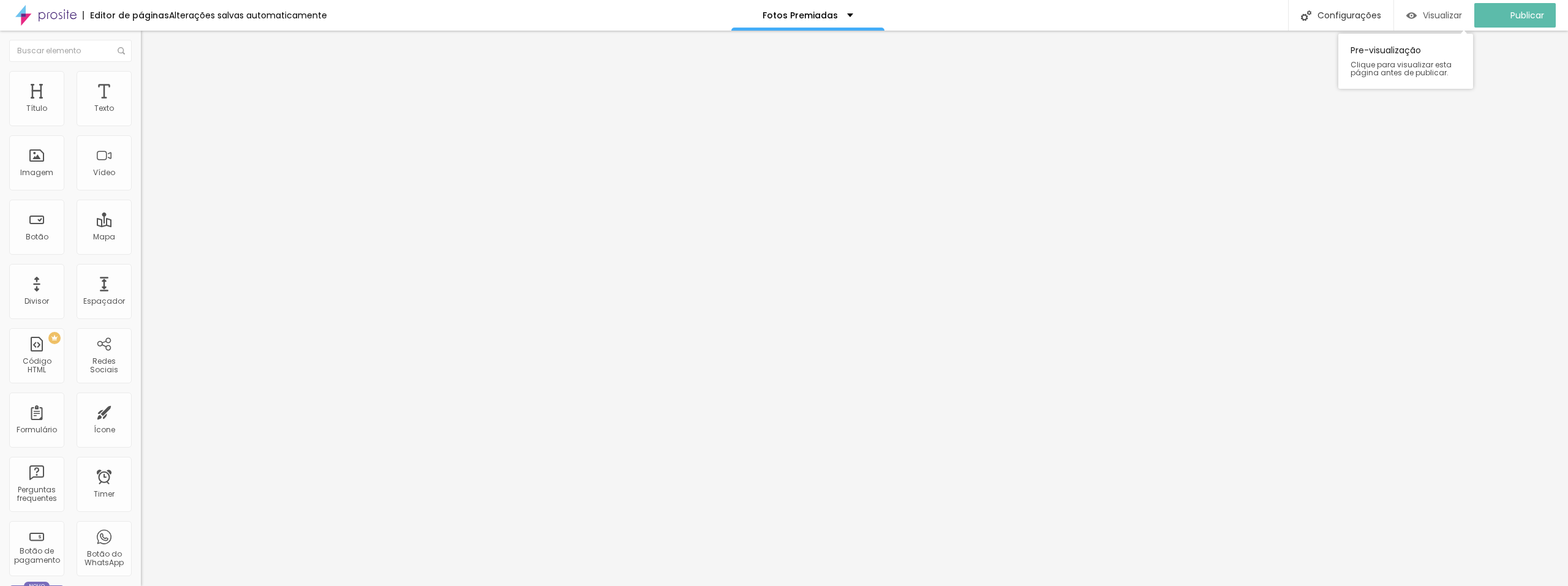
click at [1441, 17] on span "Visualizar" at bounding box center [1443, 15] width 40 height 10
click at [141, 83] on li "Avançado" at bounding box center [212, 89] width 141 height 13
type input "15"
type input "10"
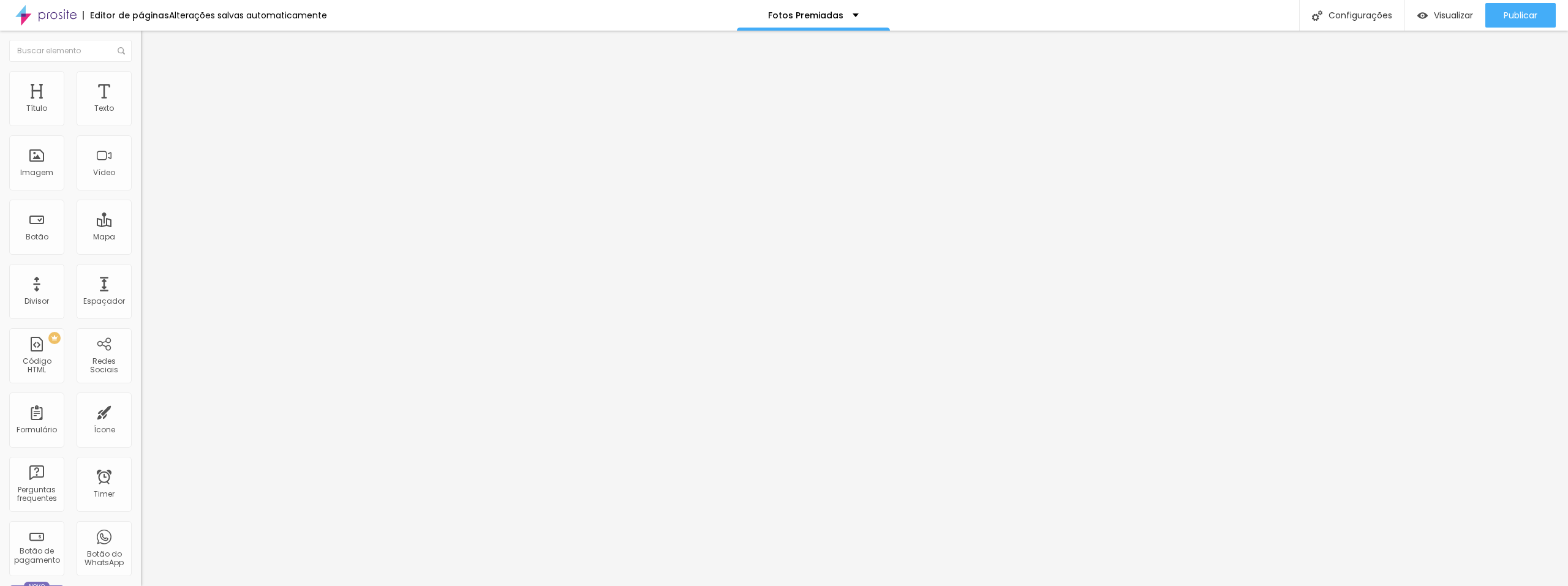
type input "10"
type input "5"
drag, startPoint x: 52, startPoint y: 121, endPoint x: 35, endPoint y: 119, distance: 17.1
type input "5"
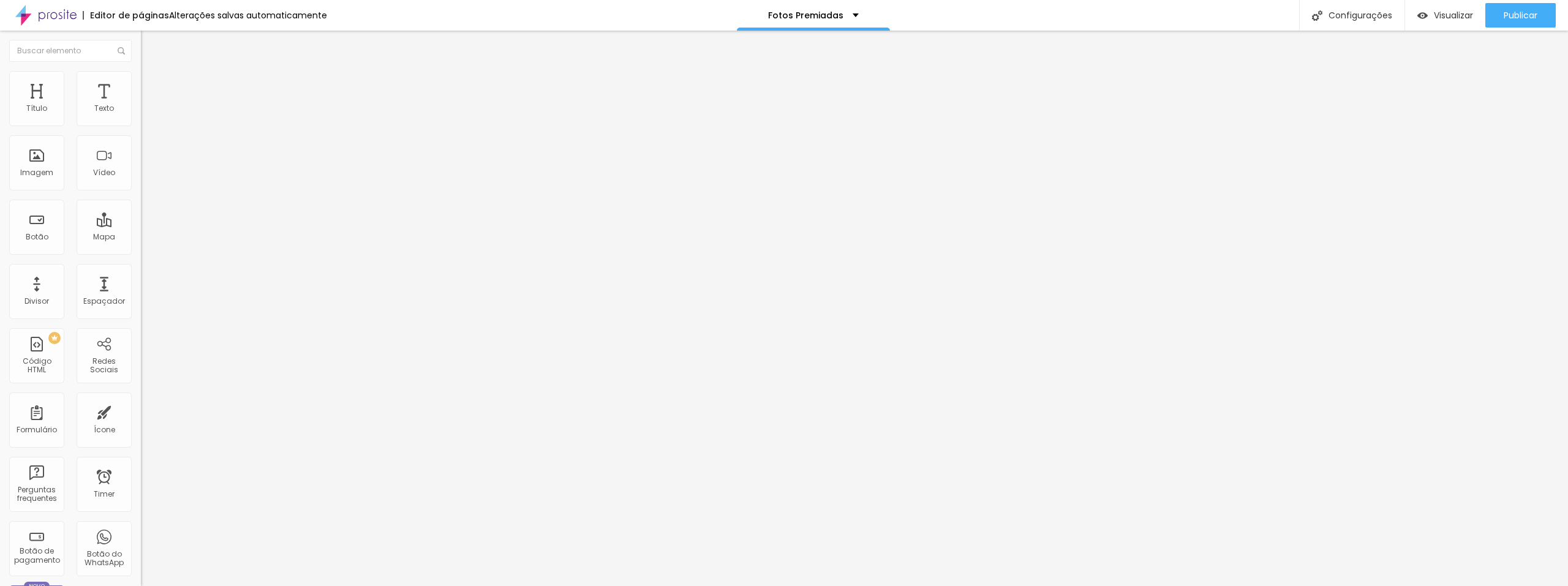
click at [141, 238] on input "range" at bounding box center [181, 243] width 79 height 10
click at [141, 83] on img at bounding box center [146, 88] width 11 height 11
type input "15"
type input "10"
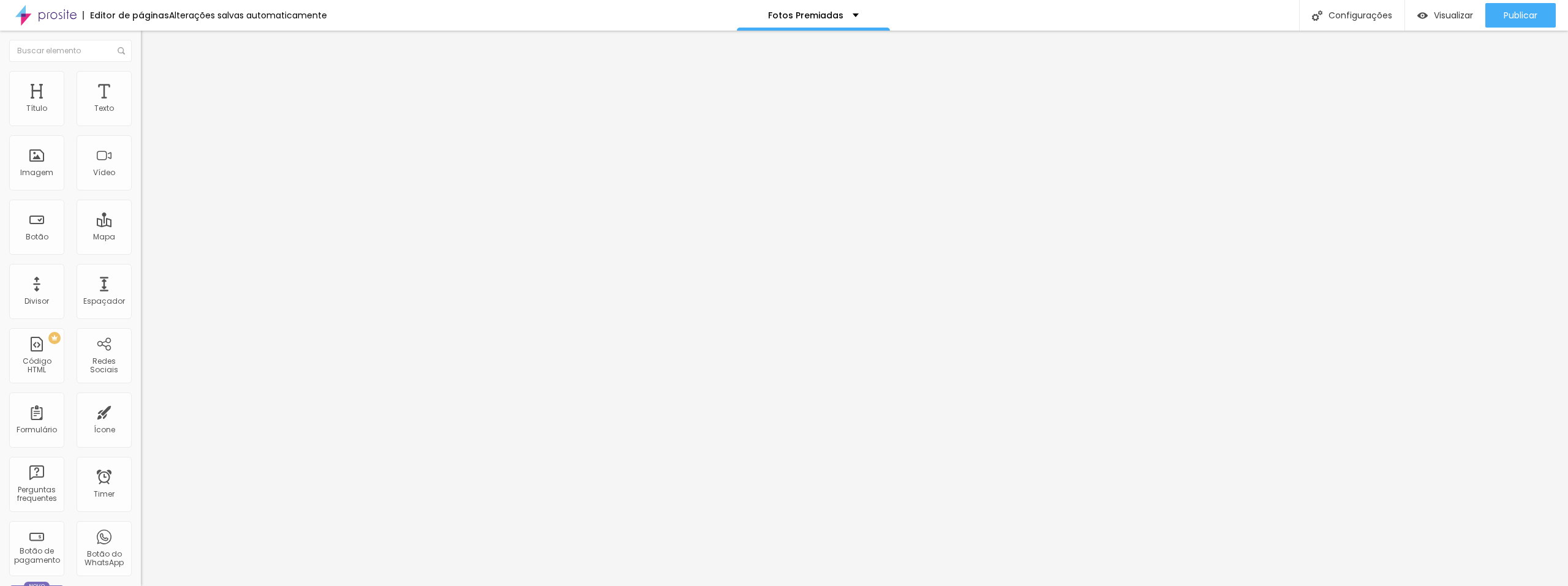
type input "10"
type input "5"
drag, startPoint x: 52, startPoint y: 121, endPoint x: 31, endPoint y: 122, distance: 21.0
type input "5"
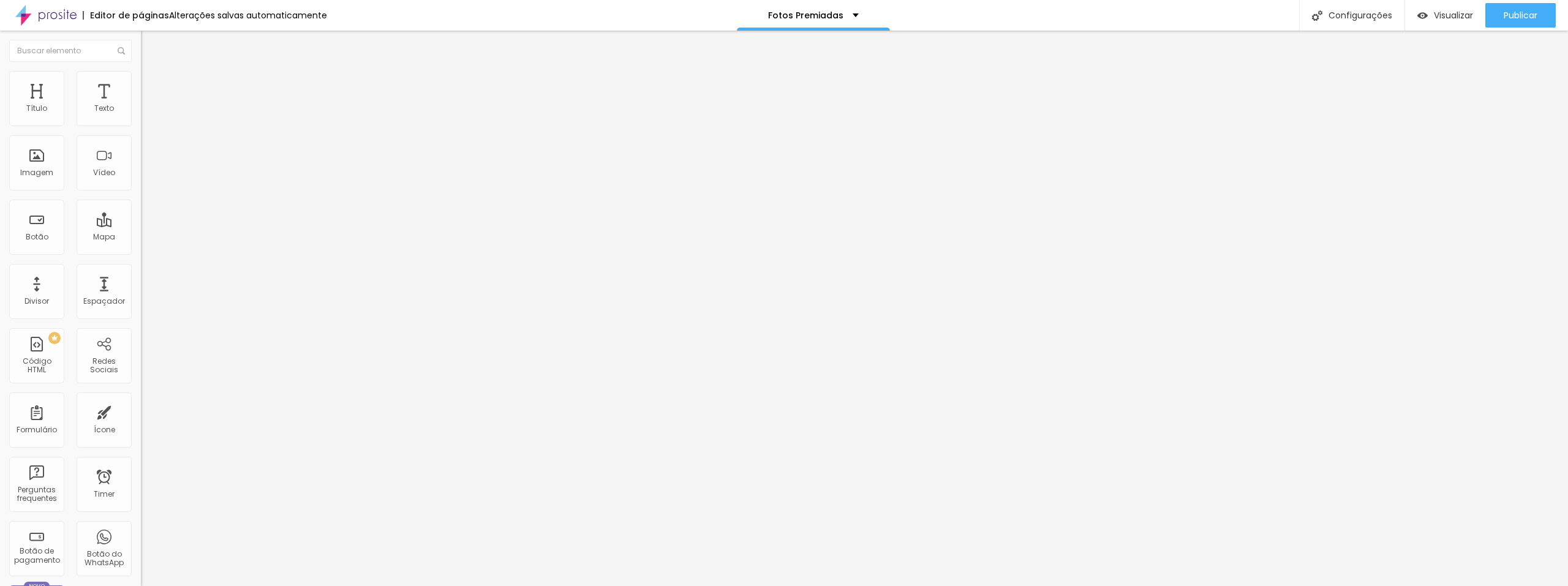
click at [141, 238] on input "range" at bounding box center [181, 243] width 79 height 10
